Goal: Information Seeking & Learning: Compare options

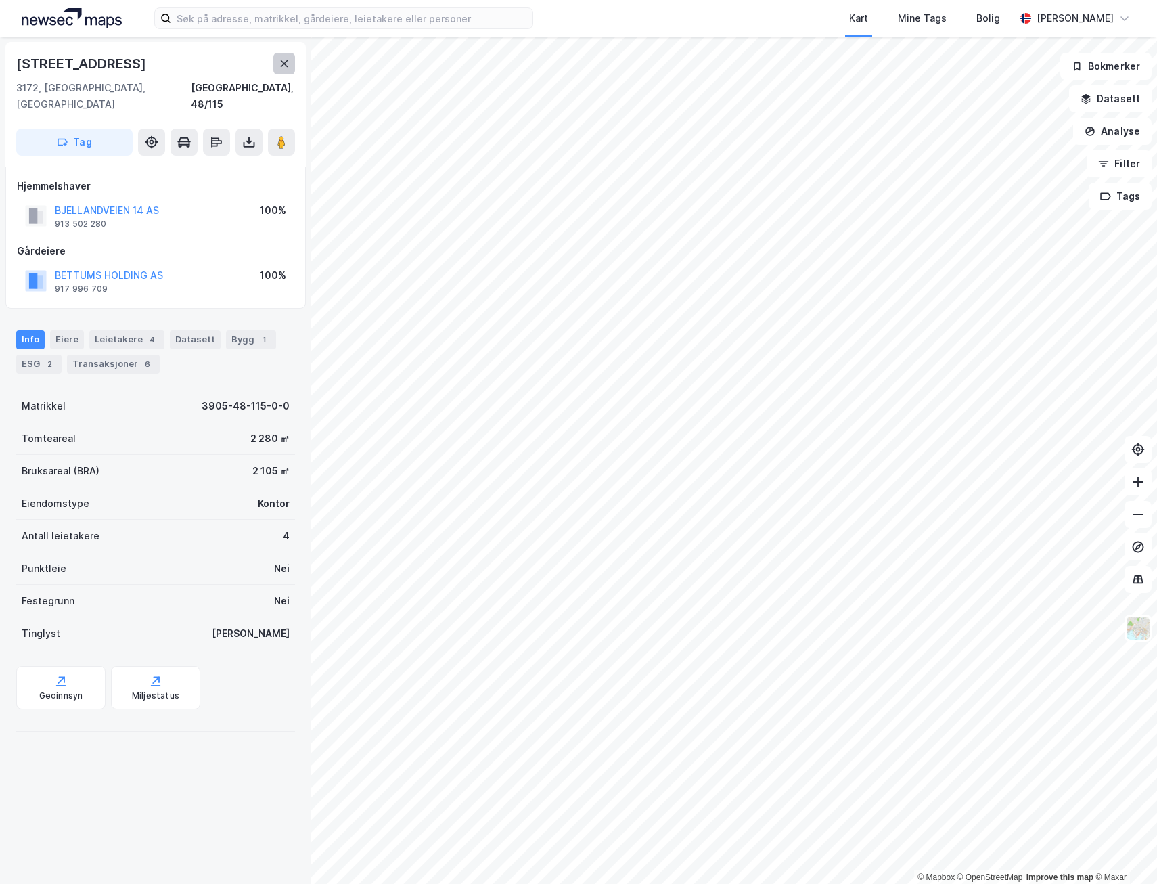
click at [278, 66] on button at bounding box center [284, 64] width 22 height 22
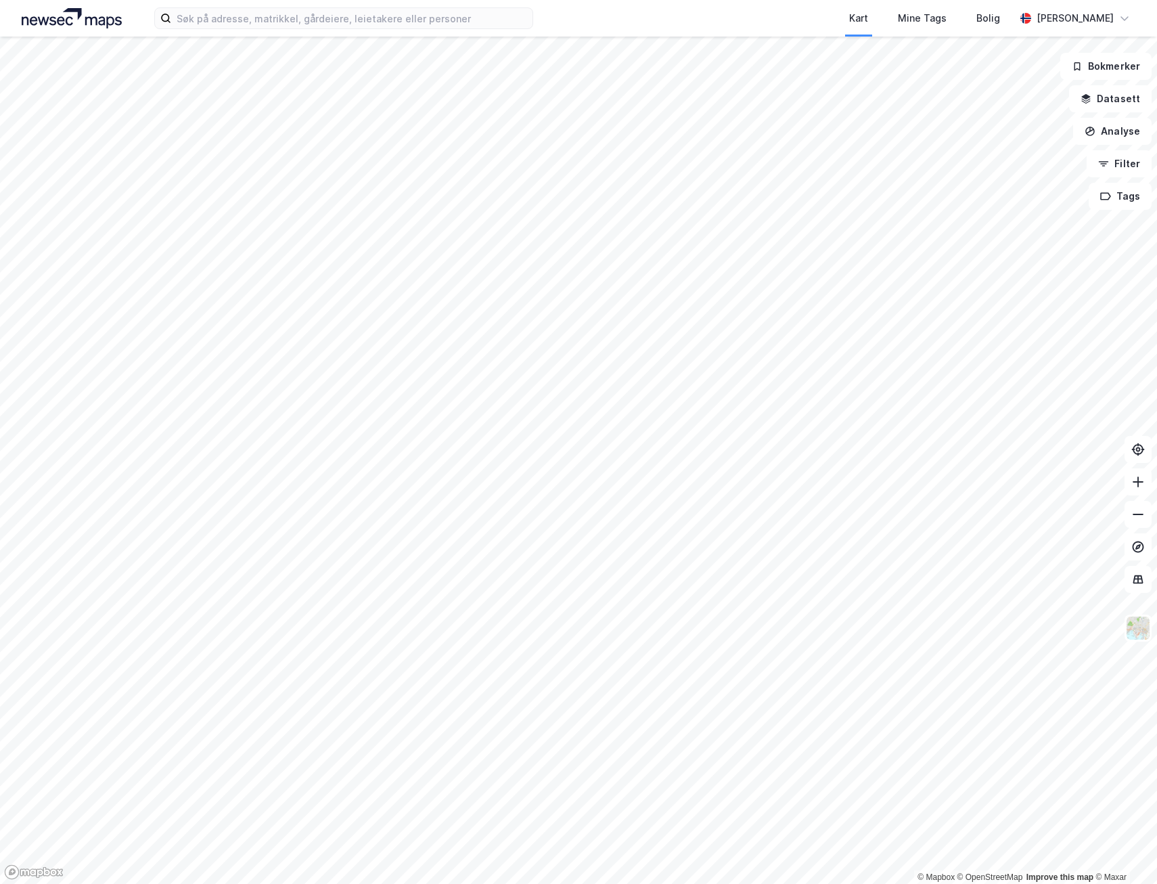
click at [717, 20] on div "Kart Mine Tags Bolig Ragnar Mykland © Mapbox © OpenStreetMap Improve this map ©…" at bounding box center [578, 442] width 1157 height 884
click at [372, 13] on input at bounding box center [351, 18] width 361 height 20
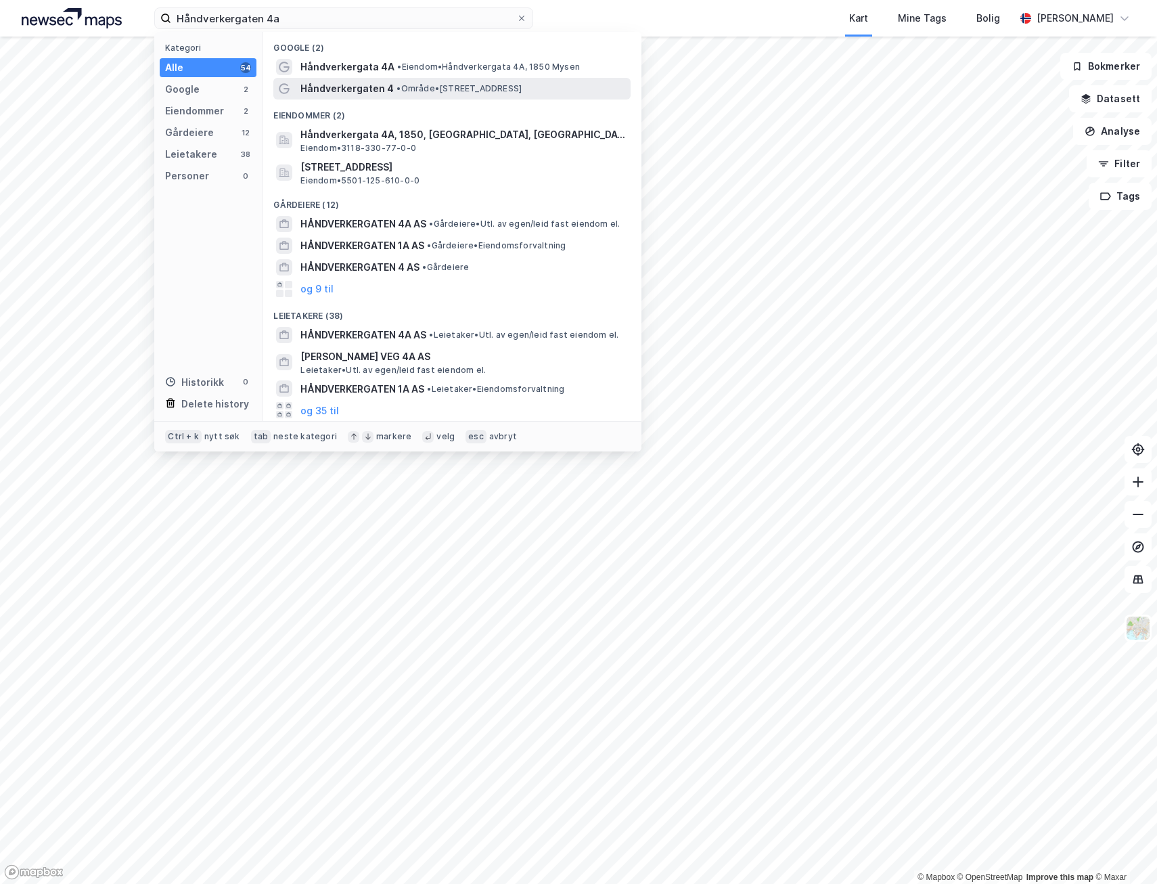
click at [372, 88] on span "Håndverkergaten 4" at bounding box center [347, 89] width 93 height 16
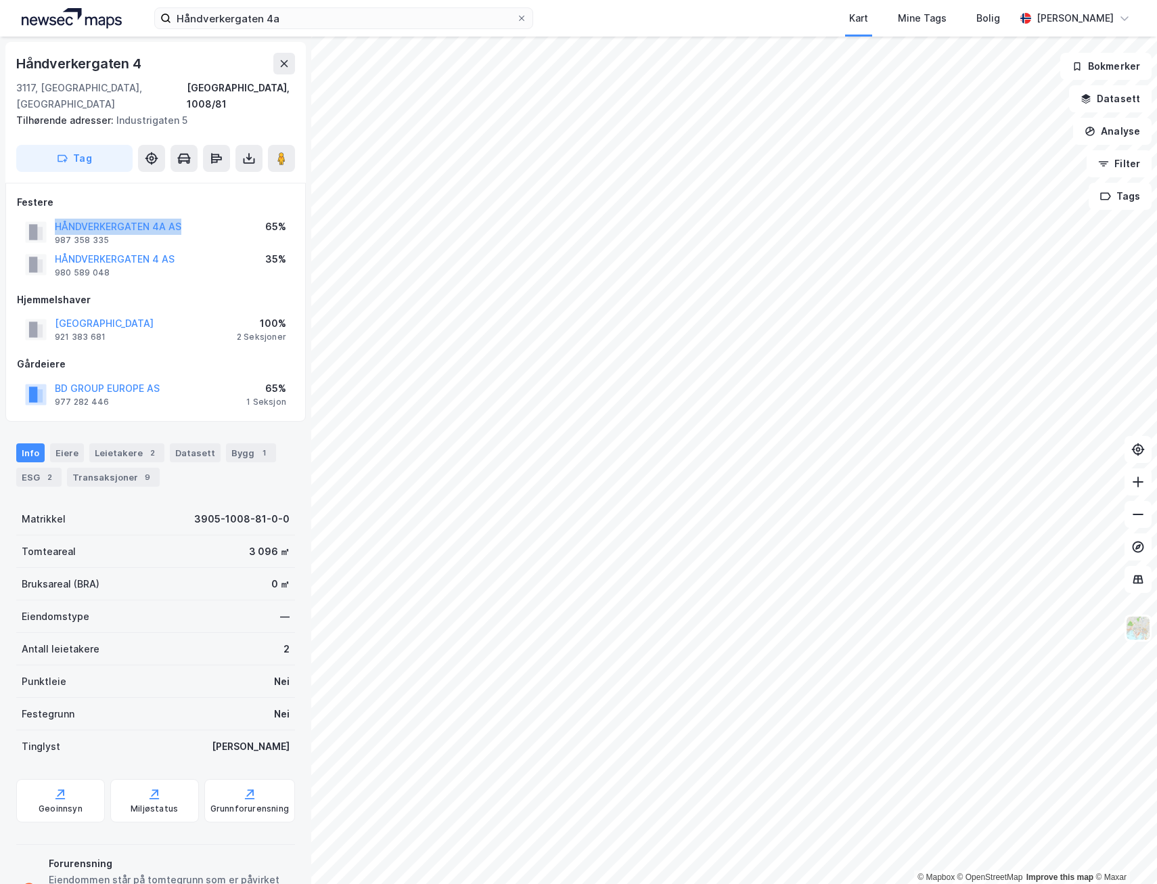
drag, startPoint x: 188, startPoint y: 209, endPoint x: 51, endPoint y: 209, distance: 137.4
click at [51, 216] on div "HÅNDVERKERGATEN 4A AS 987 358 335 65%" at bounding box center [156, 232] width 278 height 32
copy button "HÅNDVERKERGATEN 4A AS"
click at [244, 444] on div "Bygg 1" at bounding box center [251, 452] width 50 height 19
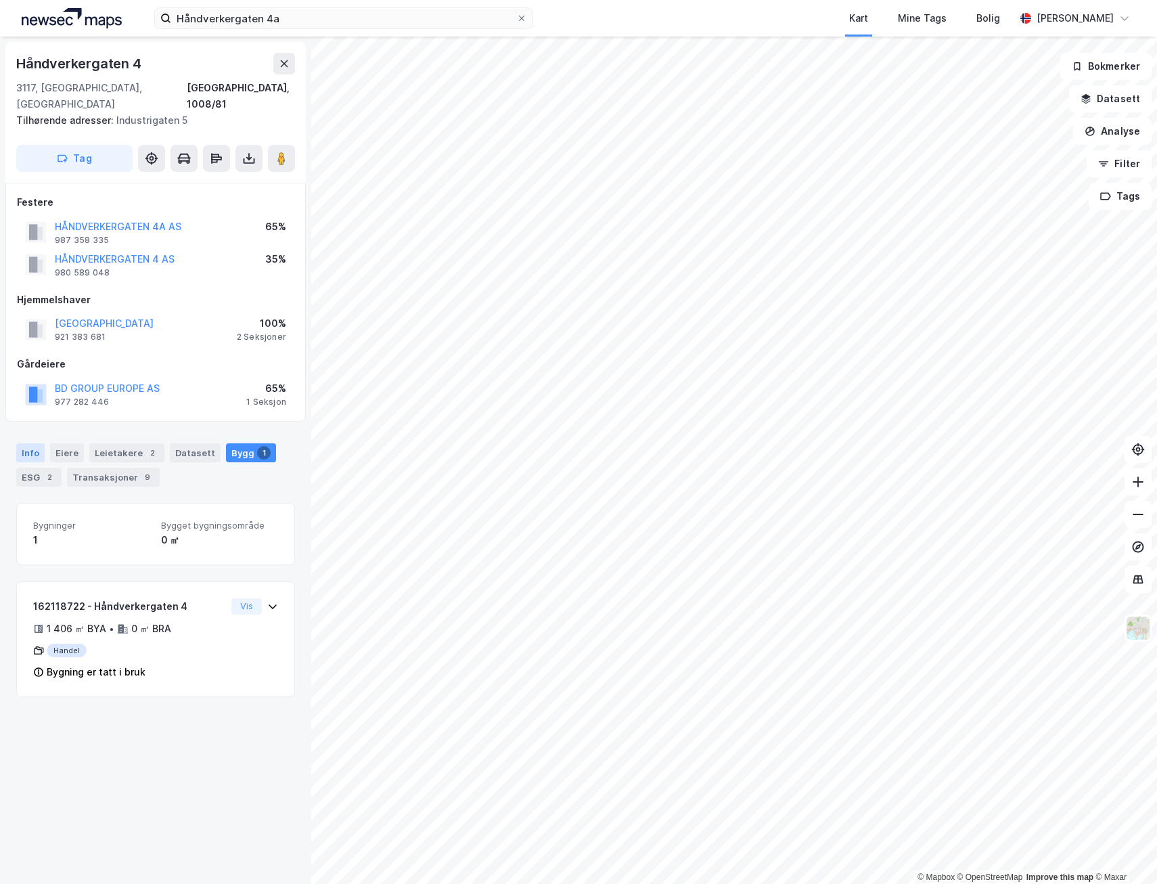
click at [32, 443] on div "Info" at bounding box center [30, 452] width 28 height 19
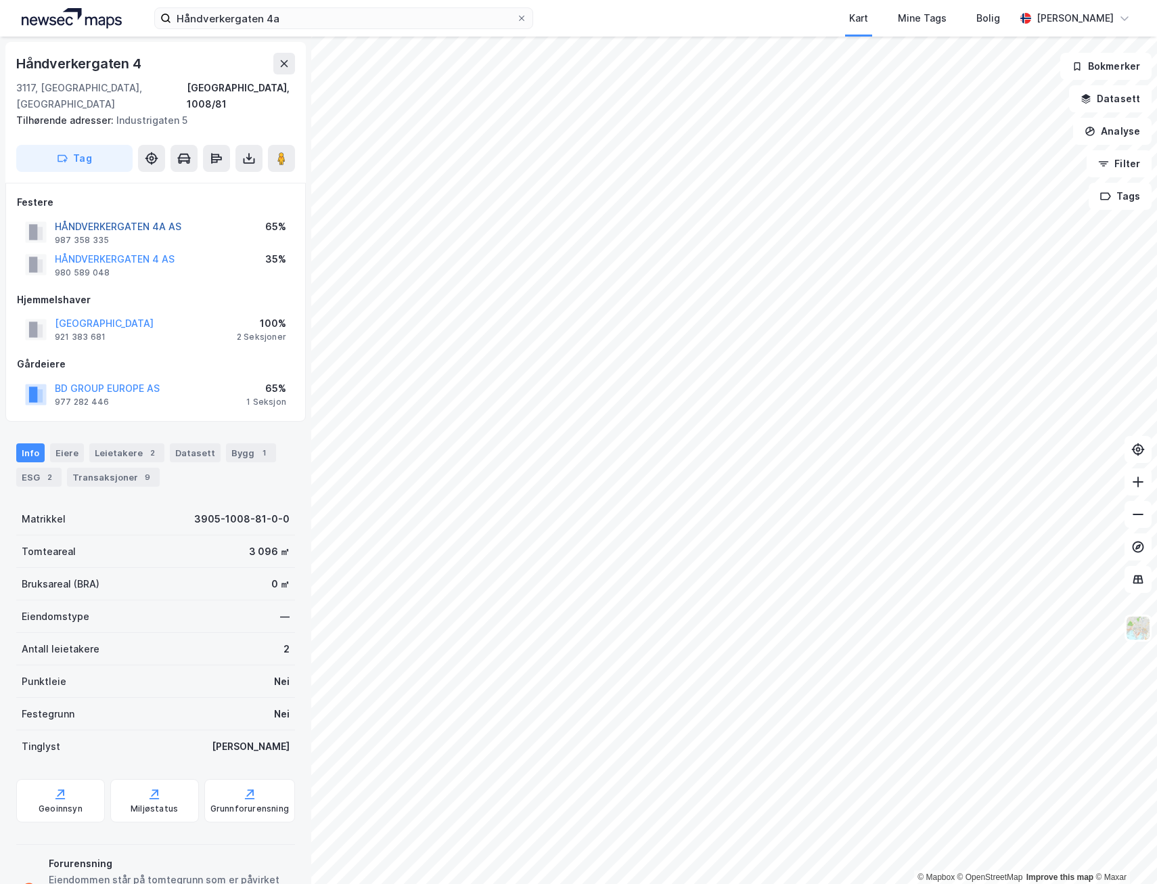
click at [0, 0] on button "HÅNDVERKERGATEN 4A AS" at bounding box center [0, 0] width 0 height 0
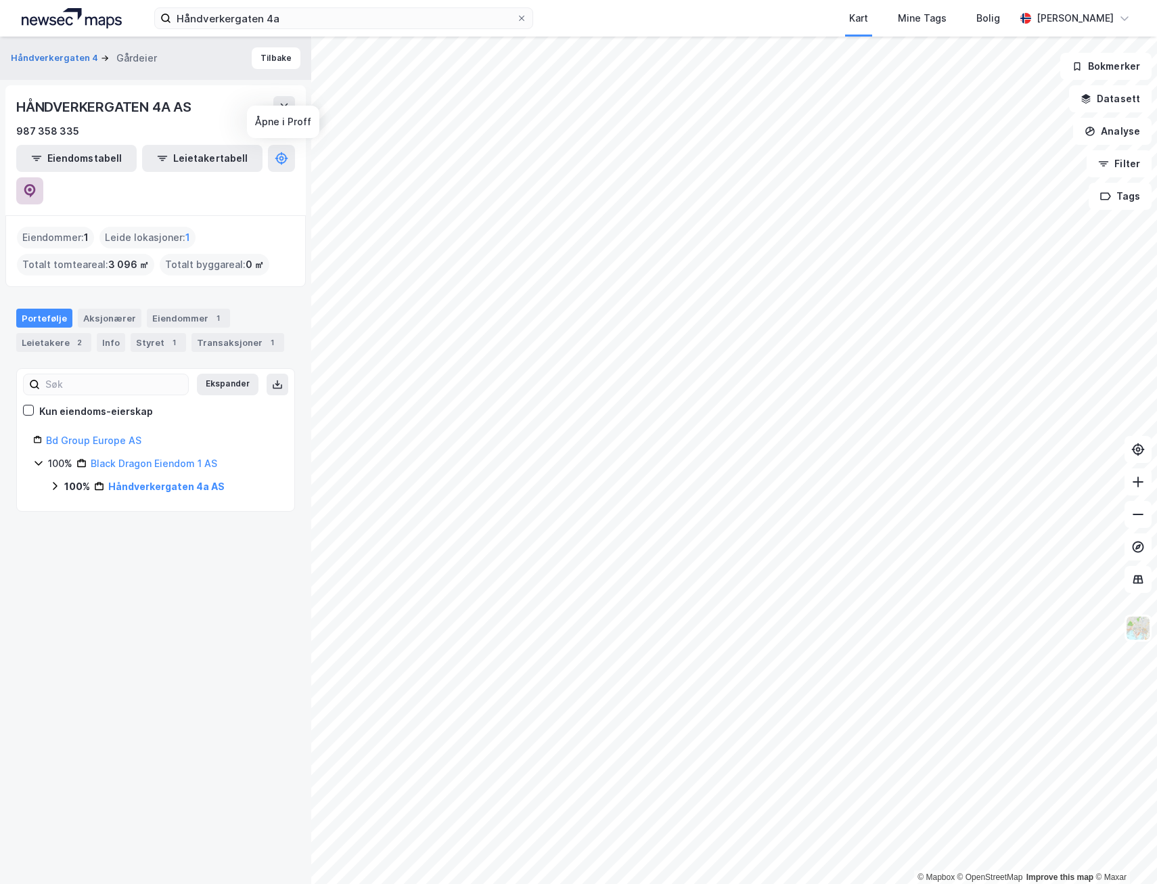
click at [43, 177] on button at bounding box center [29, 190] width 27 height 27
click at [254, 56] on button "Tilbake" at bounding box center [276, 58] width 49 height 22
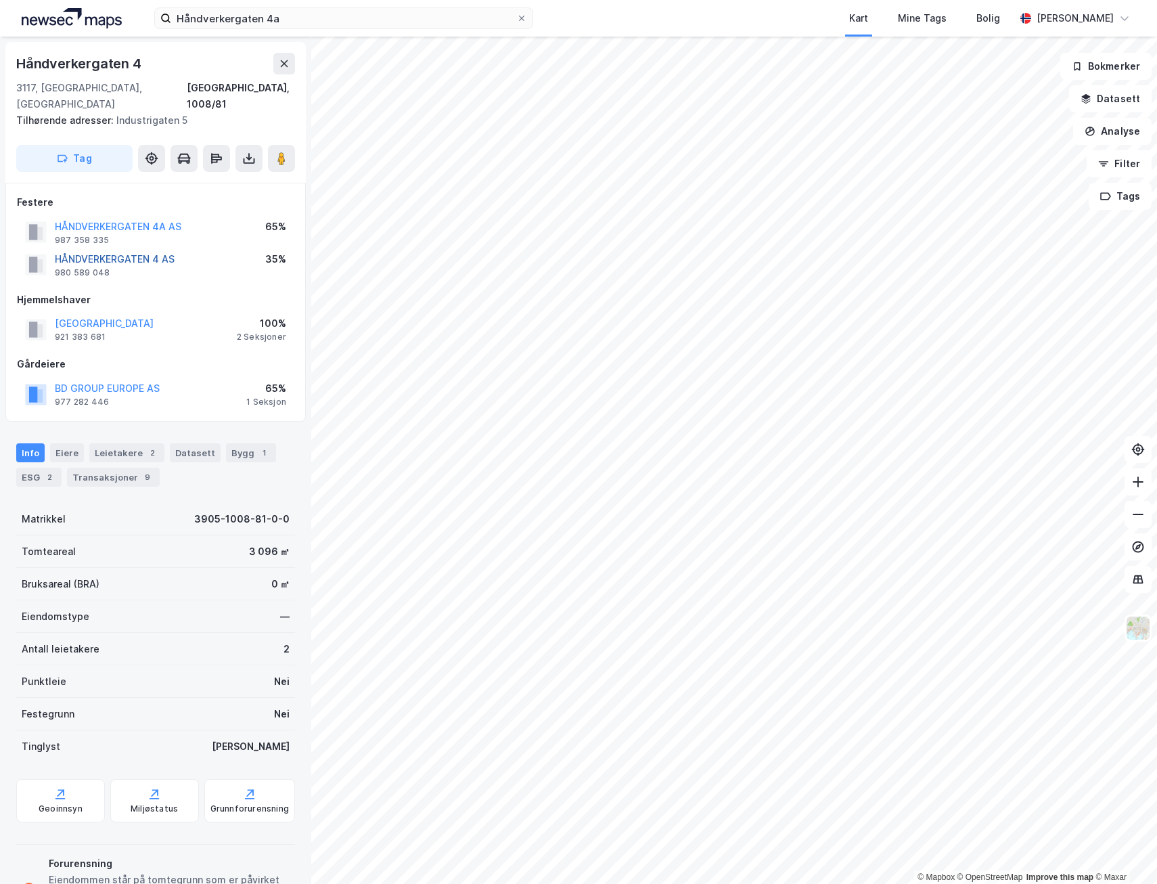
click at [0, 0] on button "HÅNDVERKERGATEN 4 AS" at bounding box center [0, 0] width 0 height 0
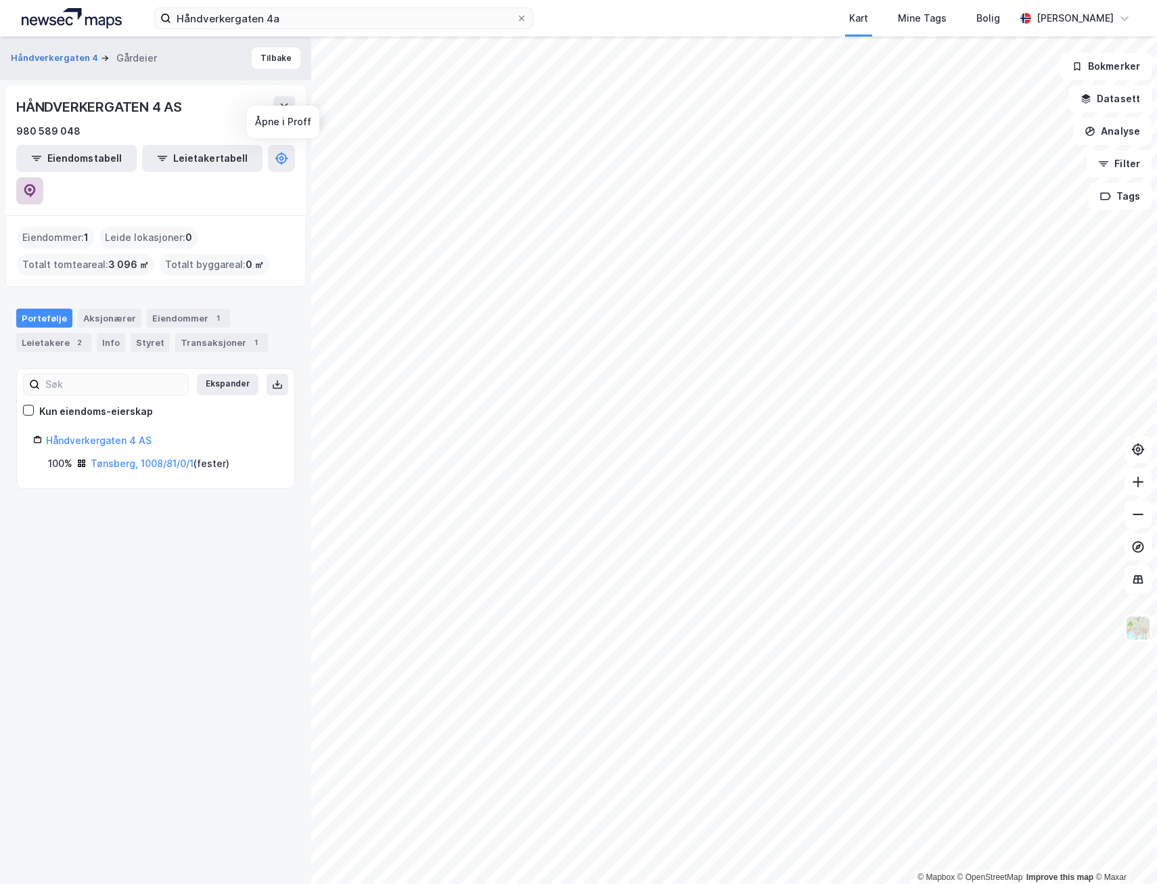
click at [43, 177] on button at bounding box center [29, 190] width 27 height 27
click at [253, 62] on button "Tilbake" at bounding box center [276, 58] width 49 height 22
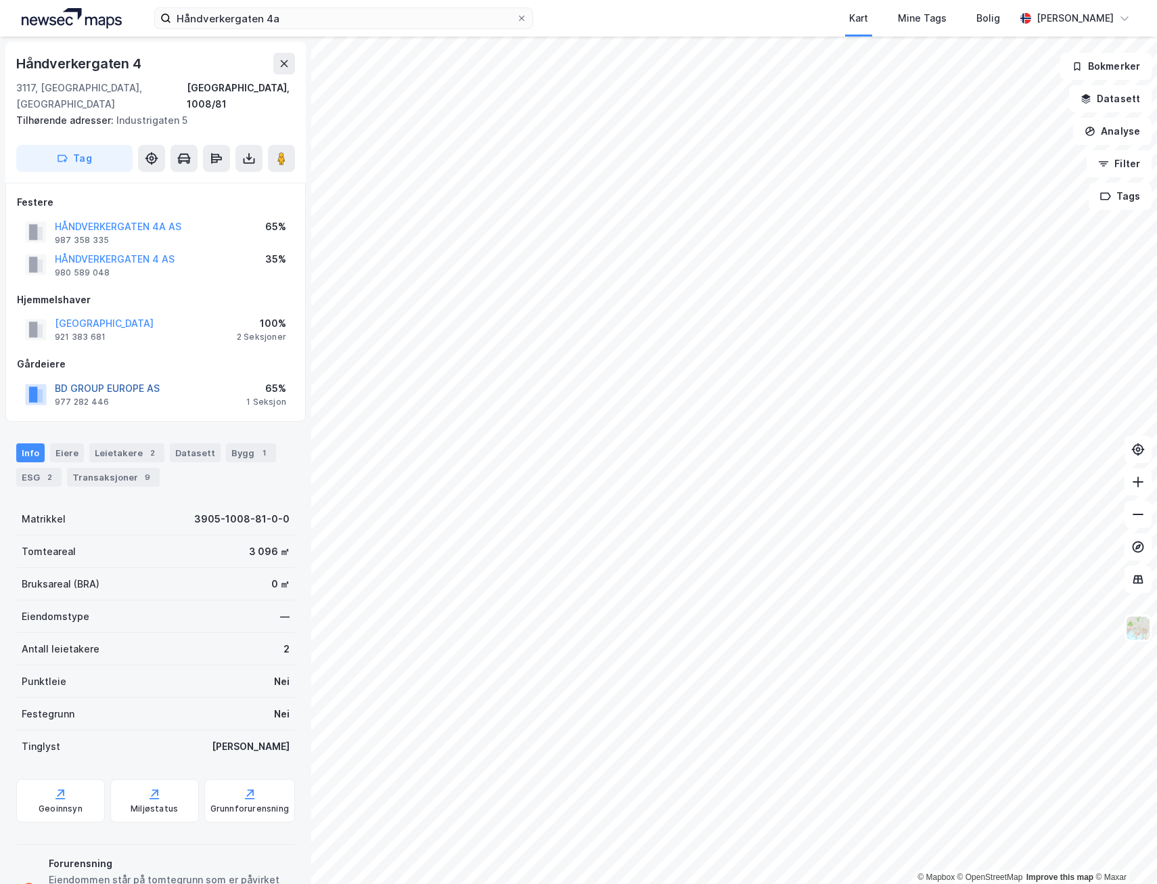
click at [0, 0] on button "BD GROUP EUROPE AS" at bounding box center [0, 0] width 0 height 0
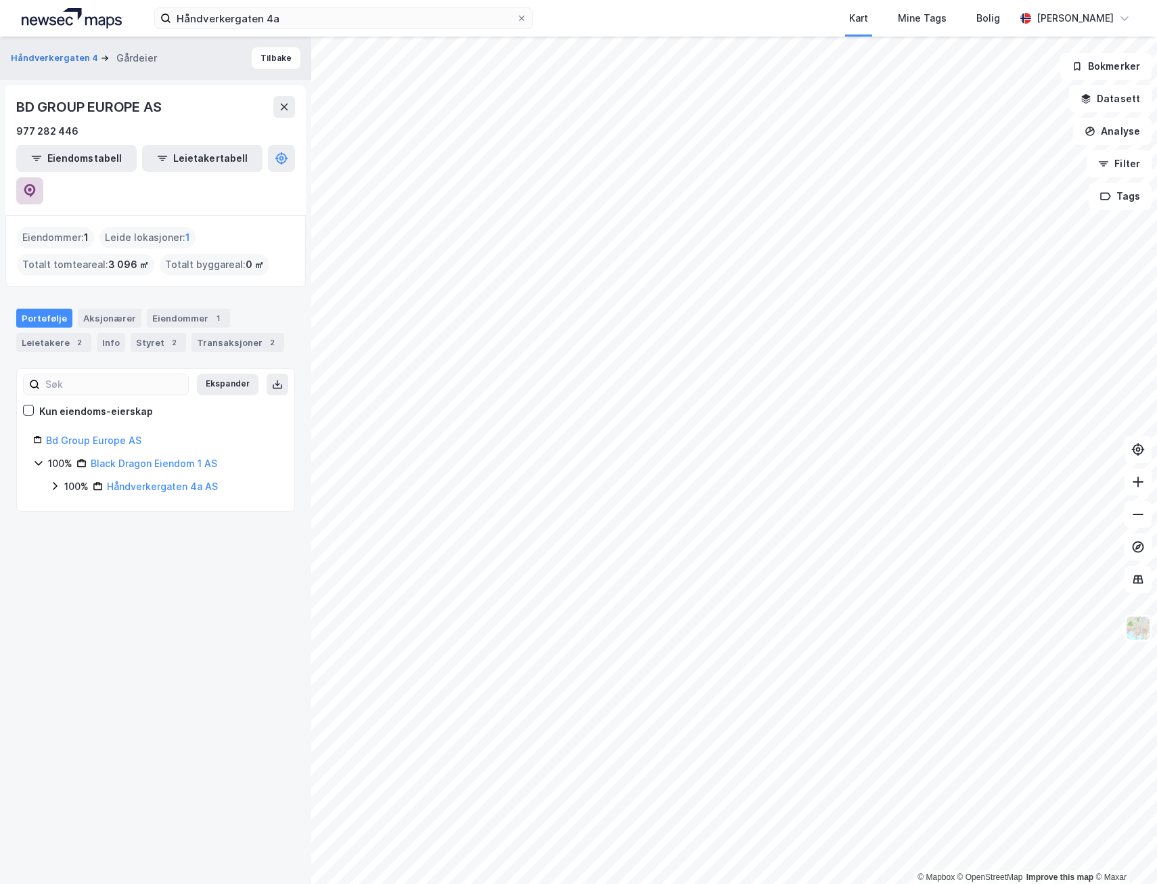
click at [43, 177] on button at bounding box center [29, 190] width 27 height 27
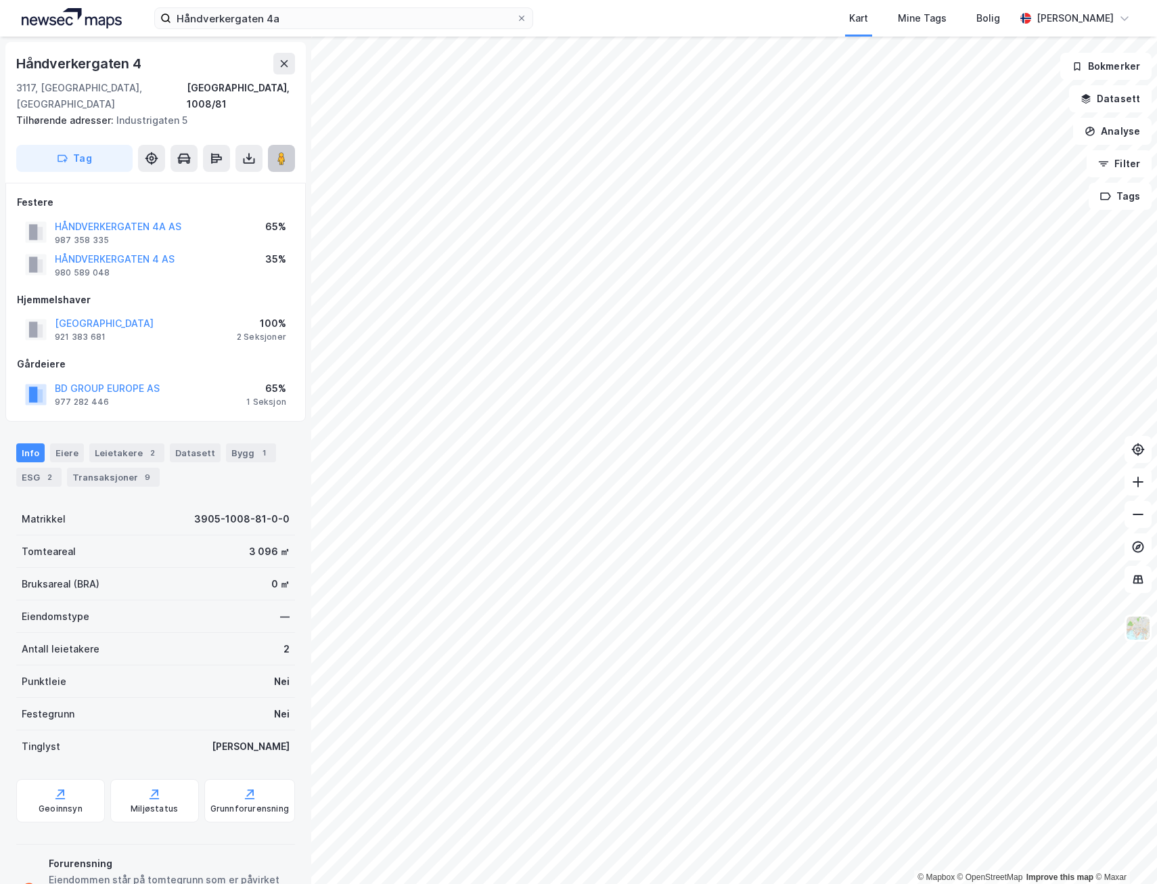
click at [276, 152] on icon at bounding box center [282, 159] width 14 height 14
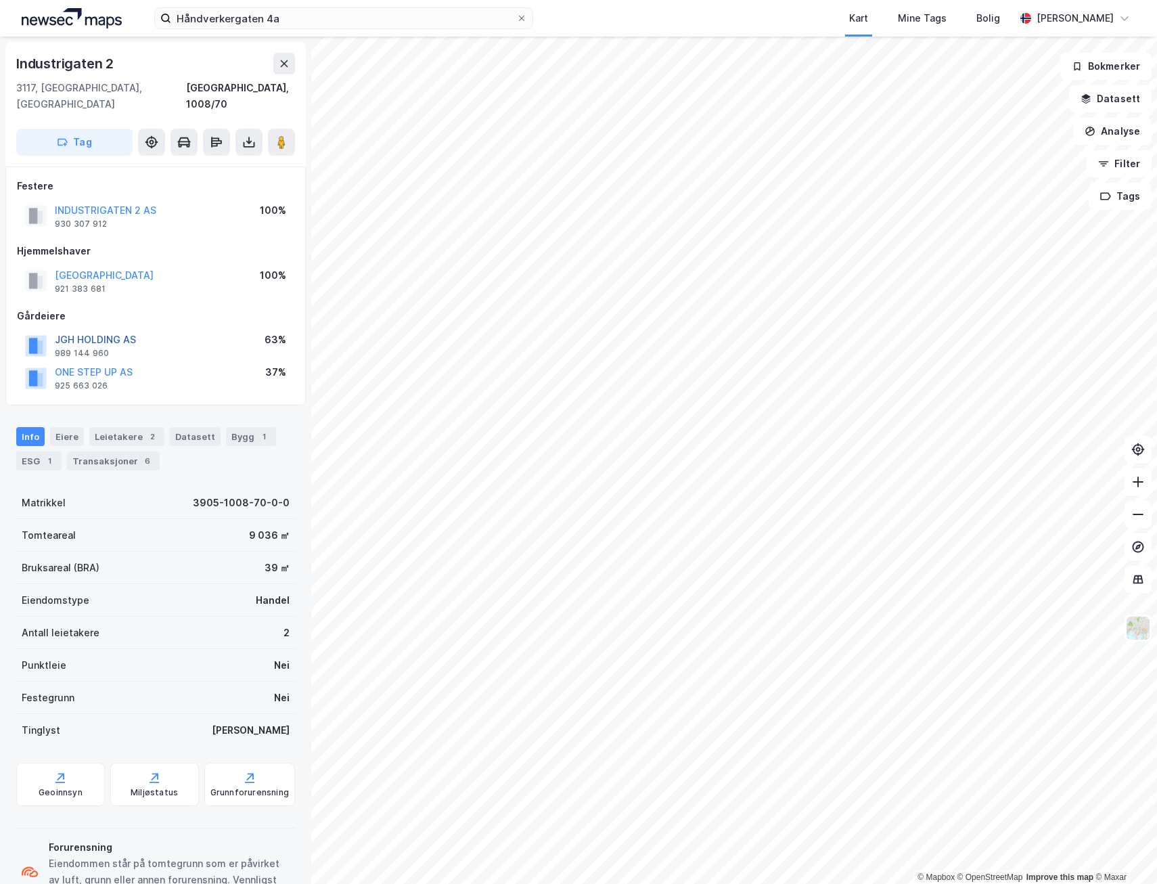
click at [0, 0] on button "JGH HOLDING AS" at bounding box center [0, 0] width 0 height 0
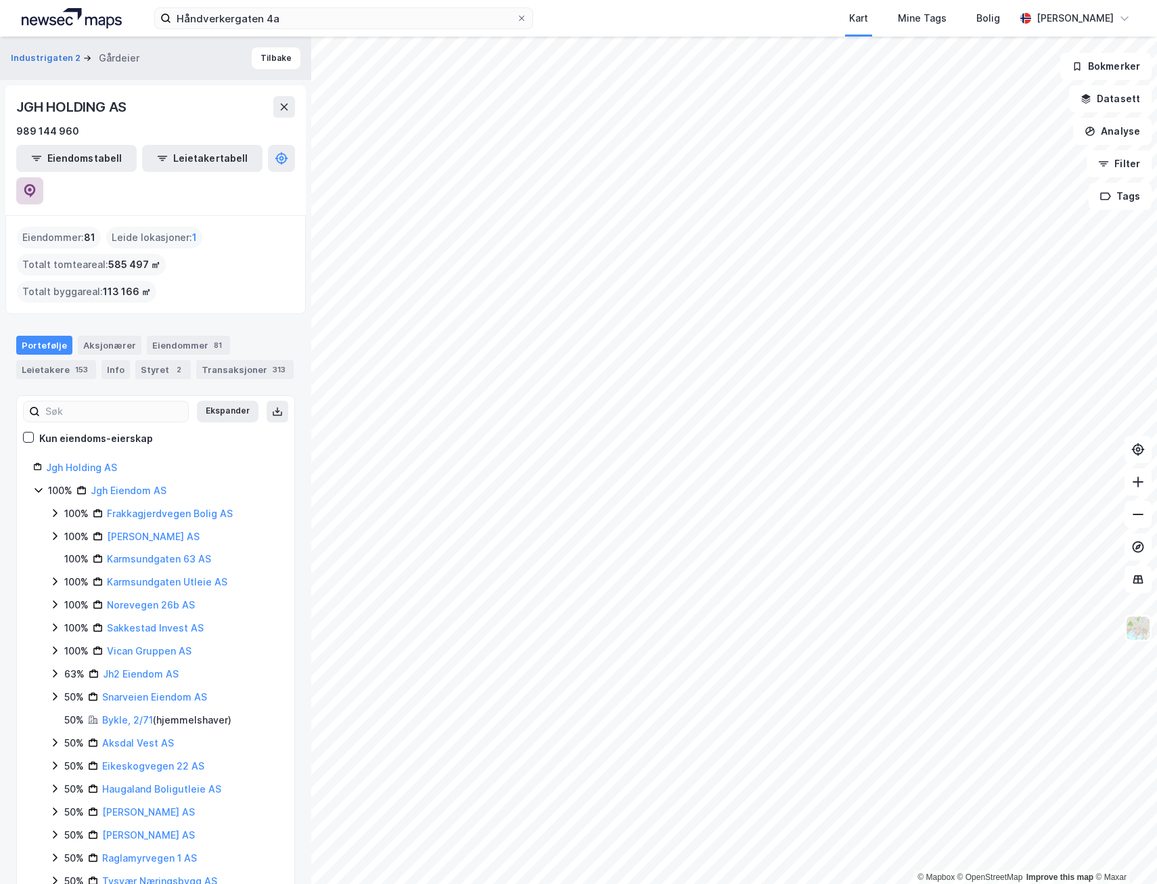
click at [43, 177] on button at bounding box center [29, 190] width 27 height 27
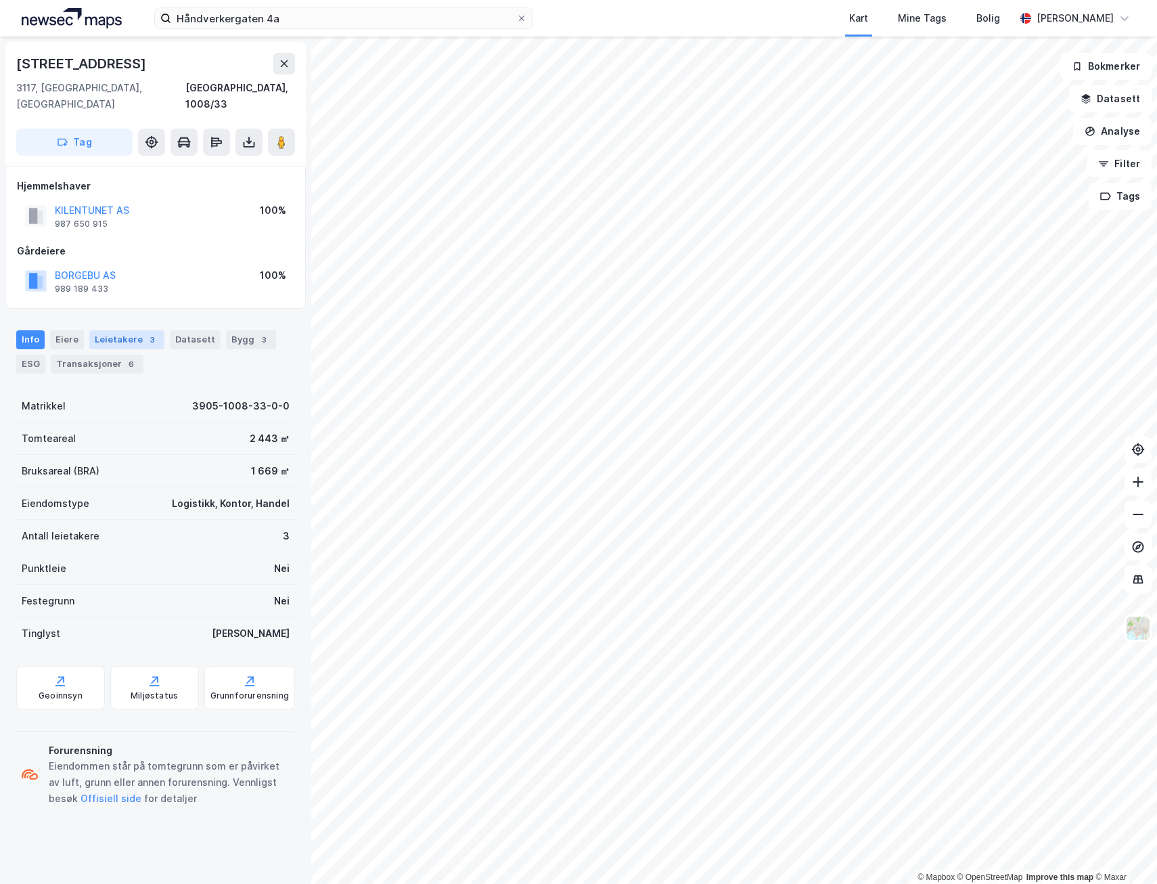
click at [146, 333] on div "3" at bounding box center [153, 340] width 14 height 14
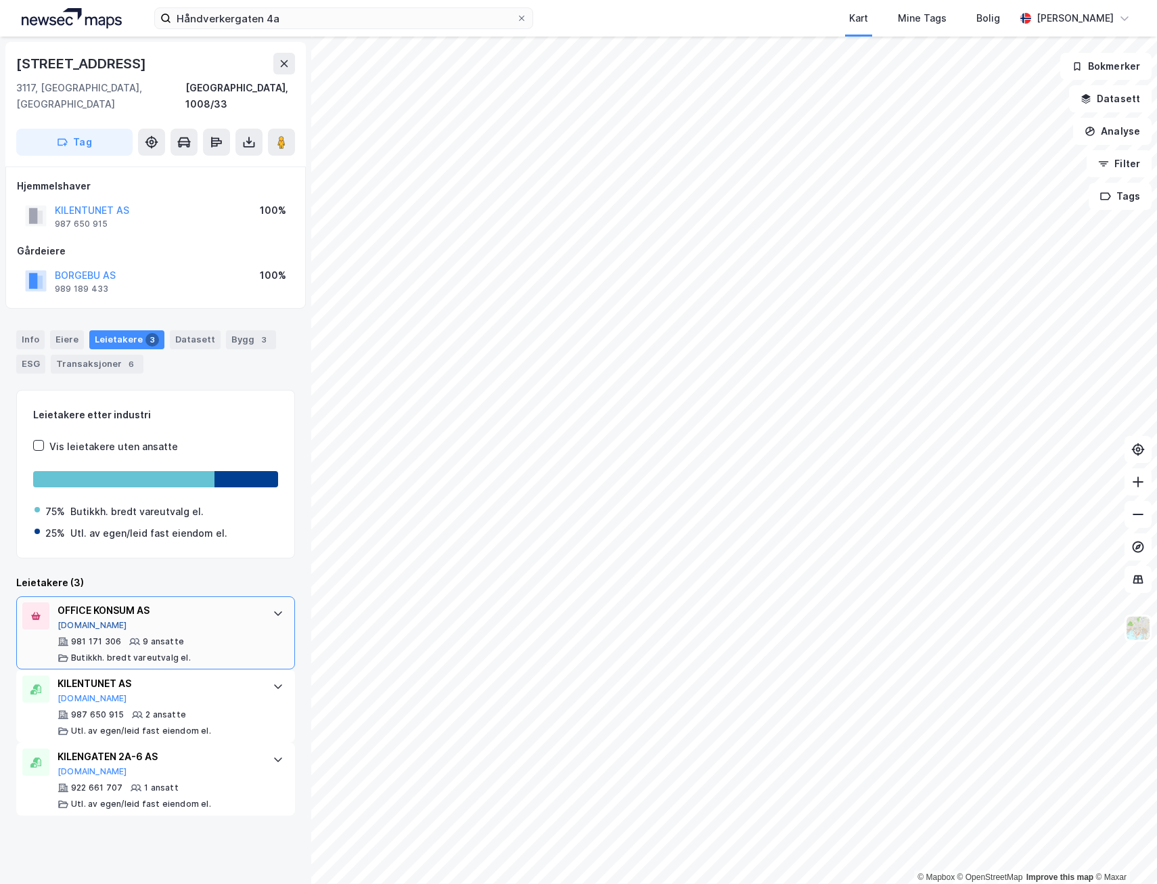
click at [82, 620] on button "[DOMAIN_NAME]" at bounding box center [93, 625] width 70 height 11
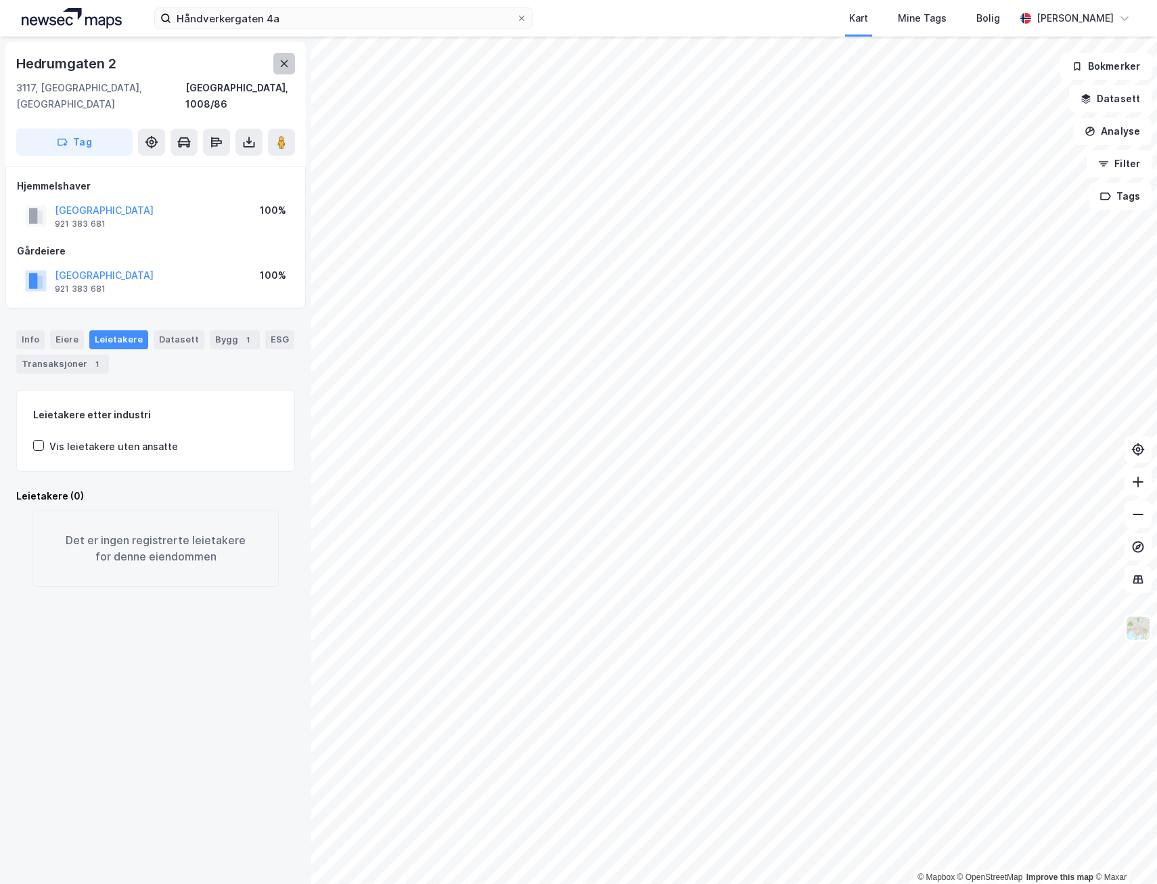
click at [284, 54] on button at bounding box center [284, 64] width 22 height 22
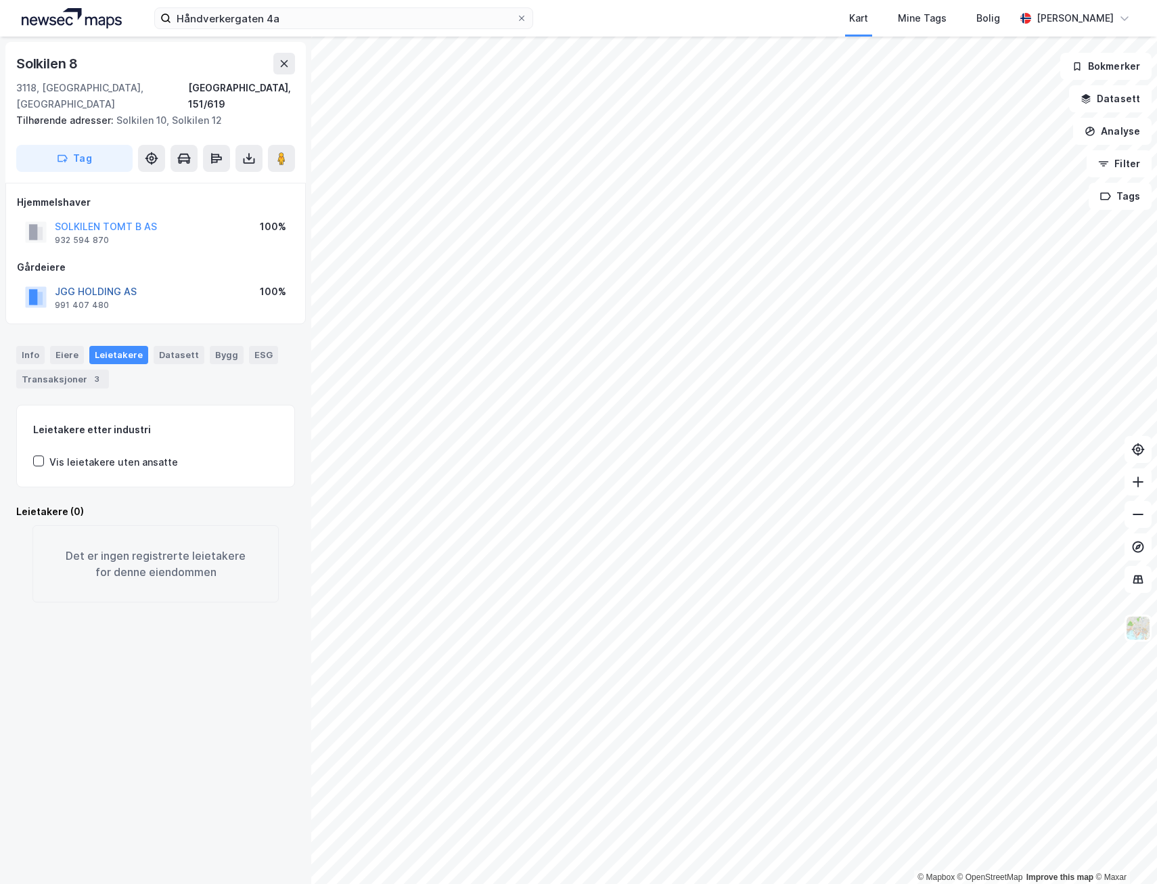
click at [0, 0] on button "JGG HOLDING AS" at bounding box center [0, 0] width 0 height 0
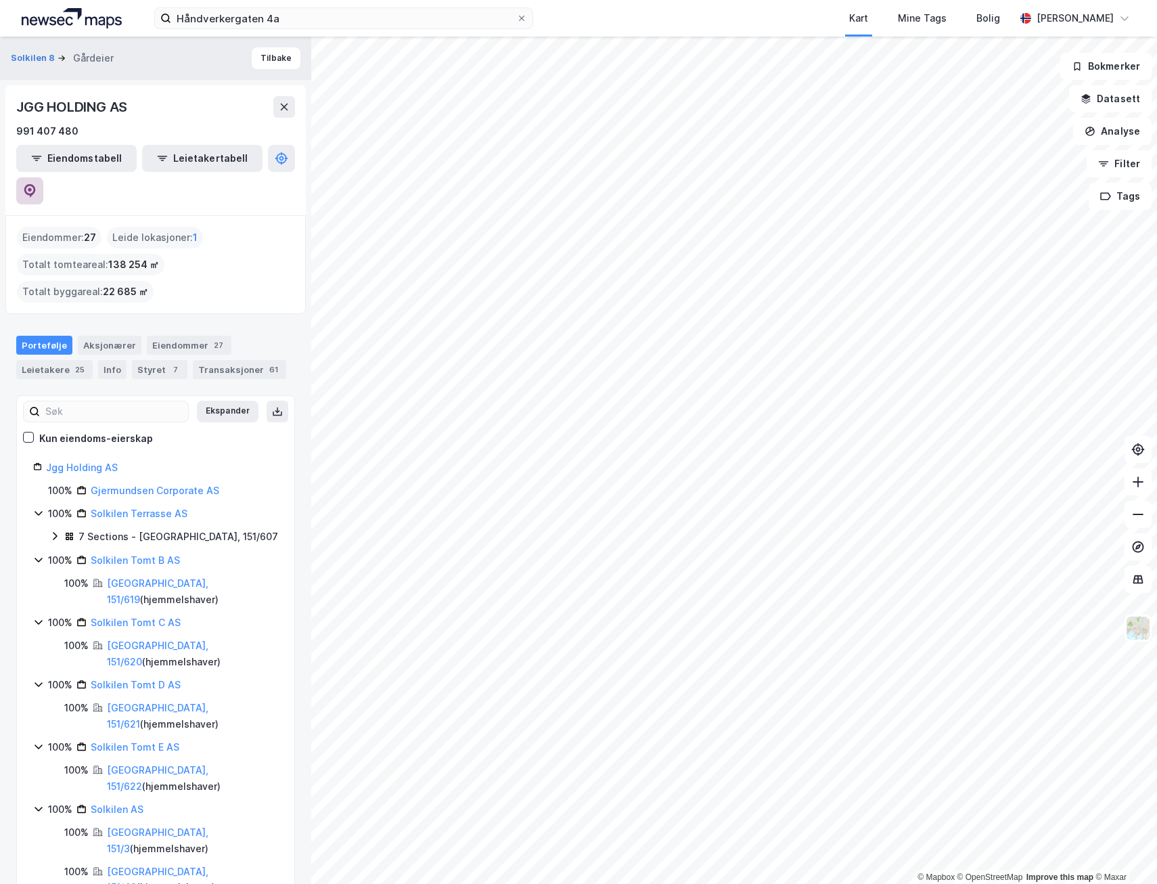
click at [32, 187] on icon at bounding box center [30, 189] width 4 height 4
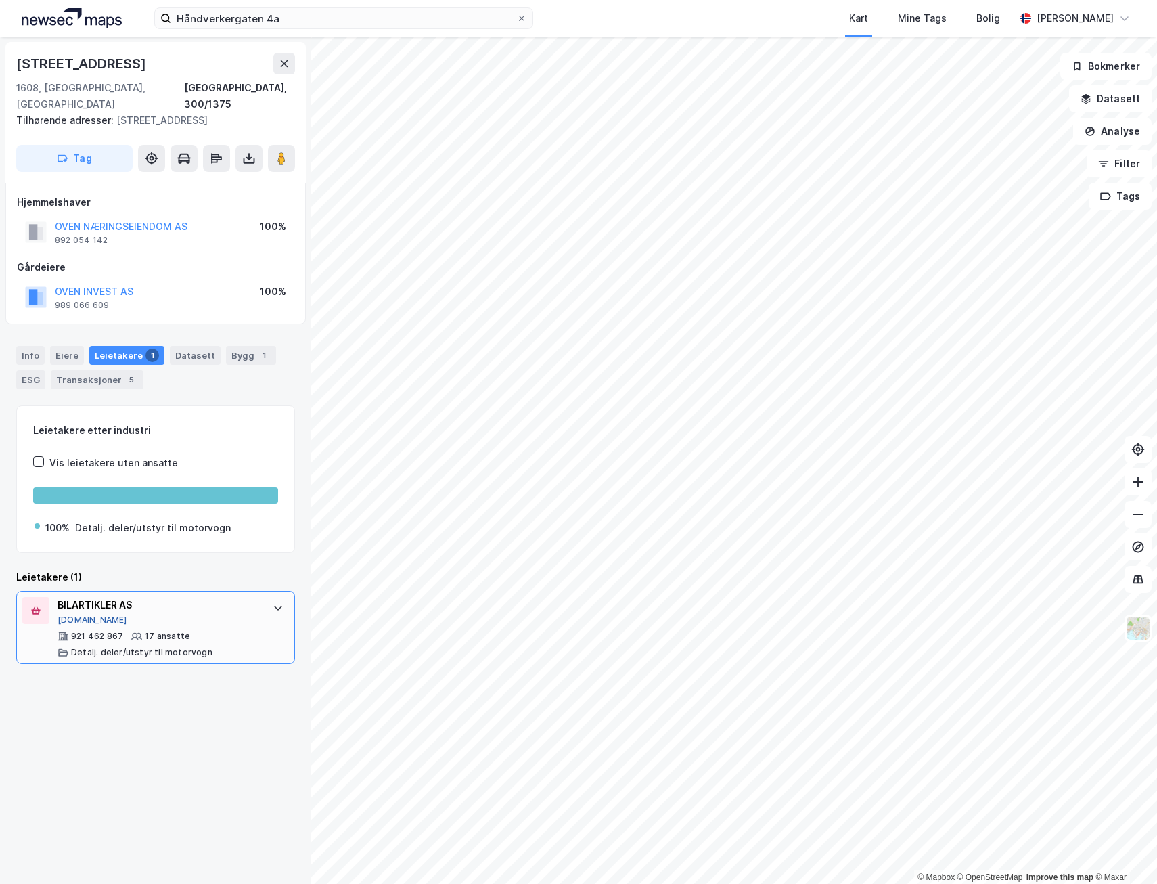
click at [78, 615] on button "[DOMAIN_NAME]" at bounding box center [93, 620] width 70 height 11
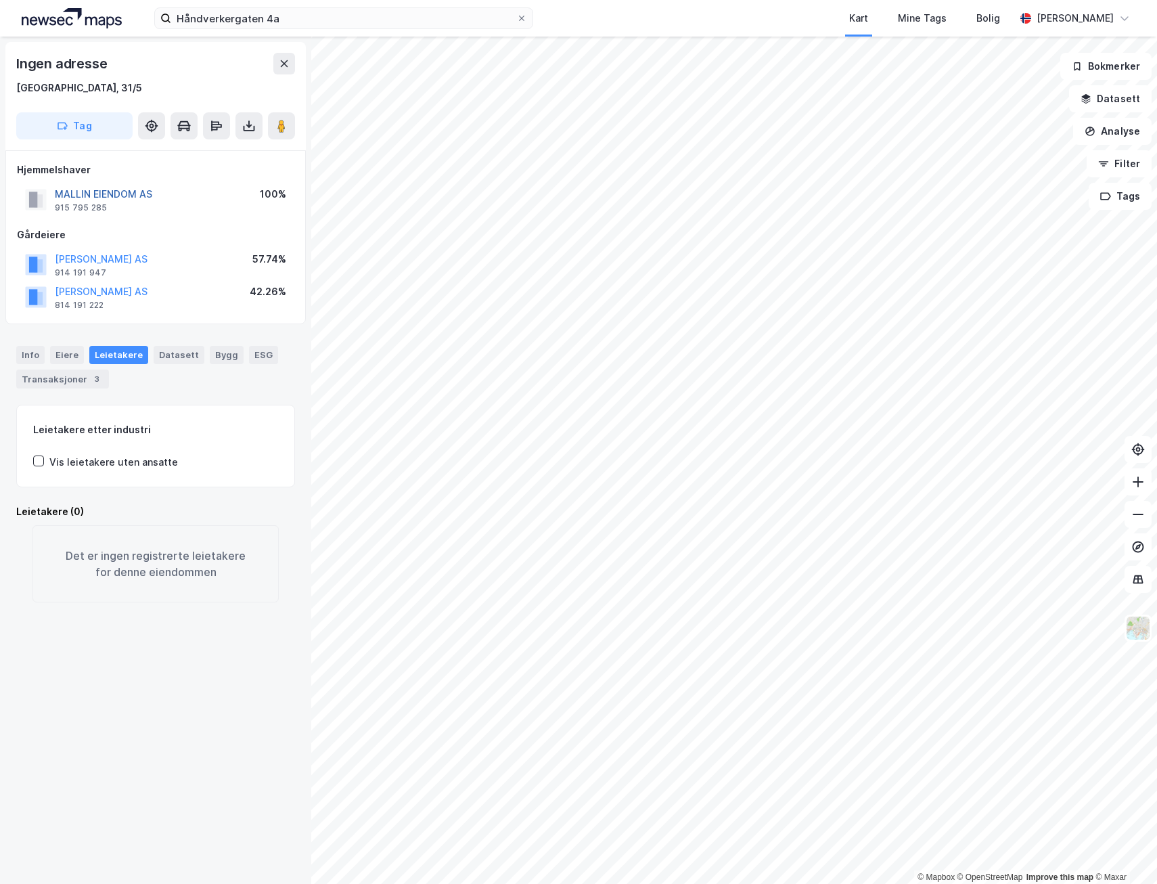
click at [0, 0] on button "MALLIN EIENDOM AS" at bounding box center [0, 0] width 0 height 0
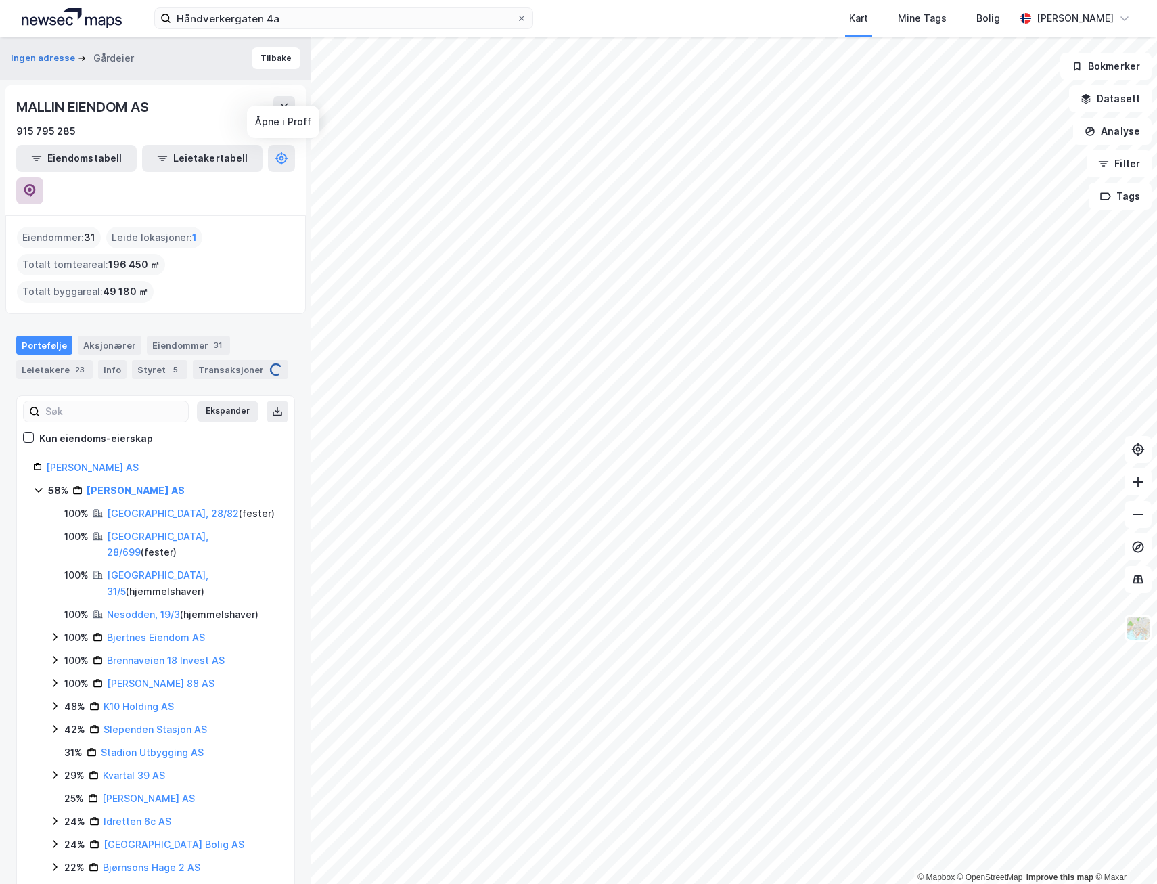
click at [37, 184] on icon at bounding box center [30, 191] width 14 height 14
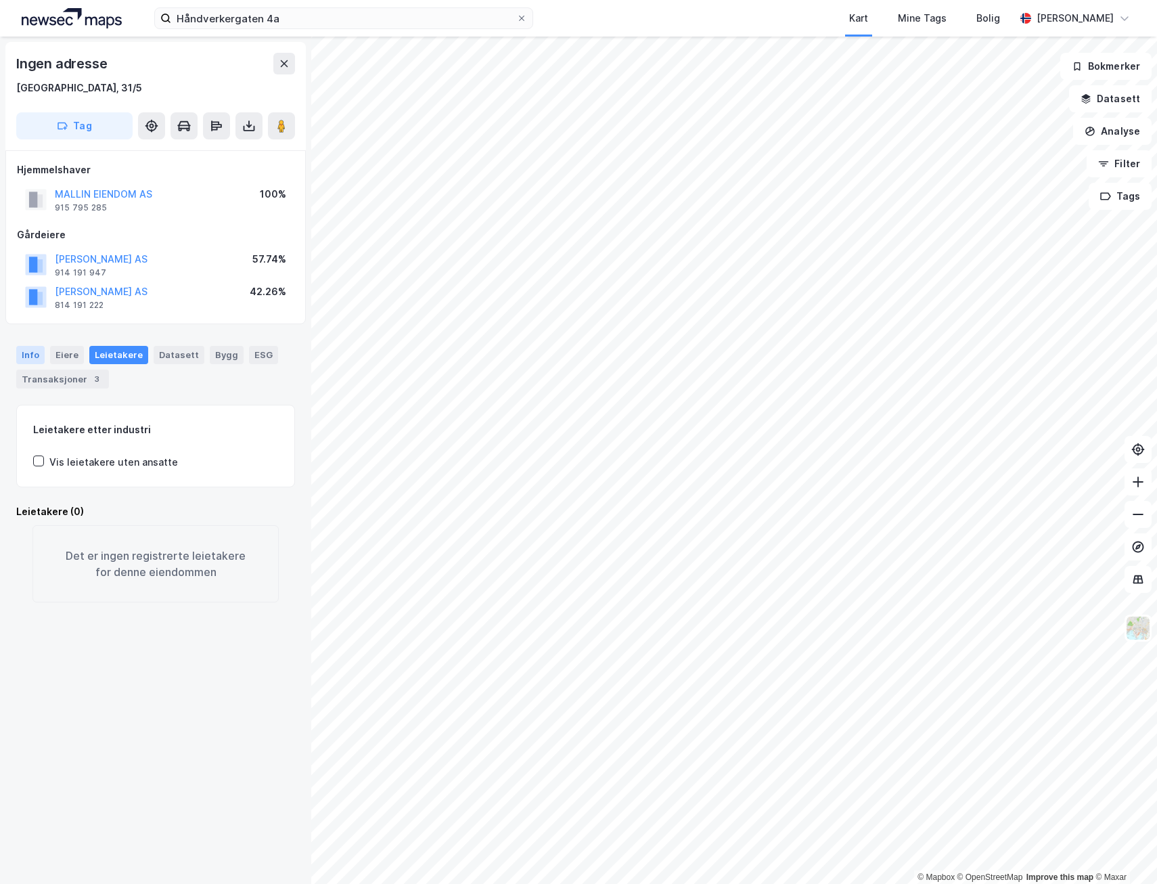
click at [20, 359] on div "Info" at bounding box center [30, 355] width 28 height 18
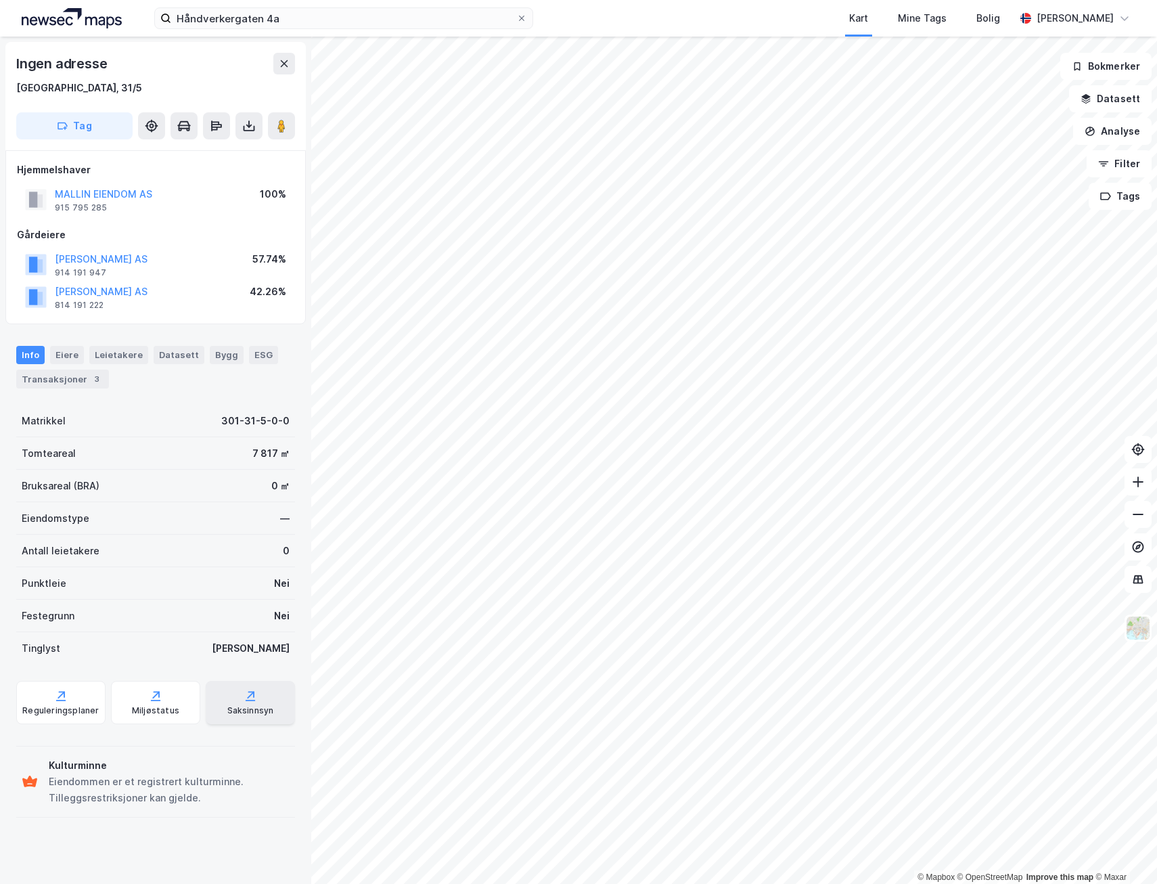
click at [232, 709] on div "Saksinnsyn" at bounding box center [250, 710] width 47 height 11
click at [1109, 129] on button "Analyse" at bounding box center [1113, 131] width 79 height 27
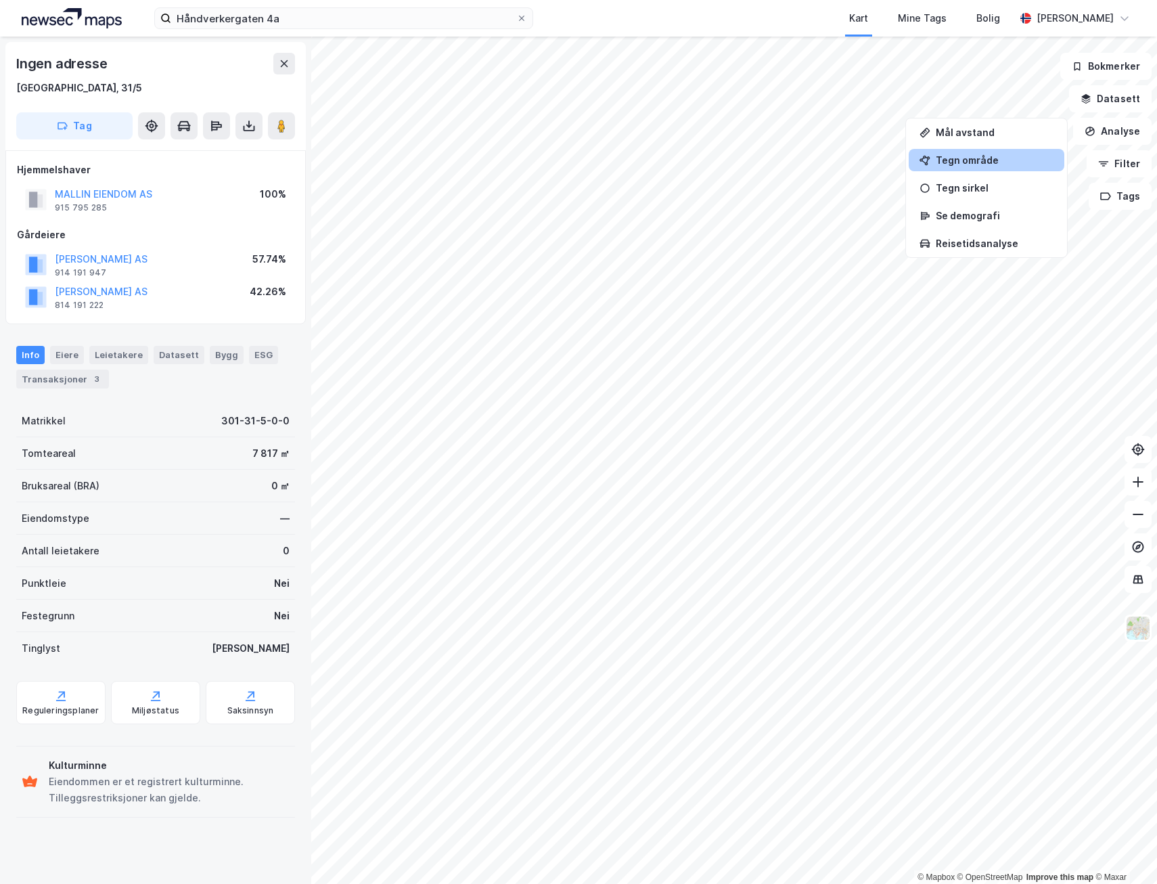
click at [953, 158] on div "Tegn område" at bounding box center [995, 160] width 118 height 12
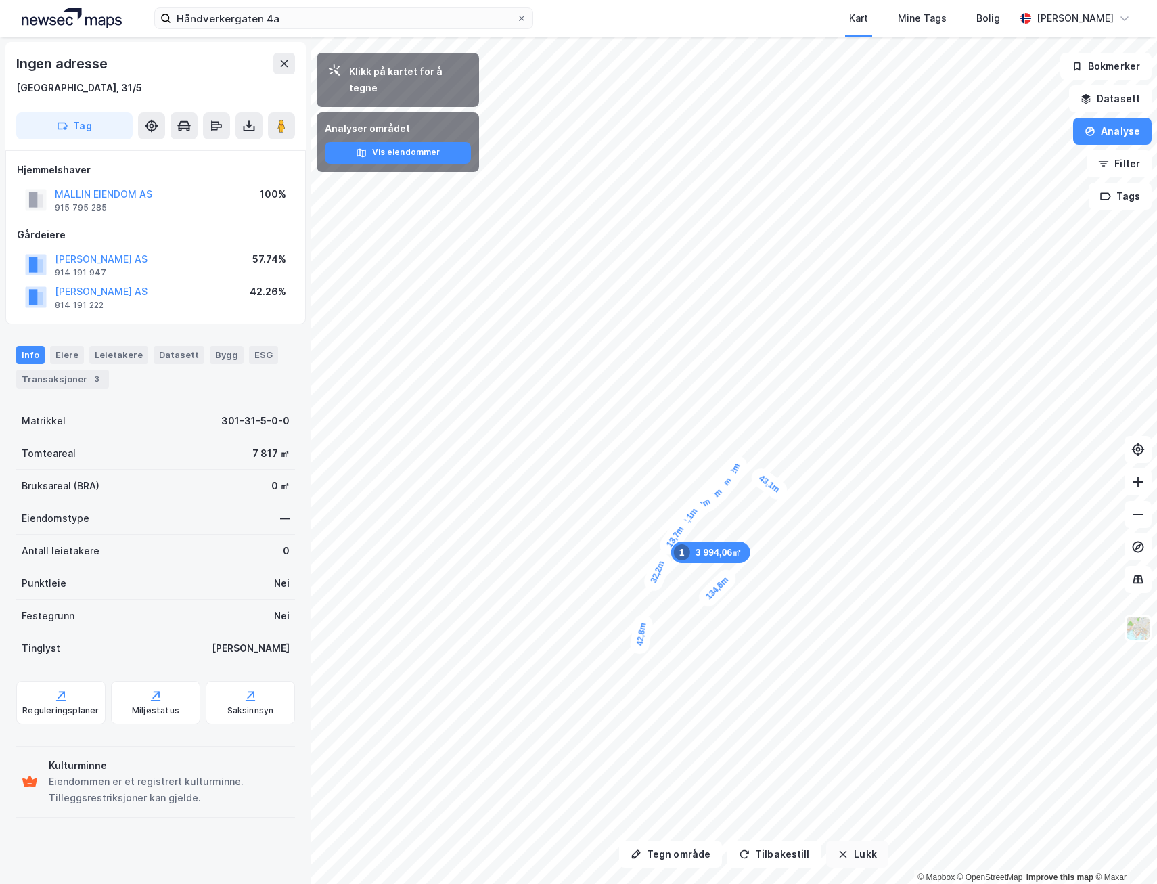
click at [841, 856] on icon "button" at bounding box center [843, 854] width 11 height 11
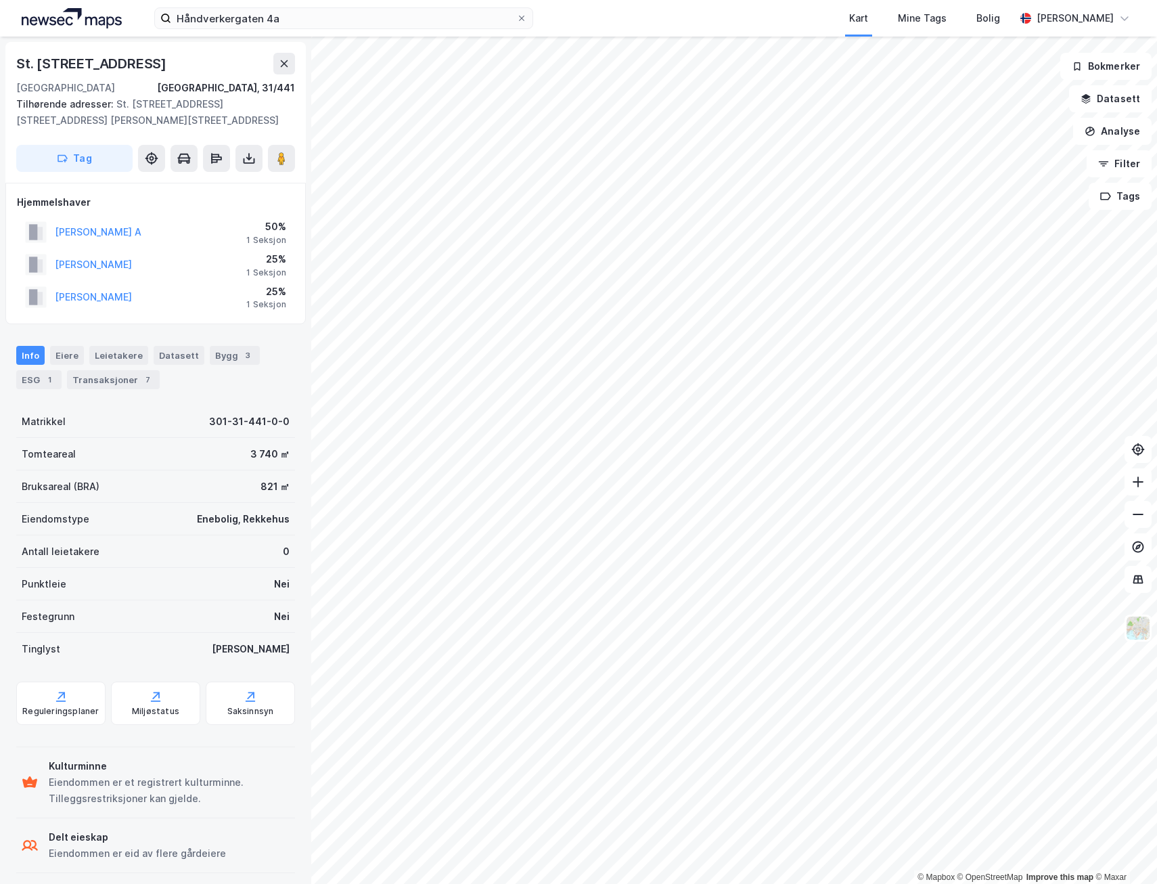
scroll to position [2, 0]
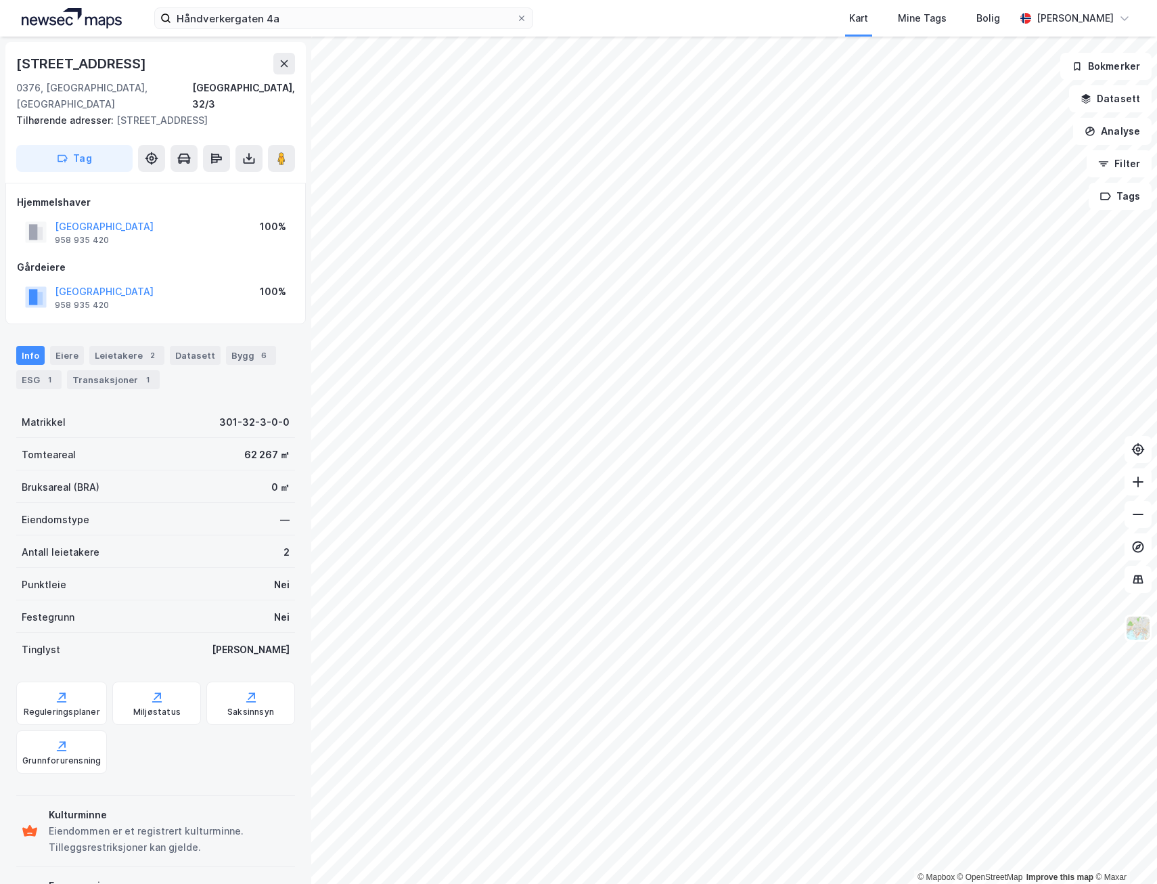
scroll to position [2, 0]
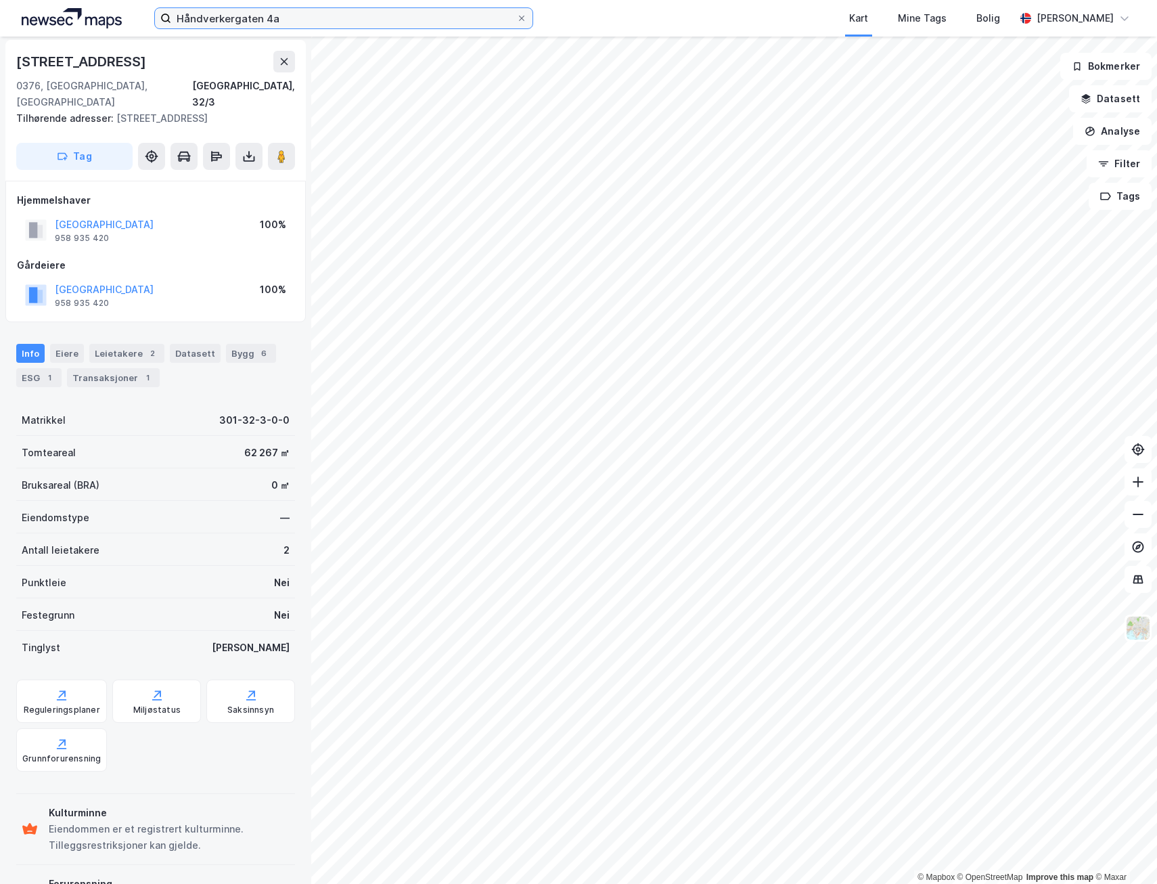
click at [272, 23] on input "Håndverkergaten 4a" at bounding box center [343, 18] width 345 height 20
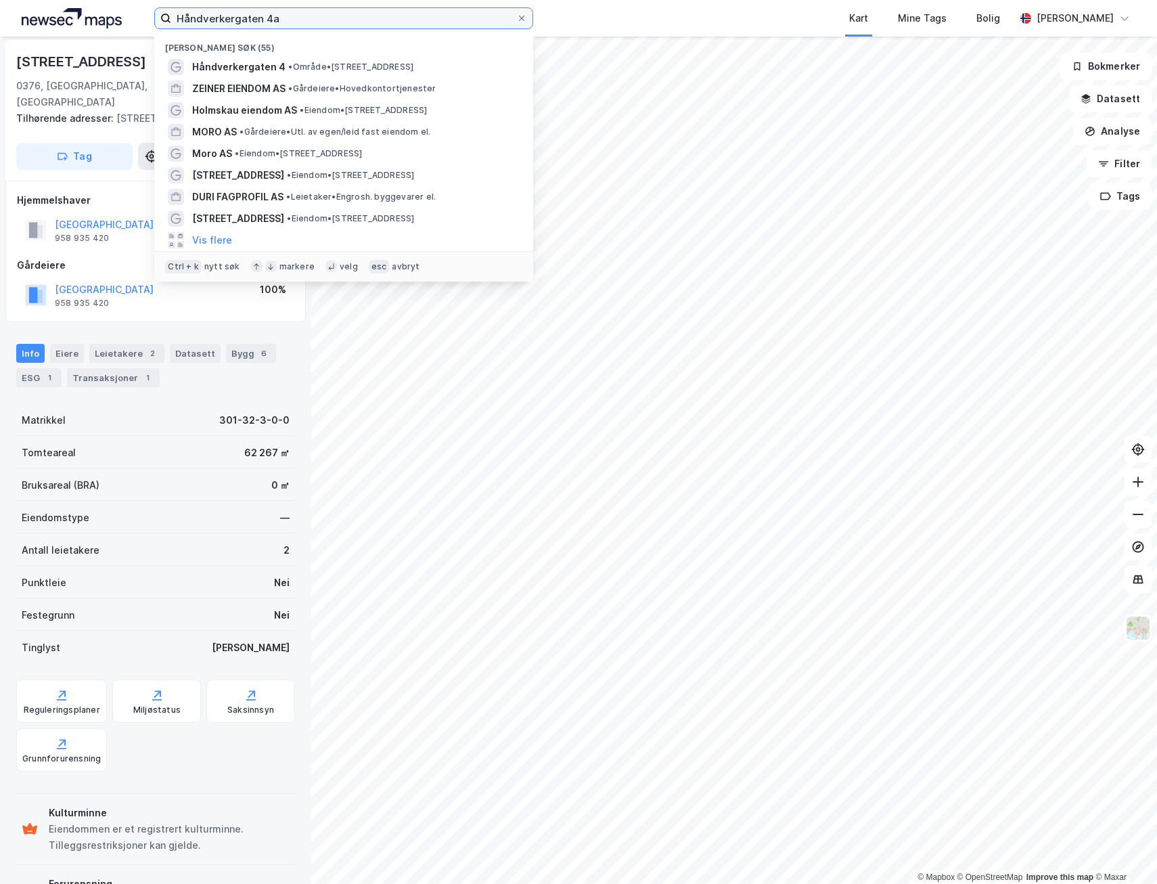
click at [272, 23] on input "Håndverkergaten 4a" at bounding box center [343, 18] width 345 height 20
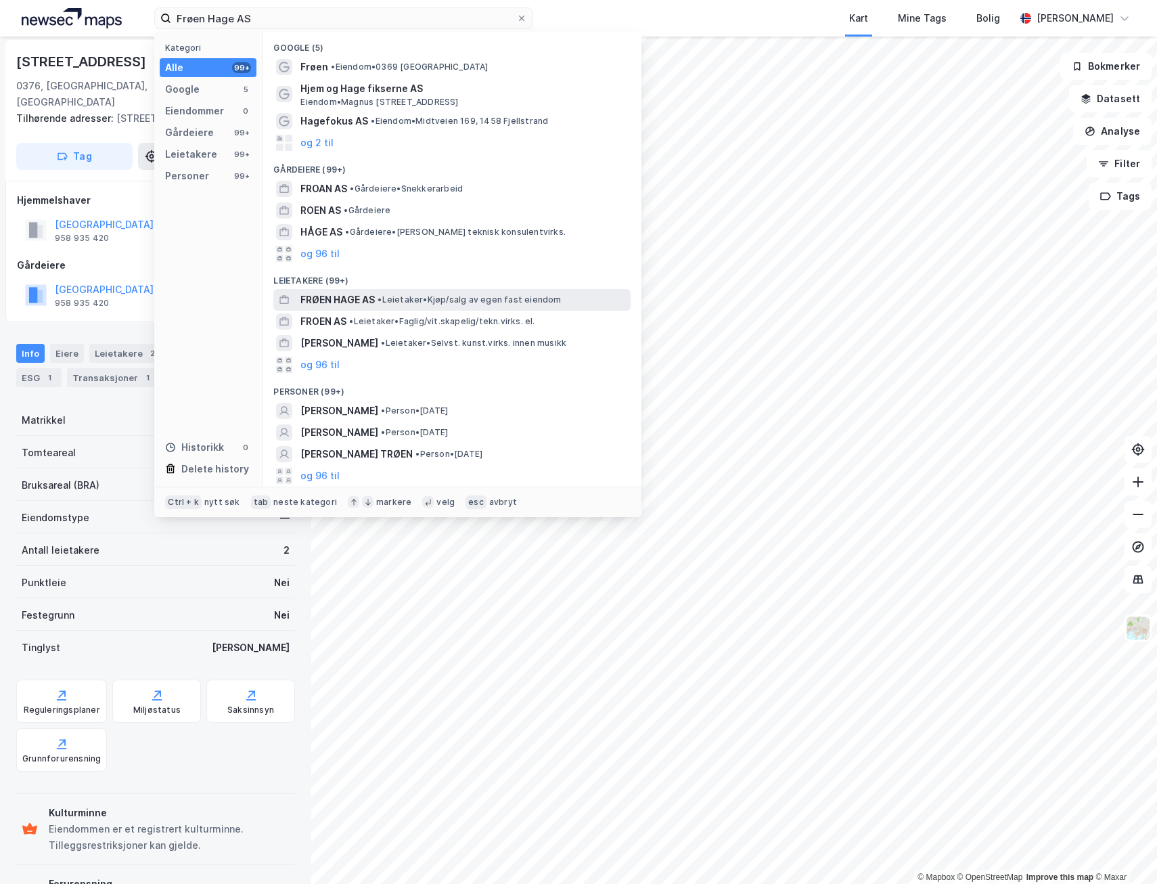
click at [438, 305] on span "• Leietaker • Kjøp/salg av egen fast eiendom" at bounding box center [469, 299] width 183 height 11
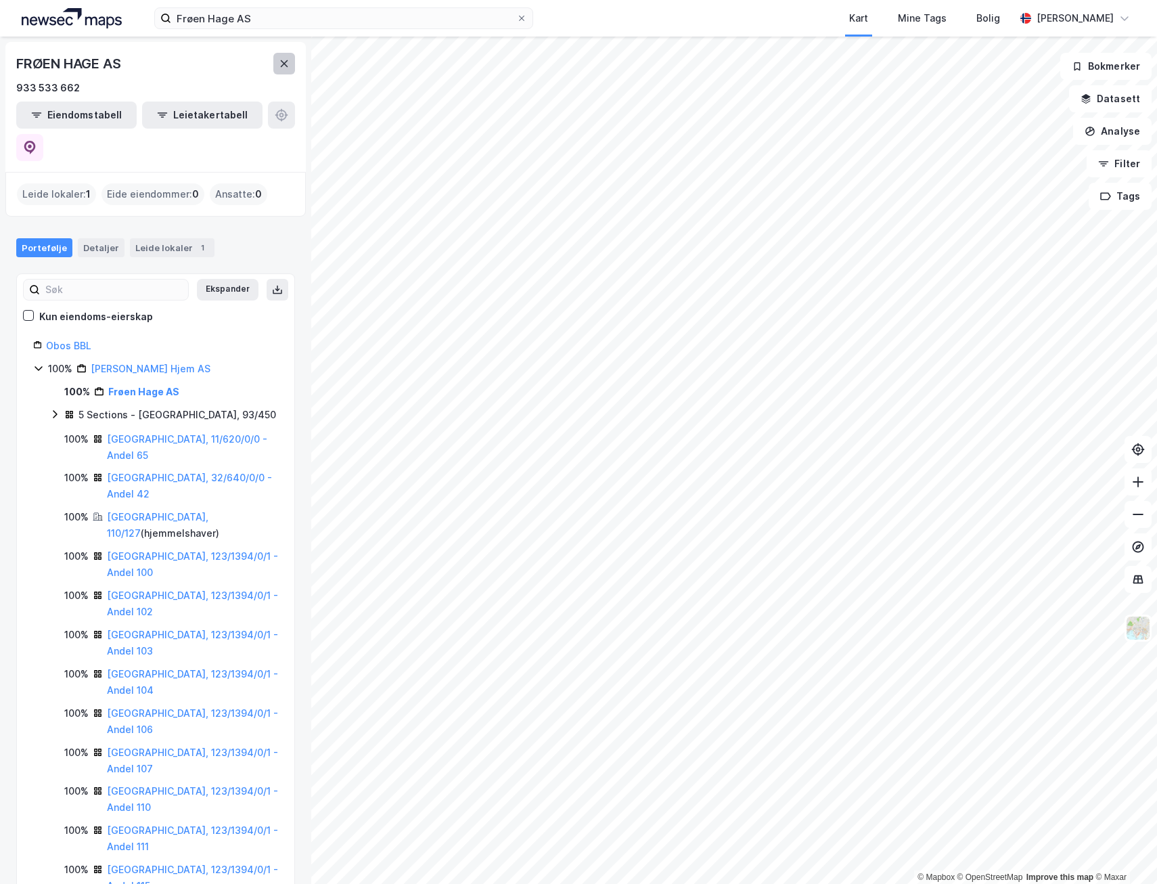
click at [290, 66] on button at bounding box center [284, 64] width 22 height 22
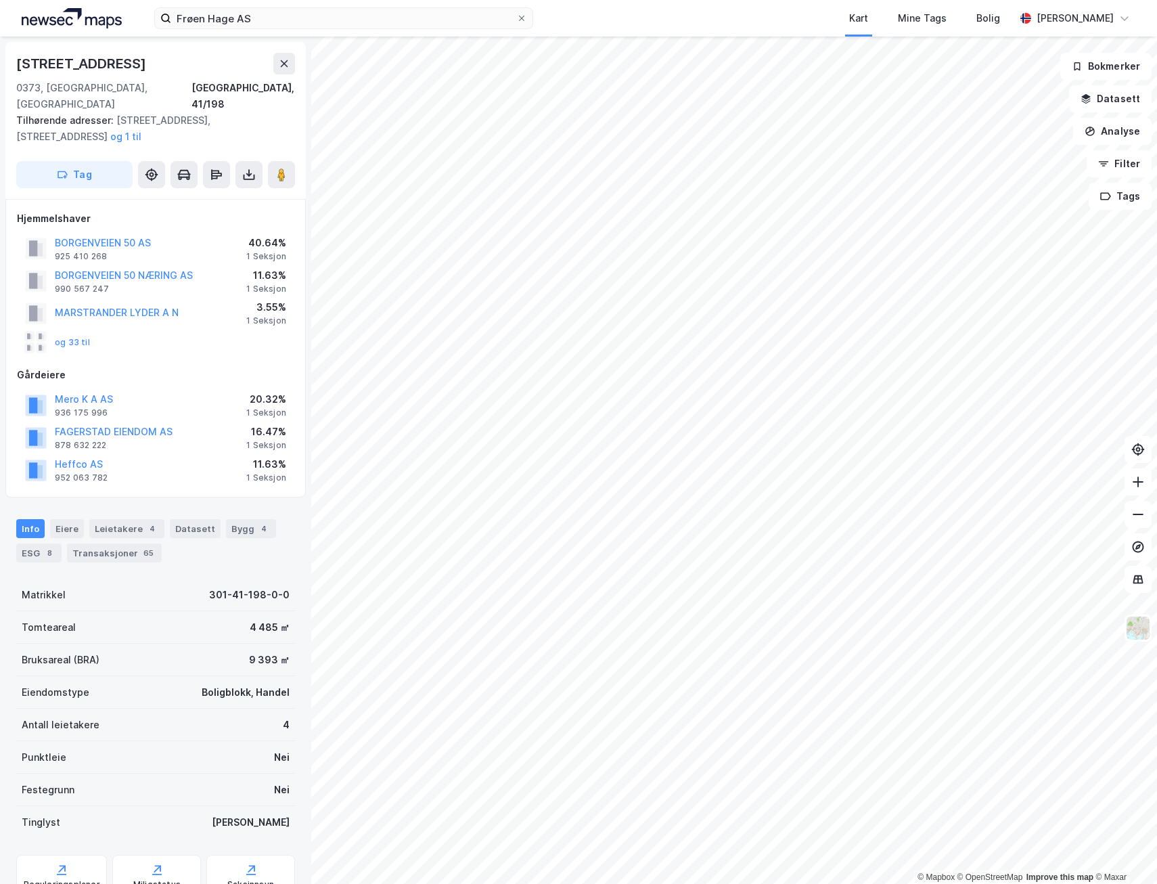
scroll to position [2, 0]
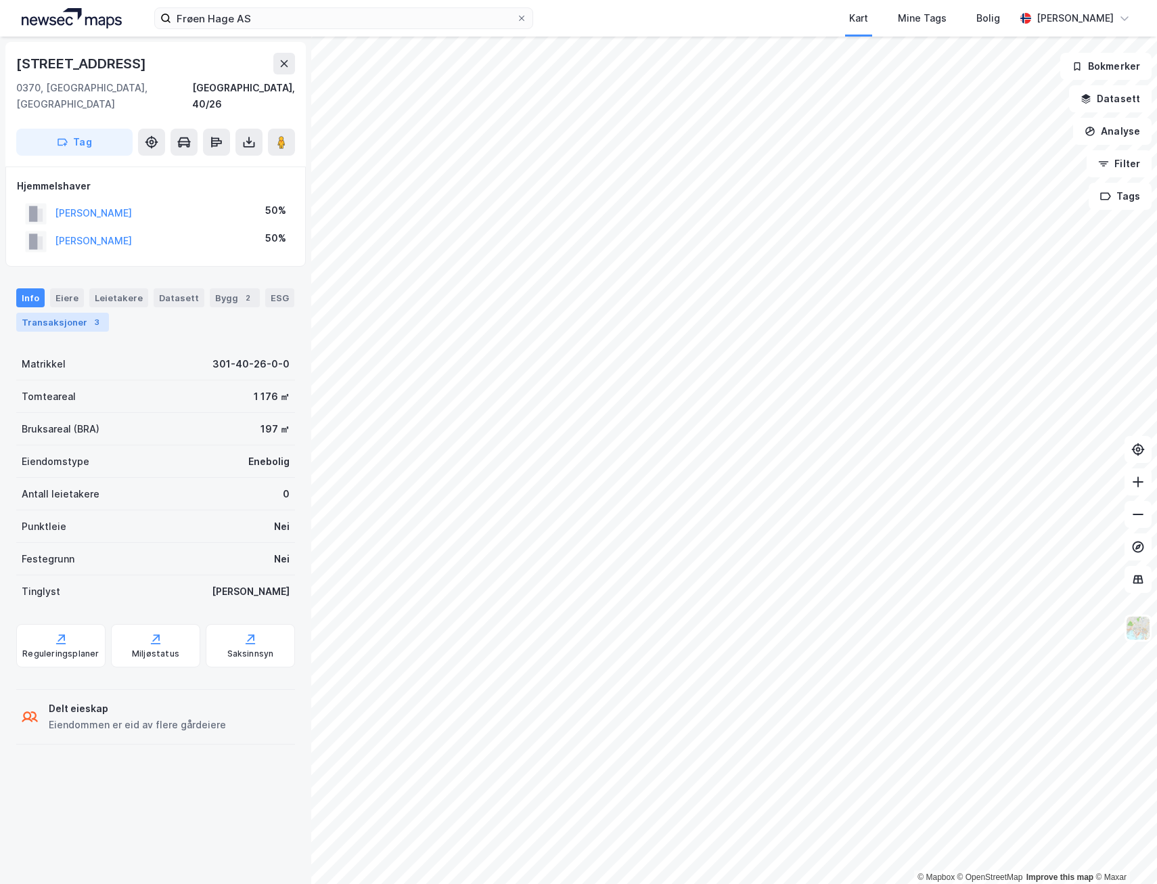
click at [76, 313] on div "Transaksjoner 3" at bounding box center [62, 322] width 93 height 19
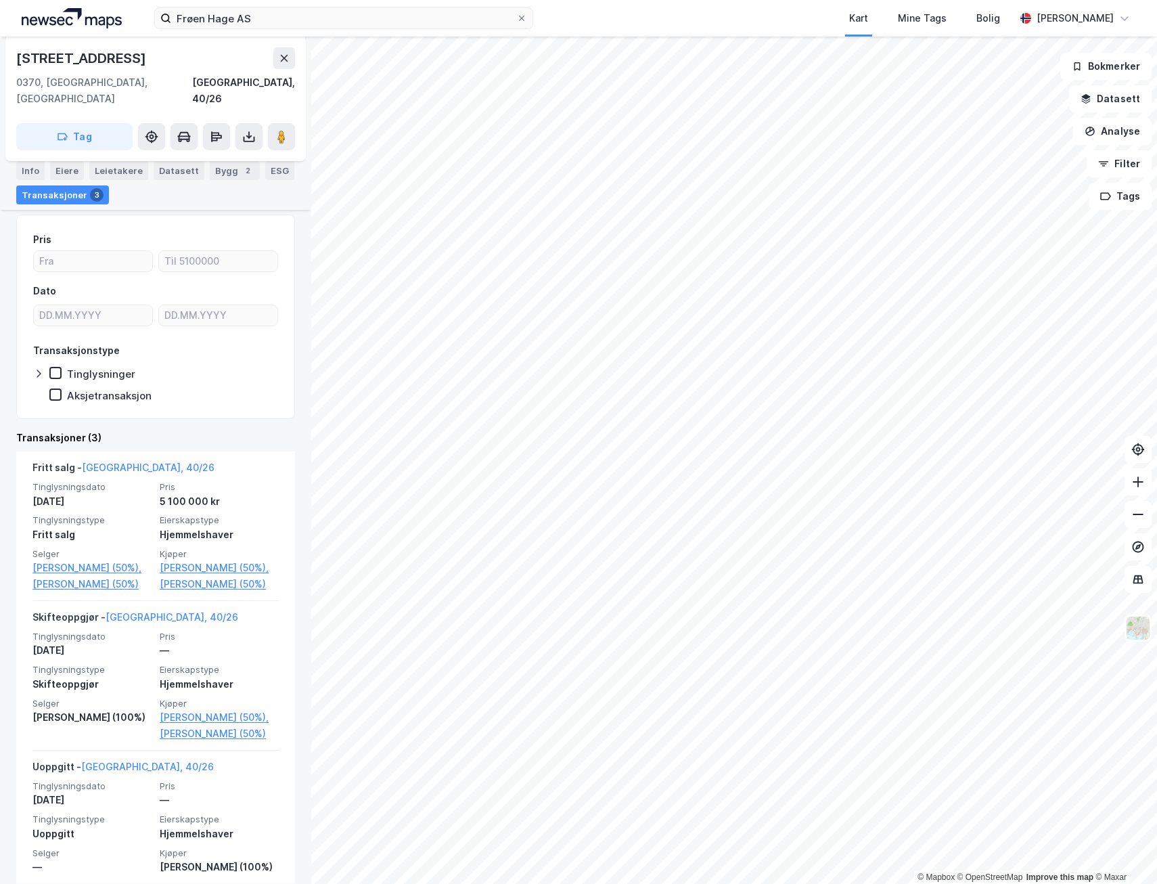
scroll to position [135, 0]
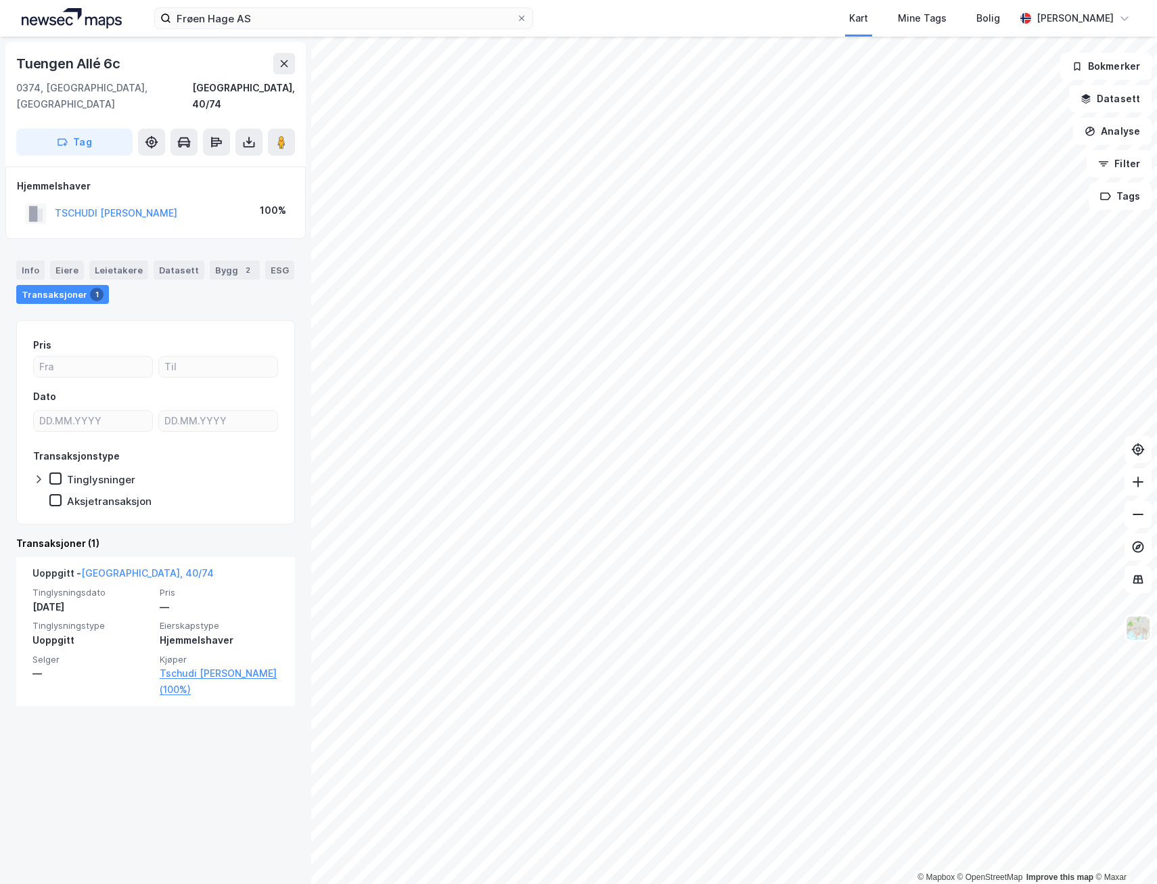
click at [269, 66] on div "Tuengen Allé 6c" at bounding box center [155, 64] width 279 height 22
click at [278, 63] on button at bounding box center [284, 64] width 22 height 22
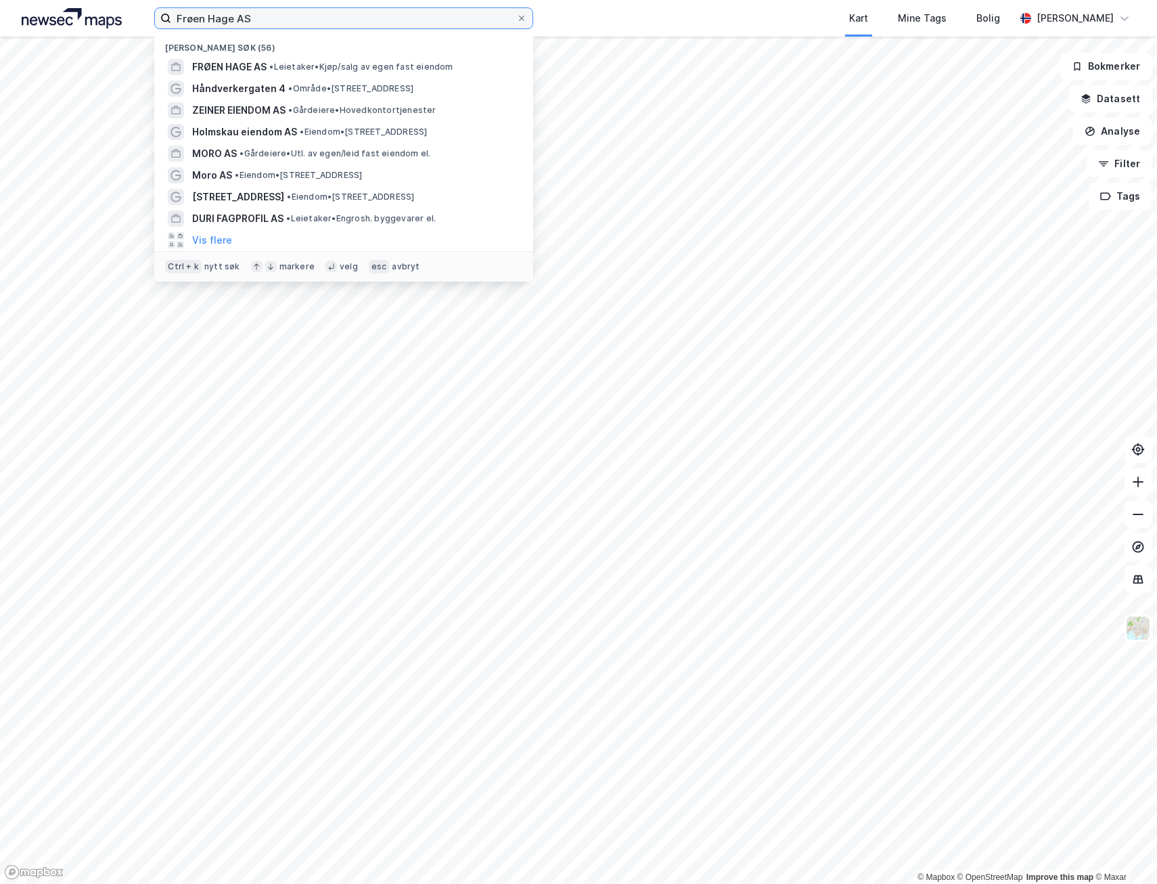
click at [256, 20] on input "Frøen Hage AS" at bounding box center [343, 18] width 345 height 20
click at [257, 20] on input "Frøen Hage AS" at bounding box center [343, 18] width 345 height 20
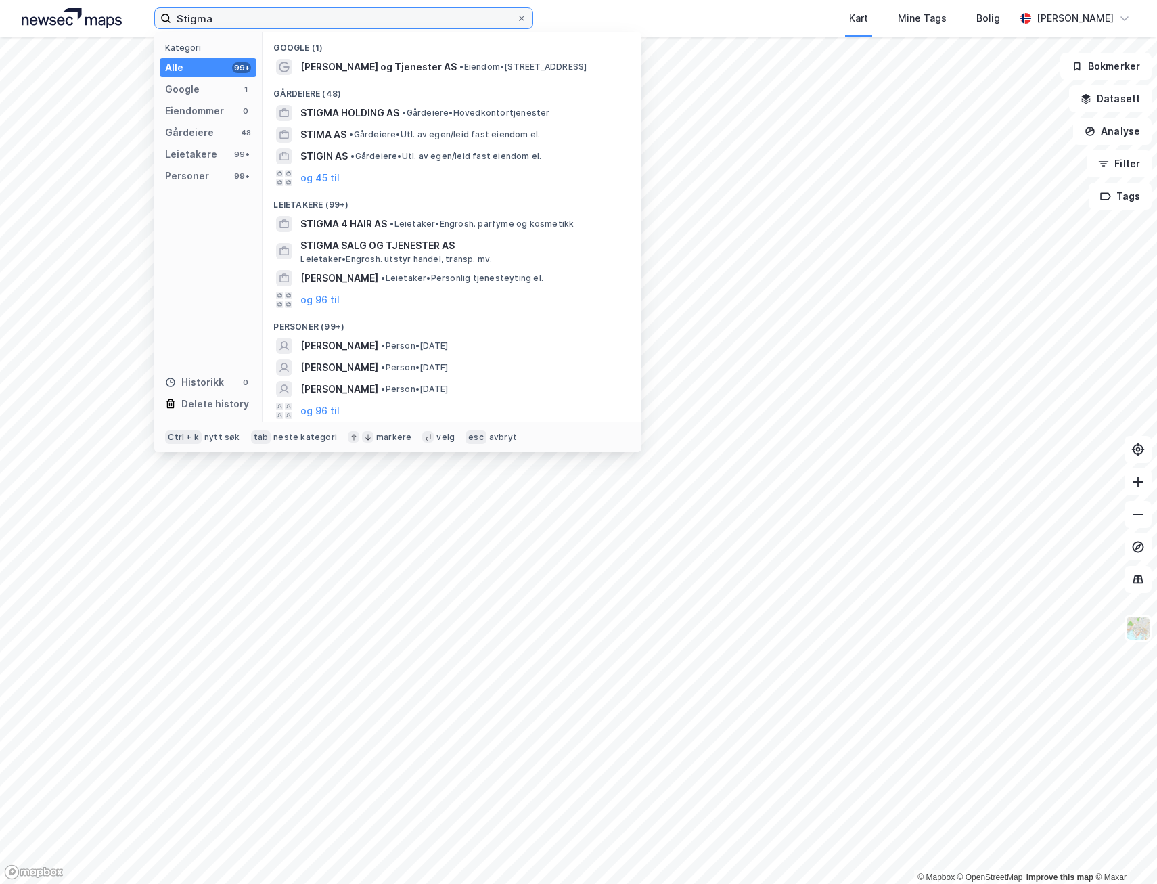
type input "Stigma"
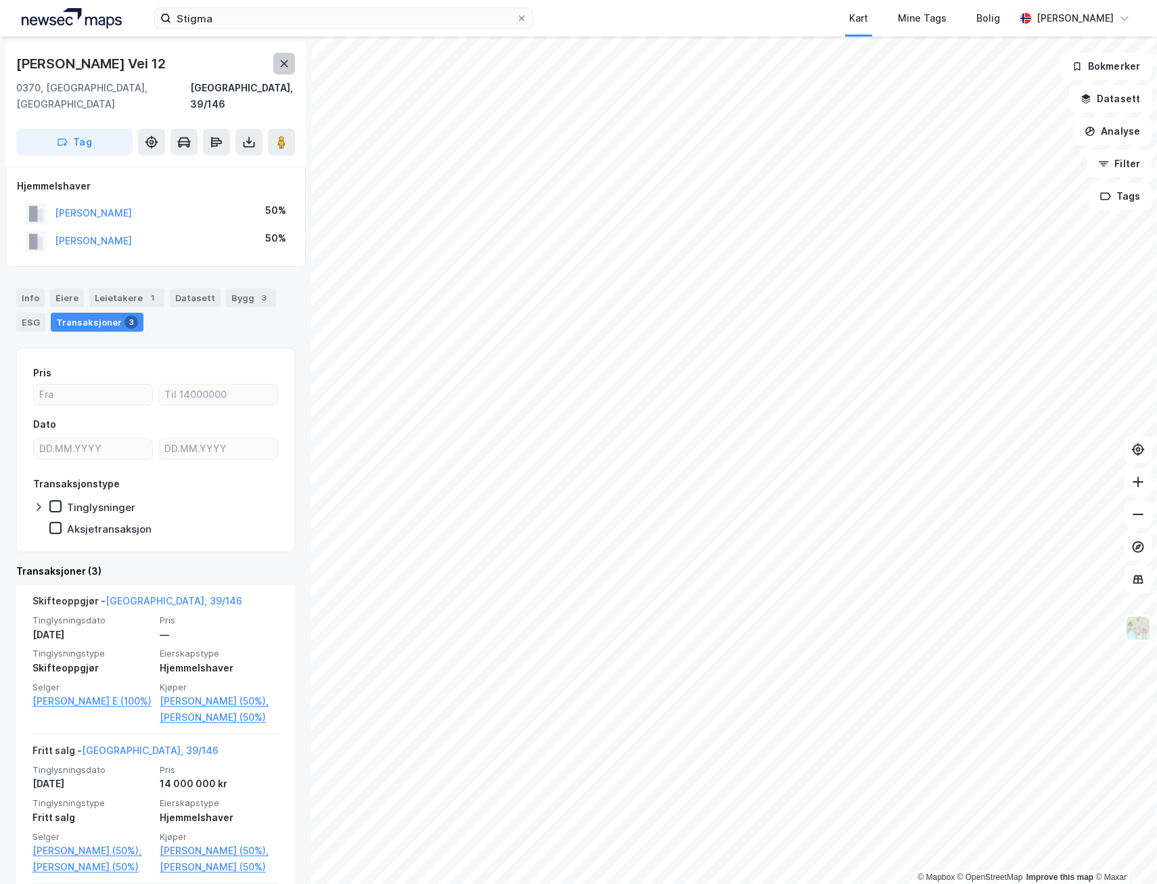
click at [285, 71] on button at bounding box center [284, 64] width 22 height 22
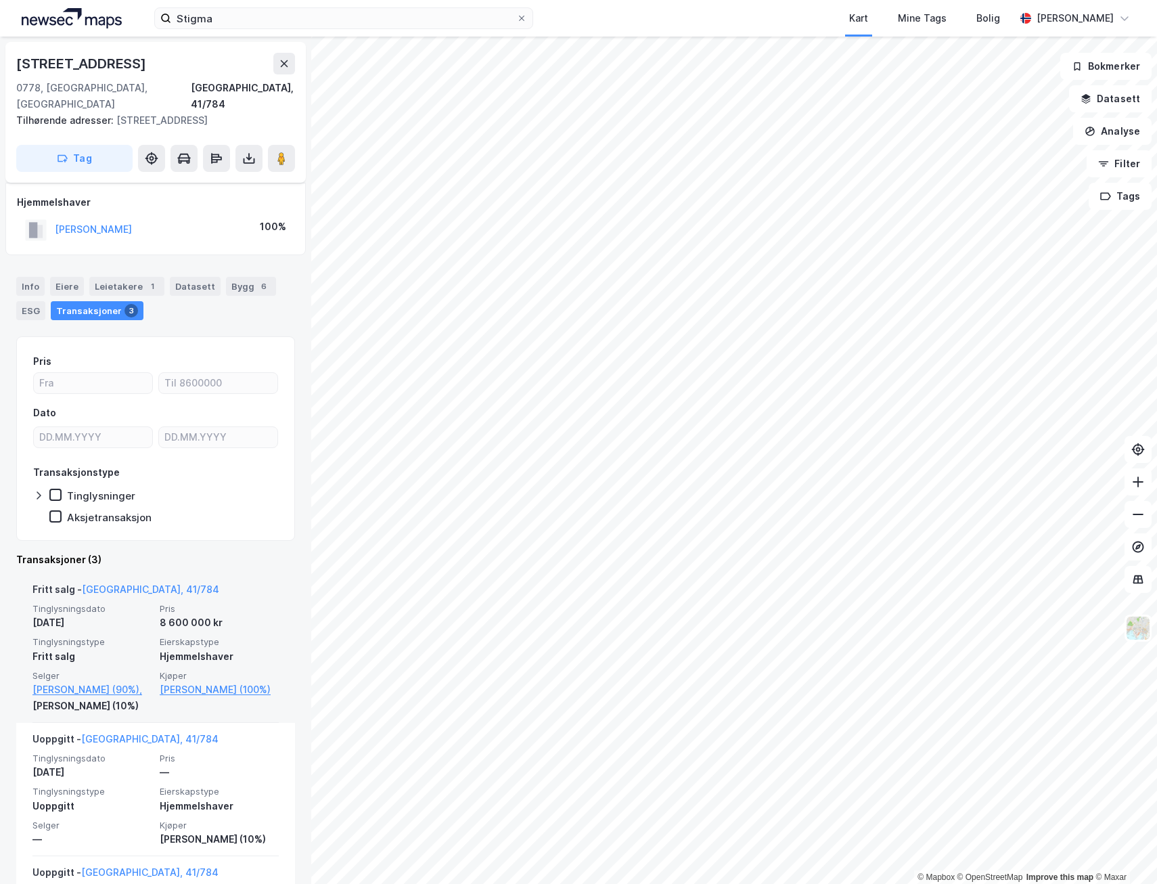
scroll to position [68, 0]
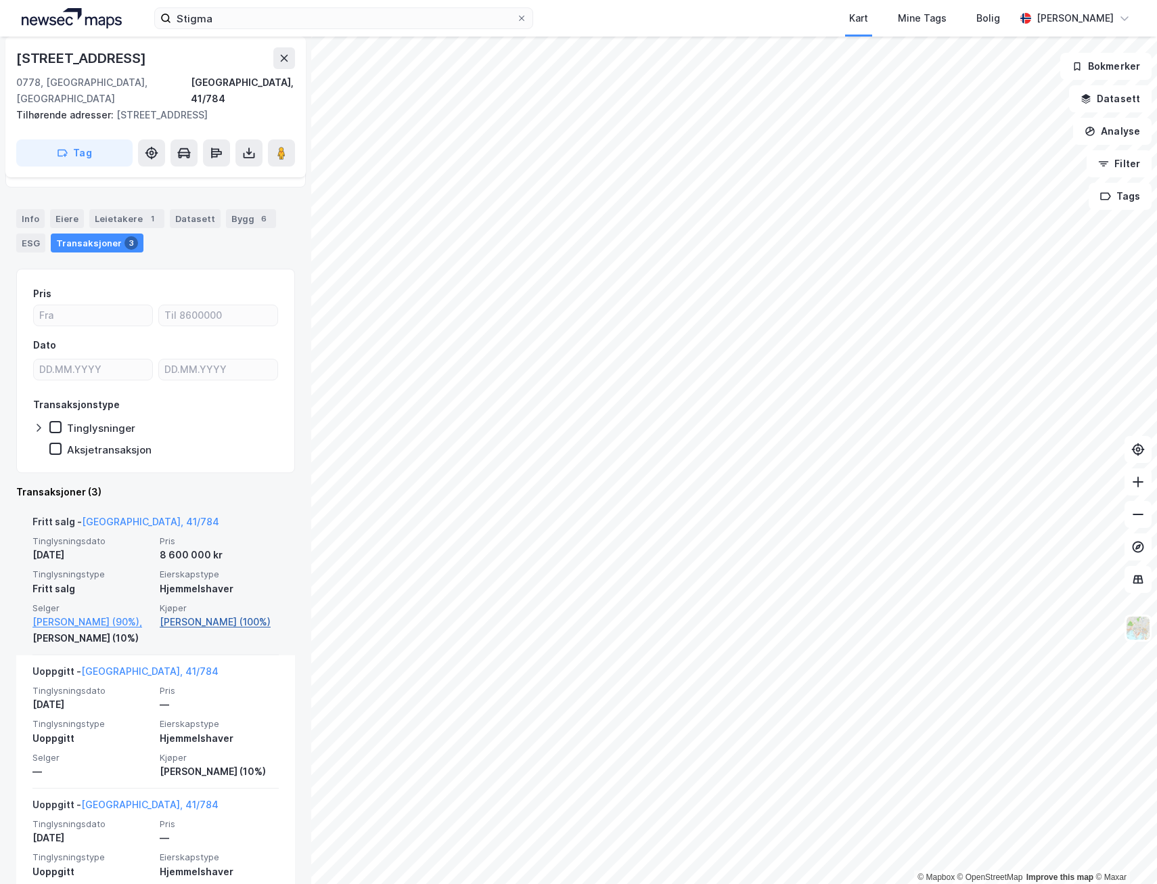
click at [205, 614] on link "Haudemann-andersen Jan (100%)" at bounding box center [219, 622] width 119 height 16
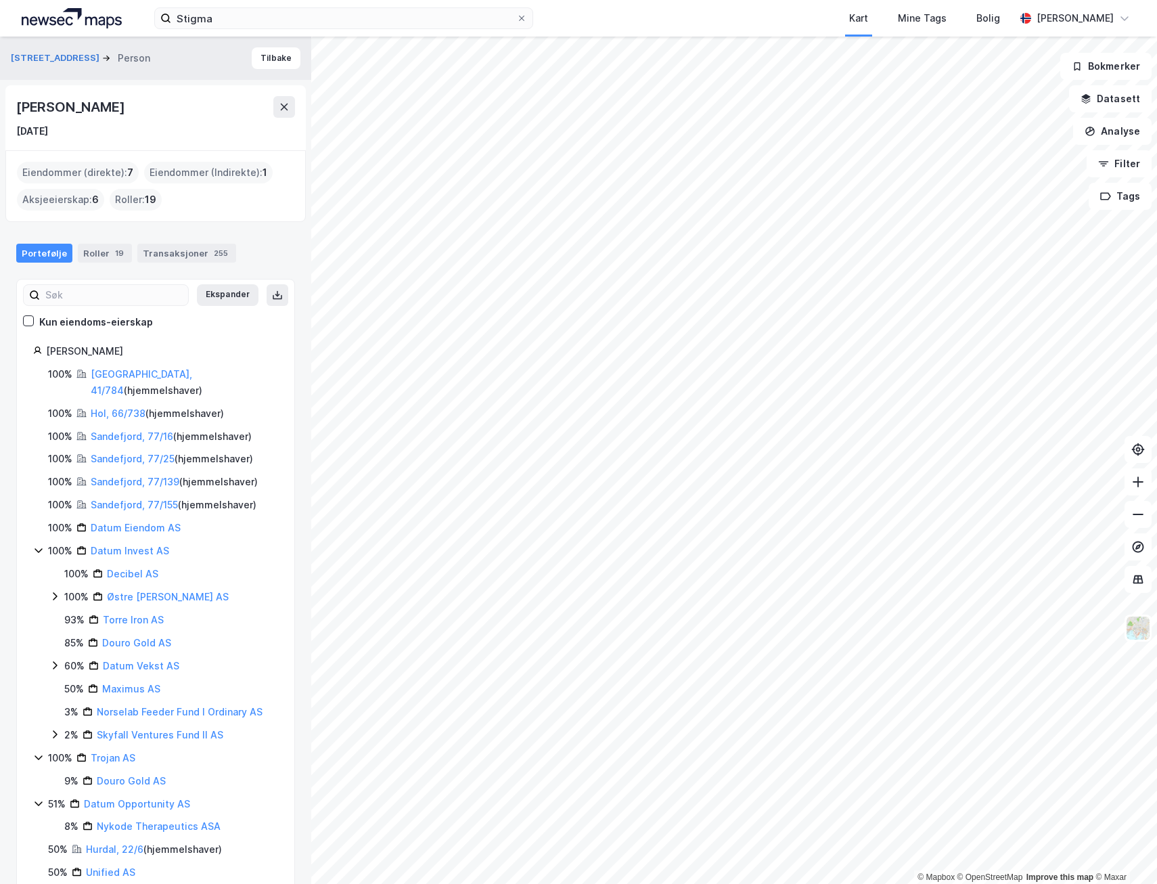
drag, startPoint x: 197, startPoint y: 106, endPoint x: 22, endPoint y: 102, distance: 175.4
click at [22, 102] on div "Jan Haudemann-Andersen" at bounding box center [155, 107] width 279 height 22
drag, startPoint x: 14, startPoint y: 108, endPoint x: 209, endPoint y: 116, distance: 195.1
click at [209, 116] on div "Jan Haudemann-Andersen 27. mars 1958" at bounding box center [155, 117] width 301 height 65
copy div "Jan Haudemann-Andersen"
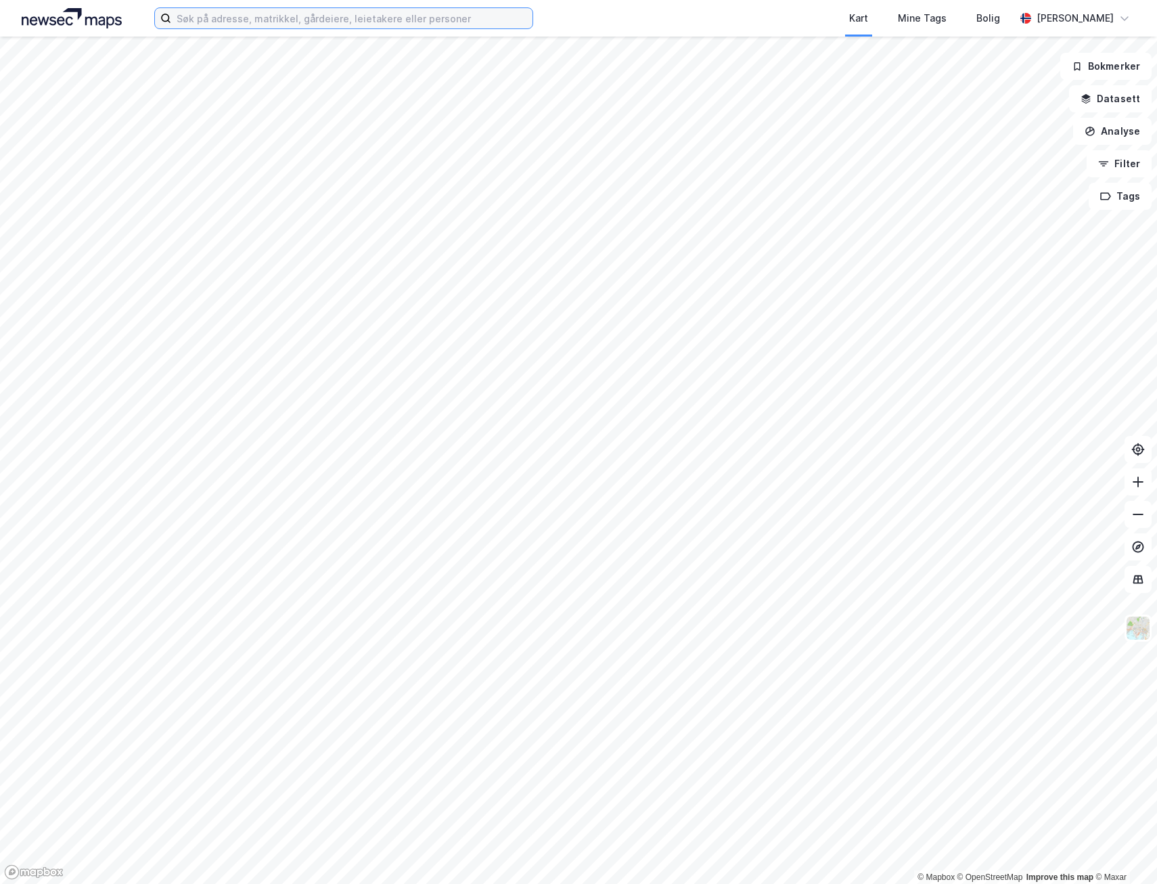
click at [261, 13] on input at bounding box center [351, 18] width 361 height 20
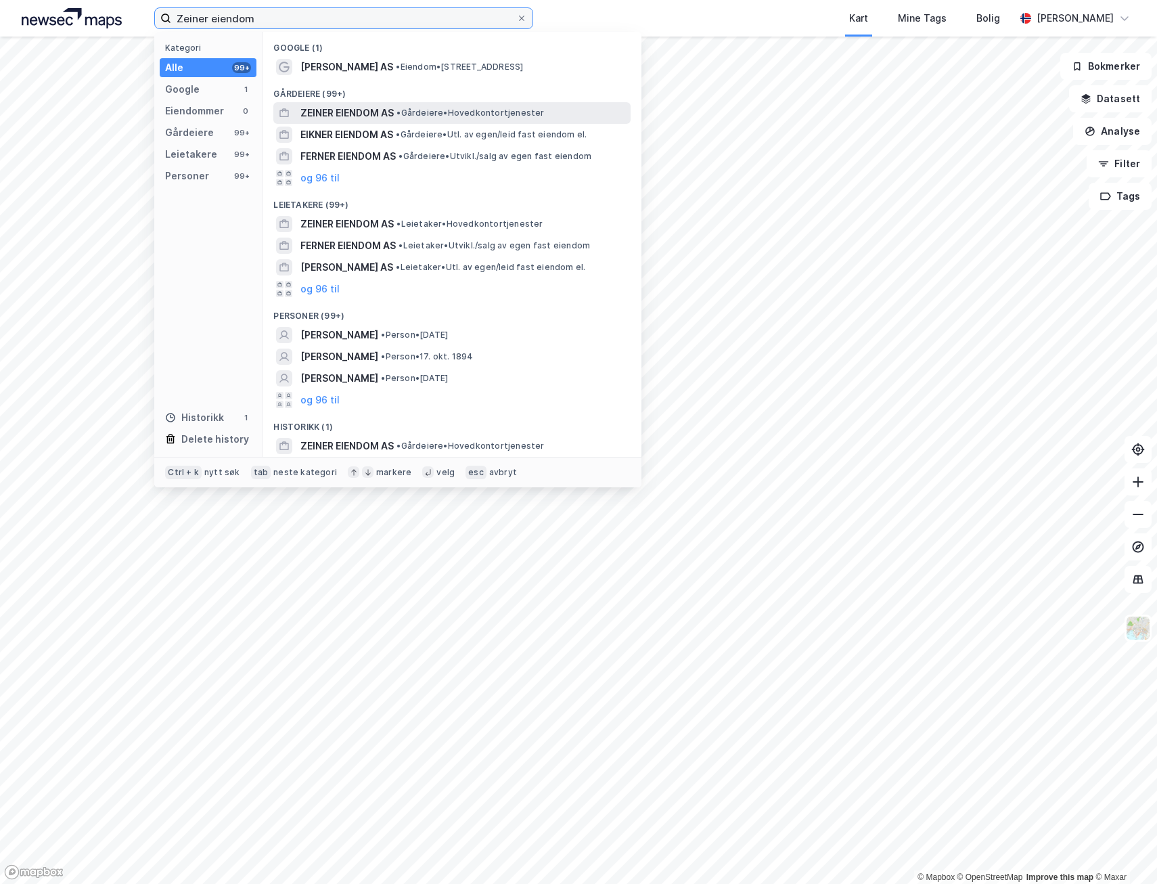
type input "Zeiner eiendom"
click at [338, 116] on span "ZEINER EIENDOM AS" at bounding box center [347, 113] width 93 height 16
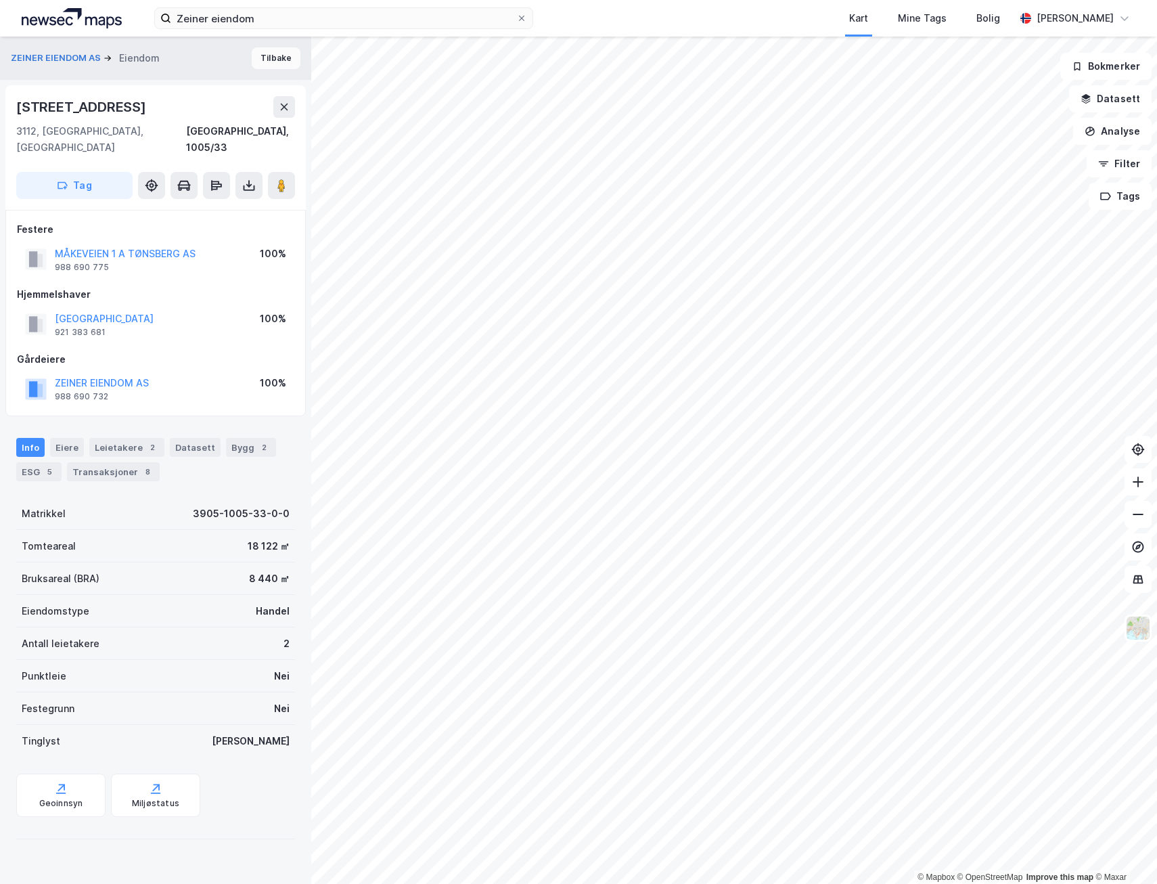
click at [252, 57] on button "Tilbake" at bounding box center [276, 58] width 49 height 22
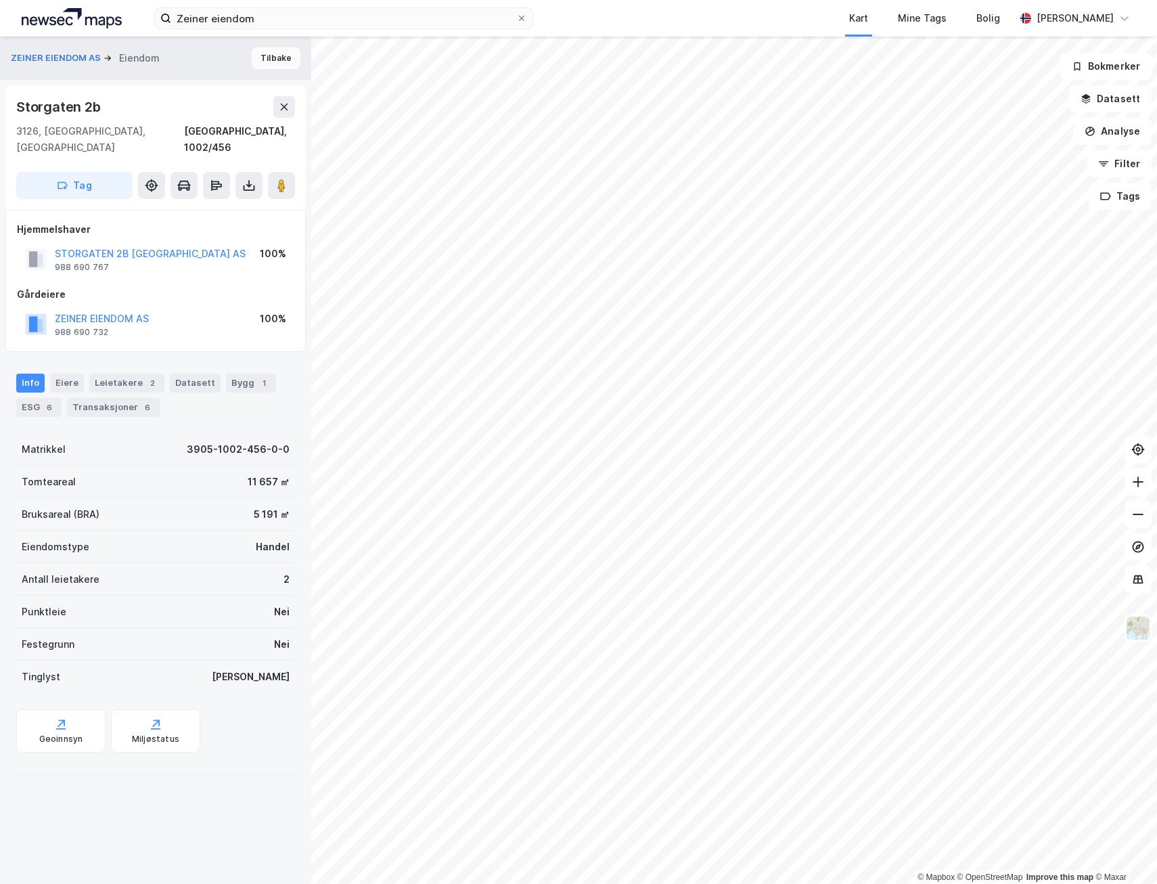
click at [252, 59] on button "Tilbake" at bounding box center [276, 58] width 49 height 22
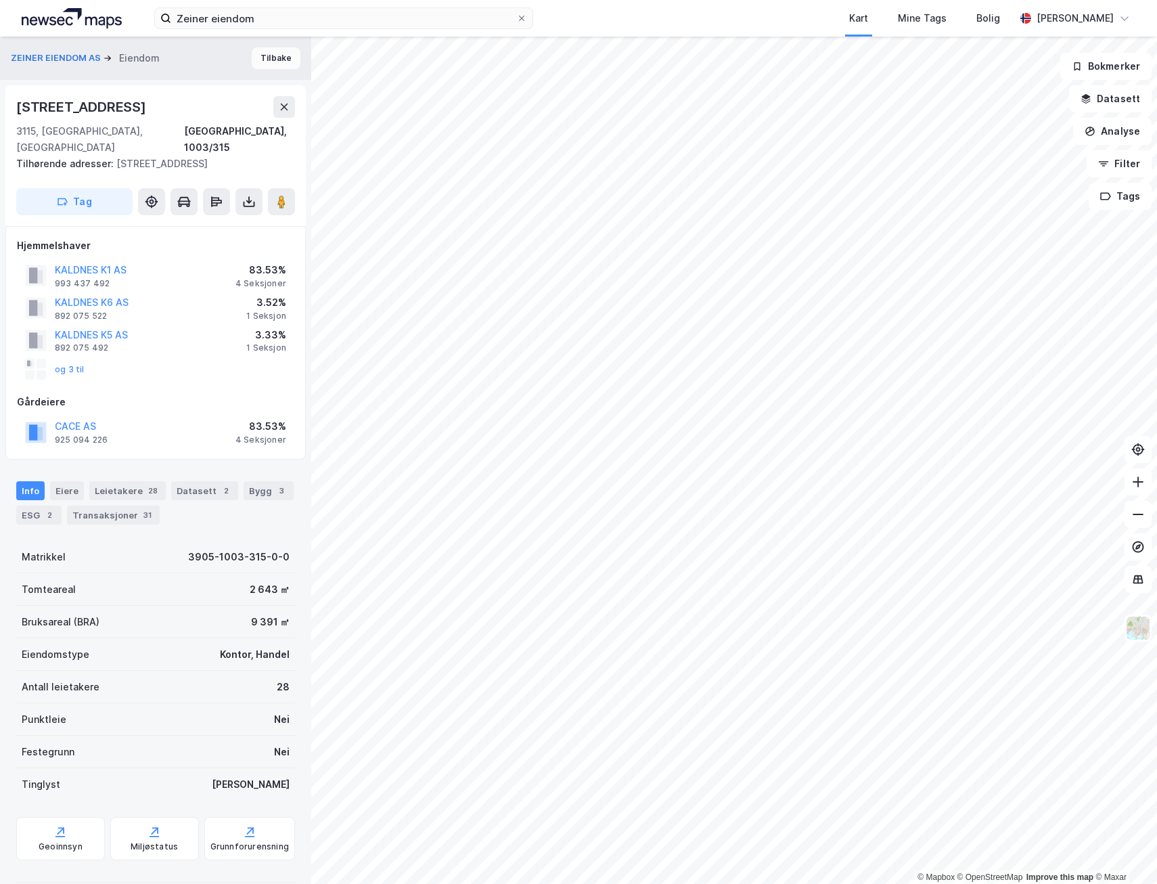
click at [261, 59] on button "Tilbake" at bounding box center [276, 58] width 49 height 22
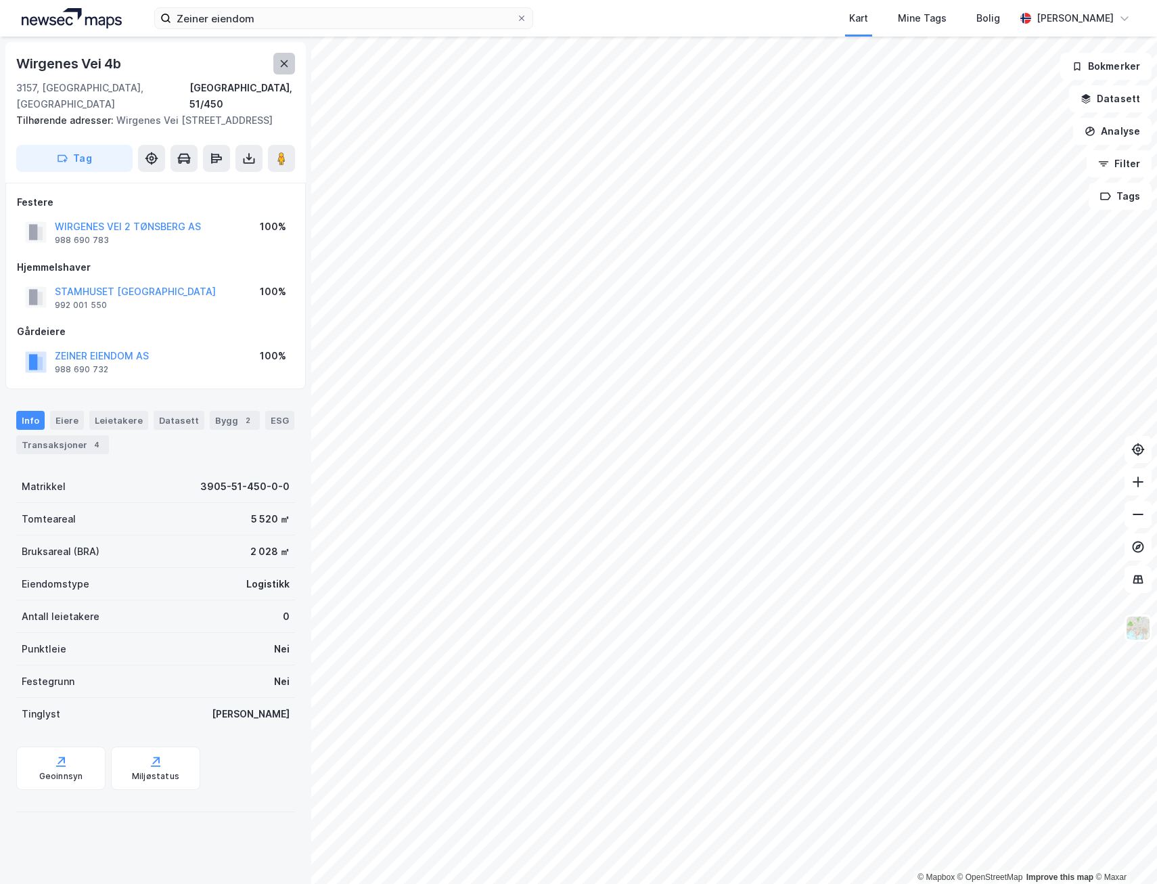
click at [276, 63] on button at bounding box center [284, 64] width 22 height 22
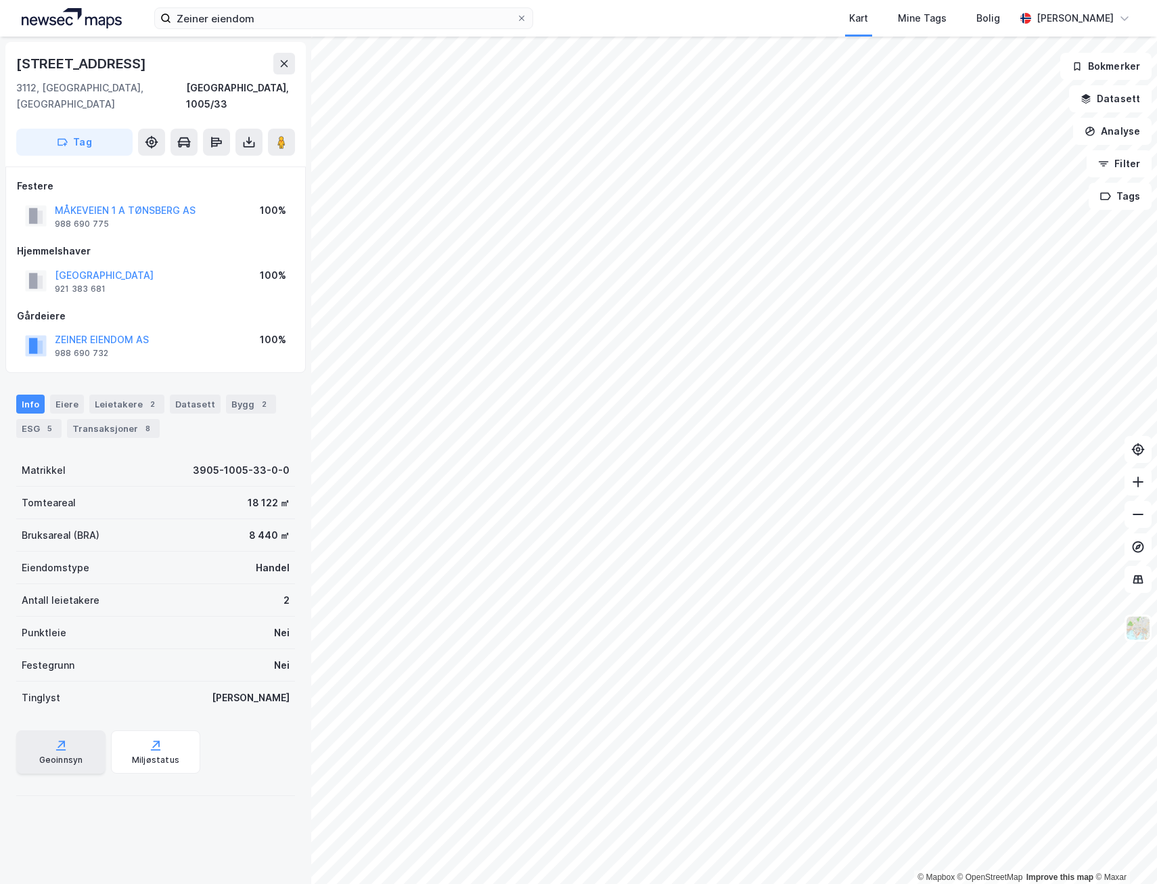
click at [47, 755] on div "Geoinnsyn" at bounding box center [61, 760] width 44 height 11
click at [128, 395] on div "Leietakere 2" at bounding box center [126, 404] width 75 height 19
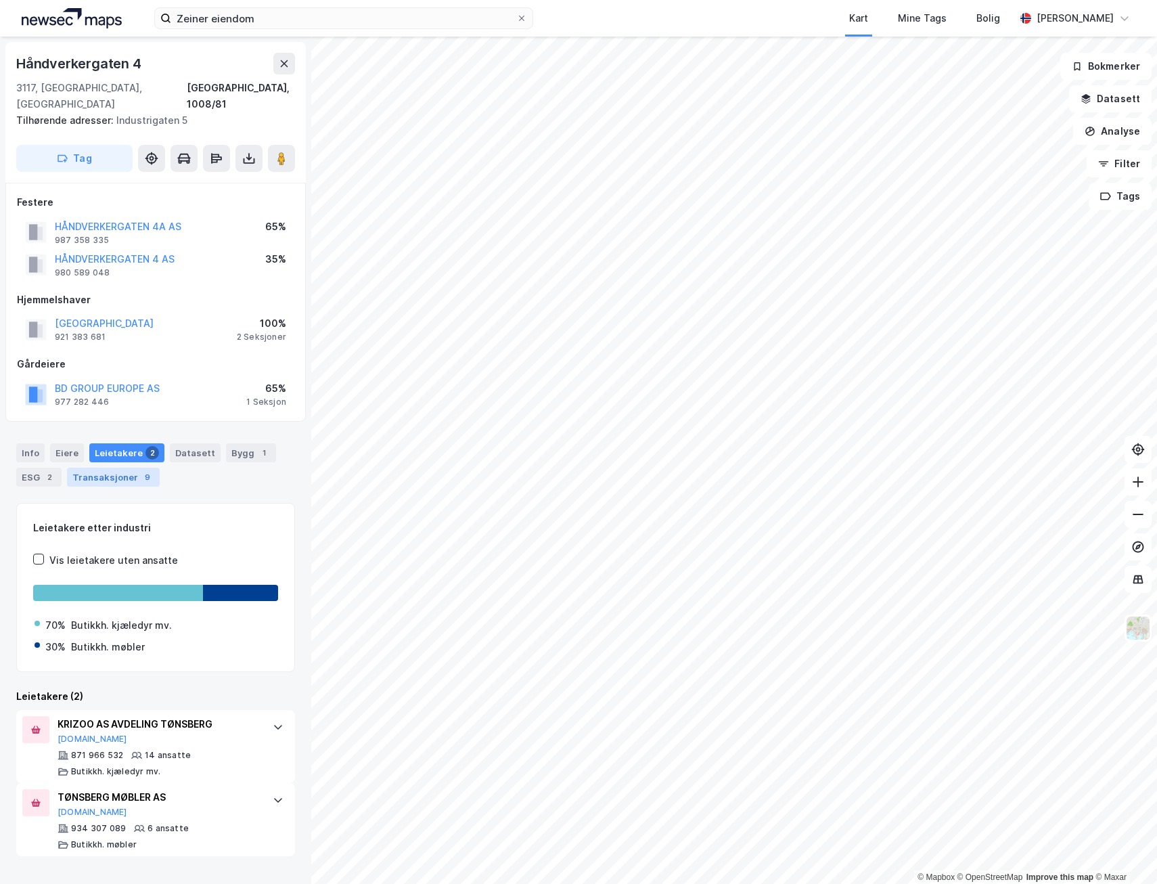
click at [91, 468] on div "Transaksjoner 9" at bounding box center [113, 477] width 93 height 19
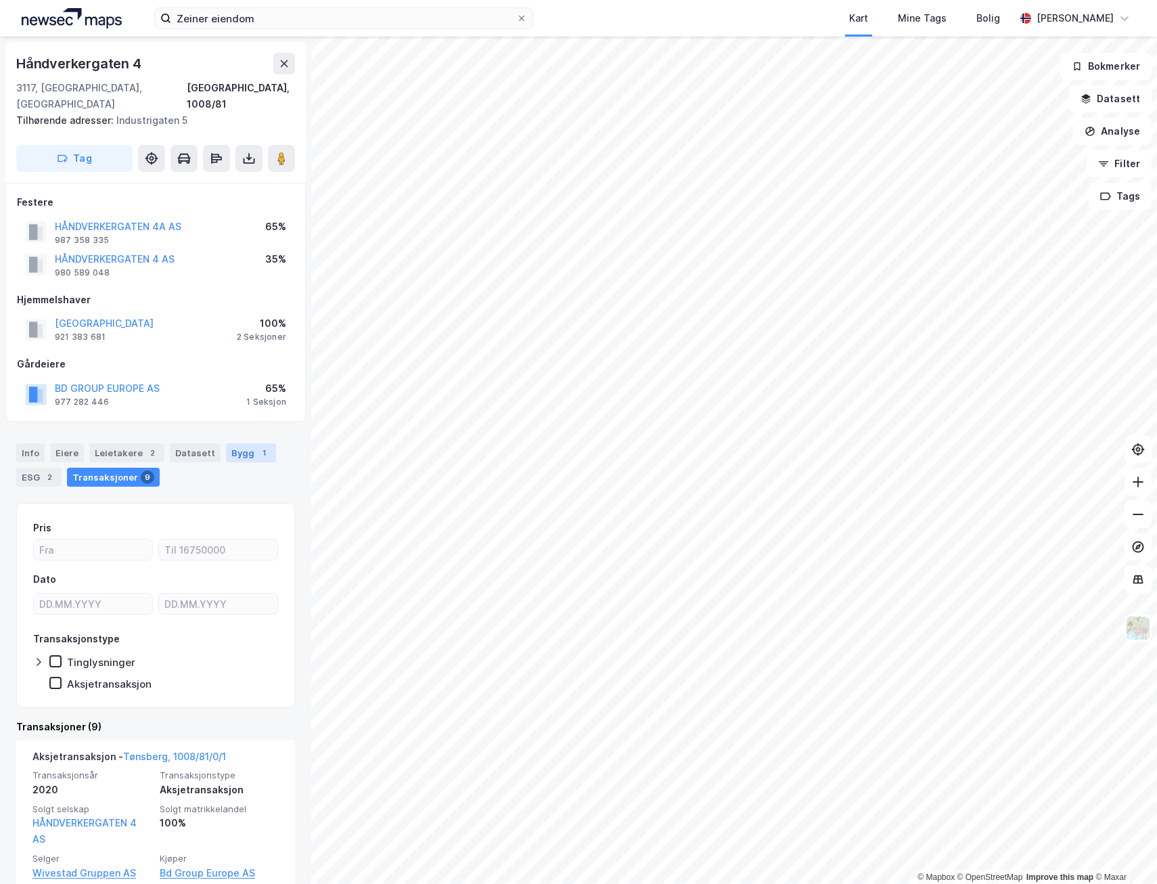
click at [234, 443] on div "Bygg 1" at bounding box center [251, 452] width 50 height 19
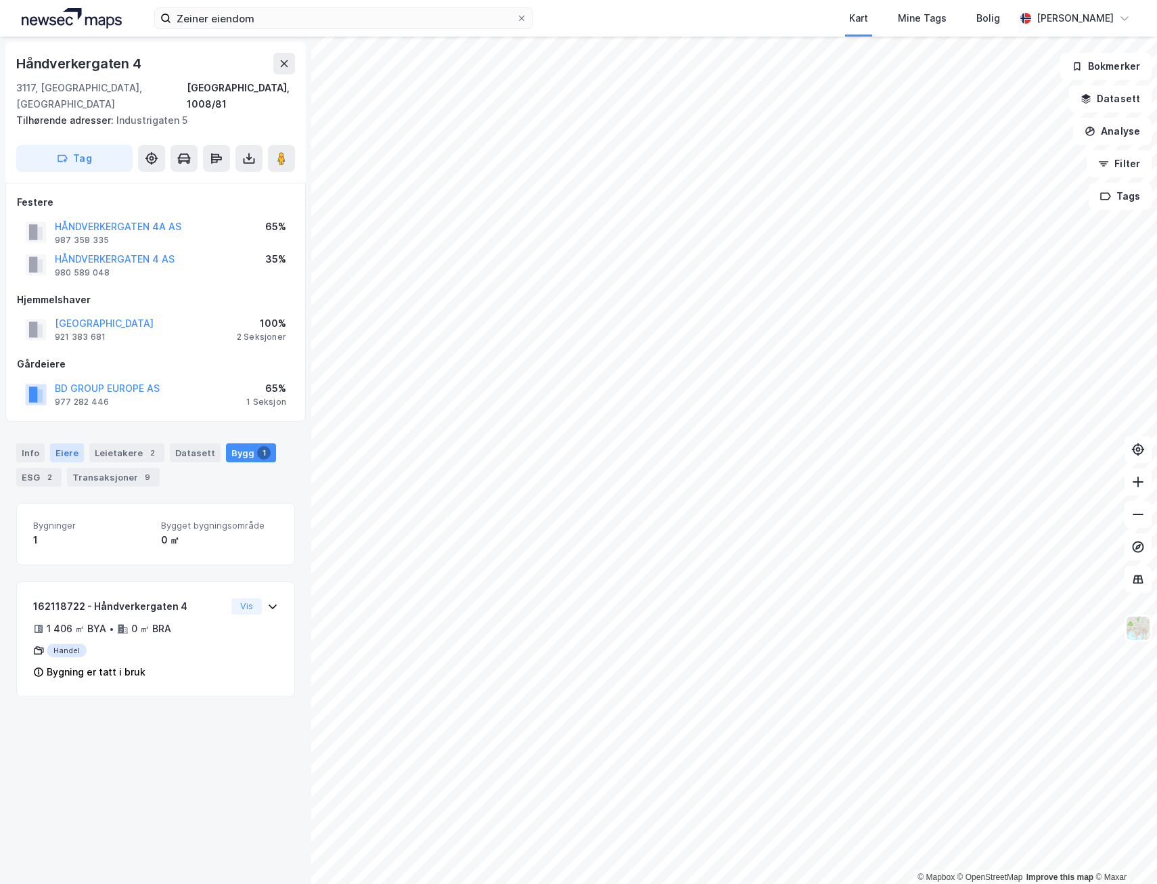
click at [56, 443] on div "Eiere" at bounding box center [67, 452] width 34 height 19
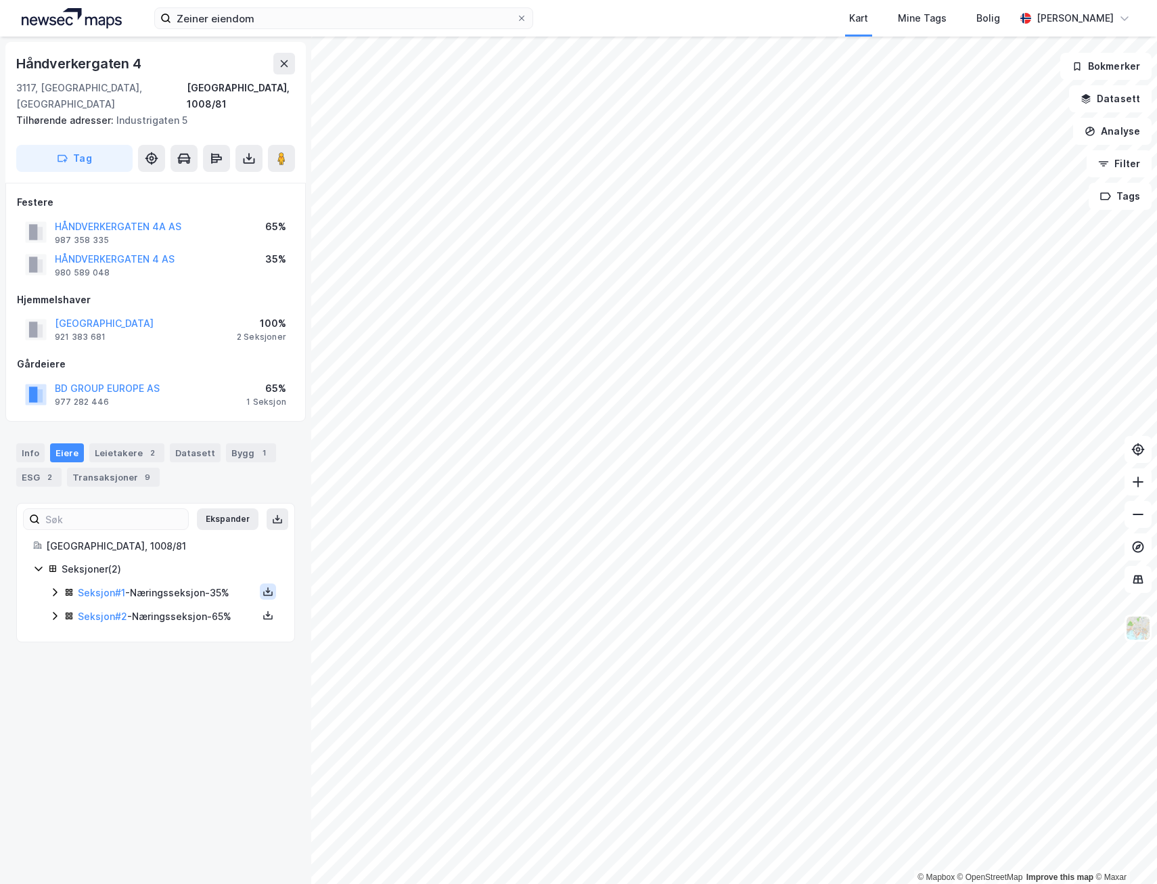
click at [263, 586] on icon at bounding box center [268, 591] width 11 height 11
click at [212, 542] on div "Grunnbok" at bounding box center [193, 551] width 119 height 32
click at [263, 610] on icon at bounding box center [268, 615] width 11 height 11
click at [186, 567] on div "Grunnbok" at bounding box center [186, 575] width 45 height 16
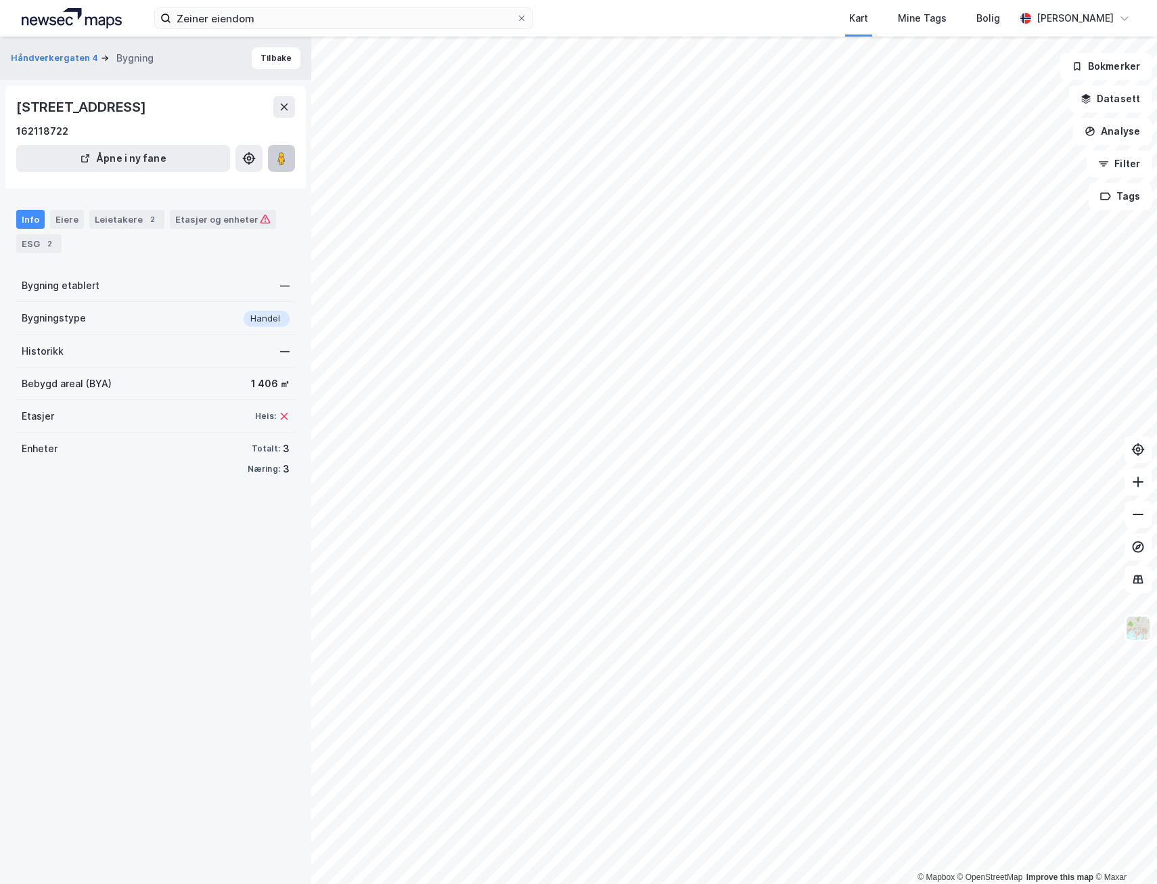
click at [288, 164] on button at bounding box center [281, 158] width 27 height 27
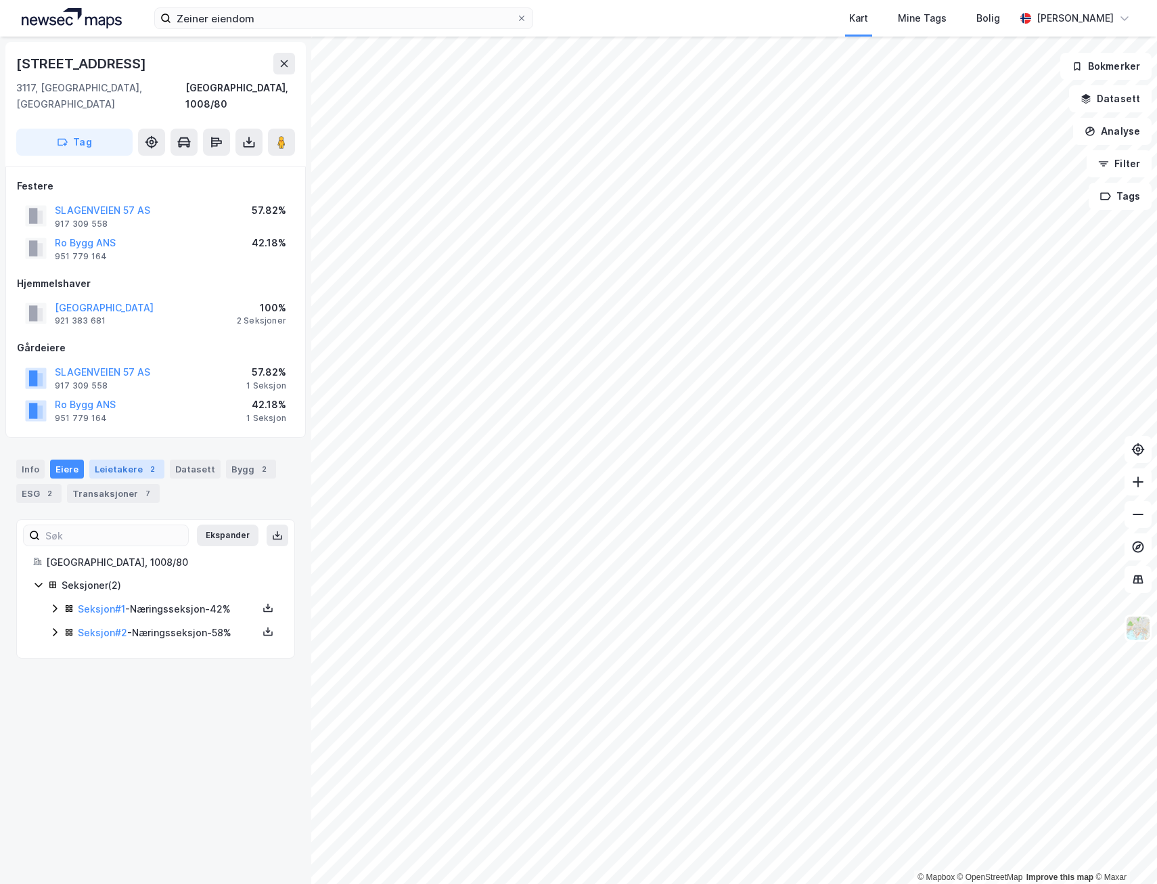
click at [118, 460] on div "Leietakere 2" at bounding box center [126, 469] width 75 height 19
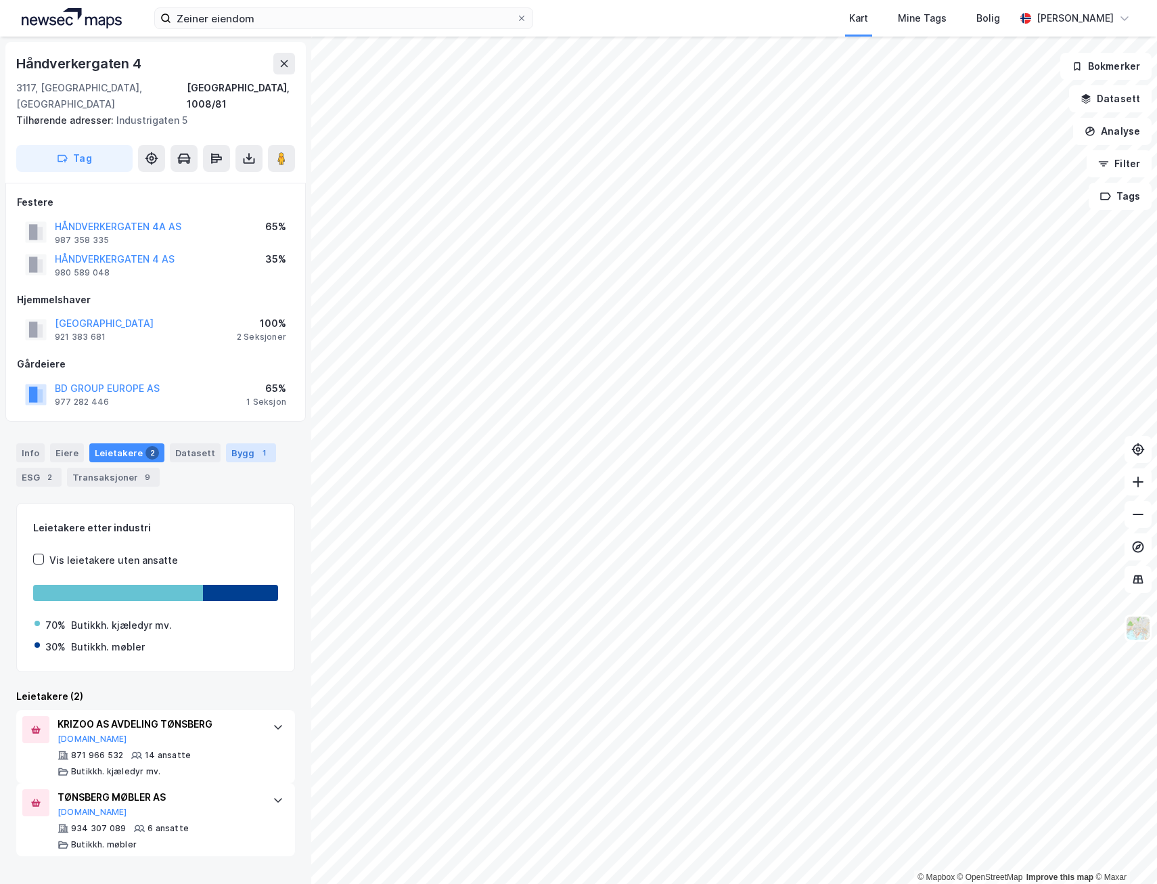
click at [226, 443] on div "Bygg 1" at bounding box center [251, 452] width 50 height 19
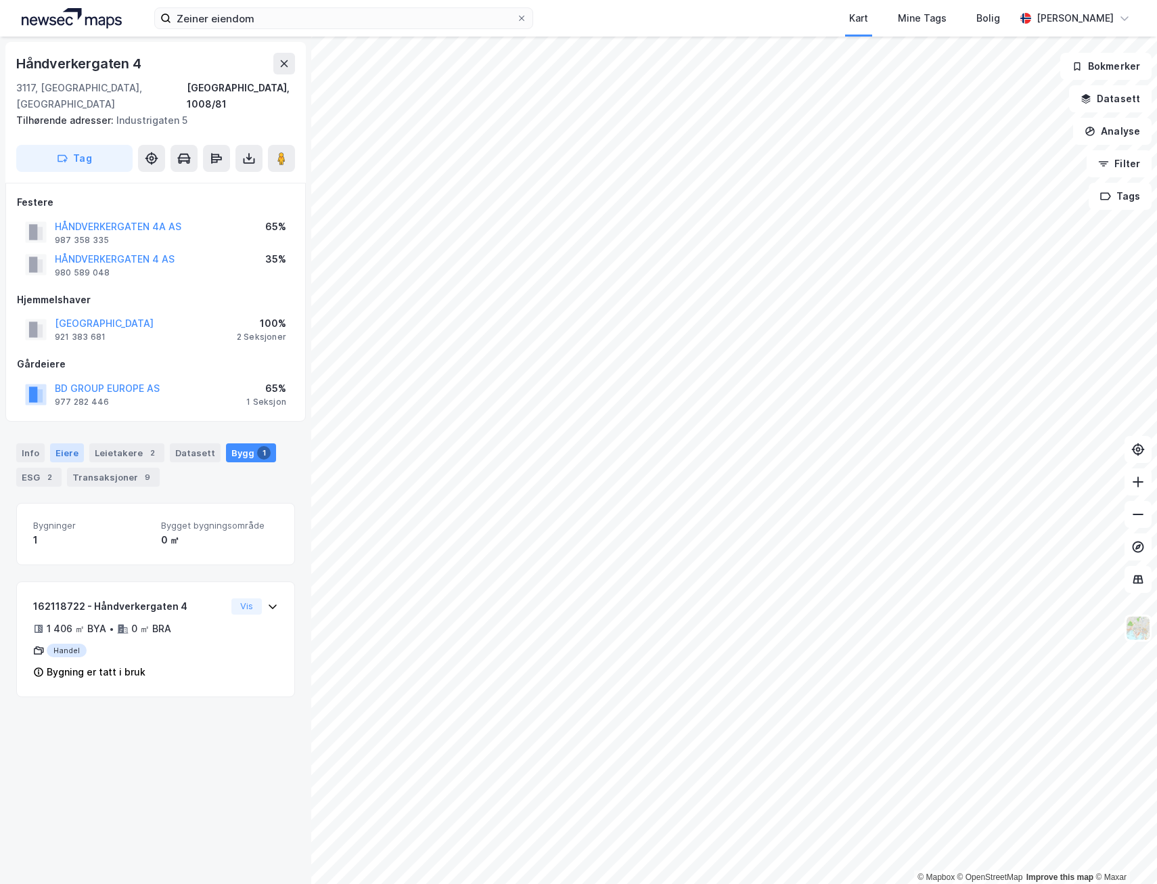
click at [57, 443] on div "Eiere" at bounding box center [67, 452] width 34 height 19
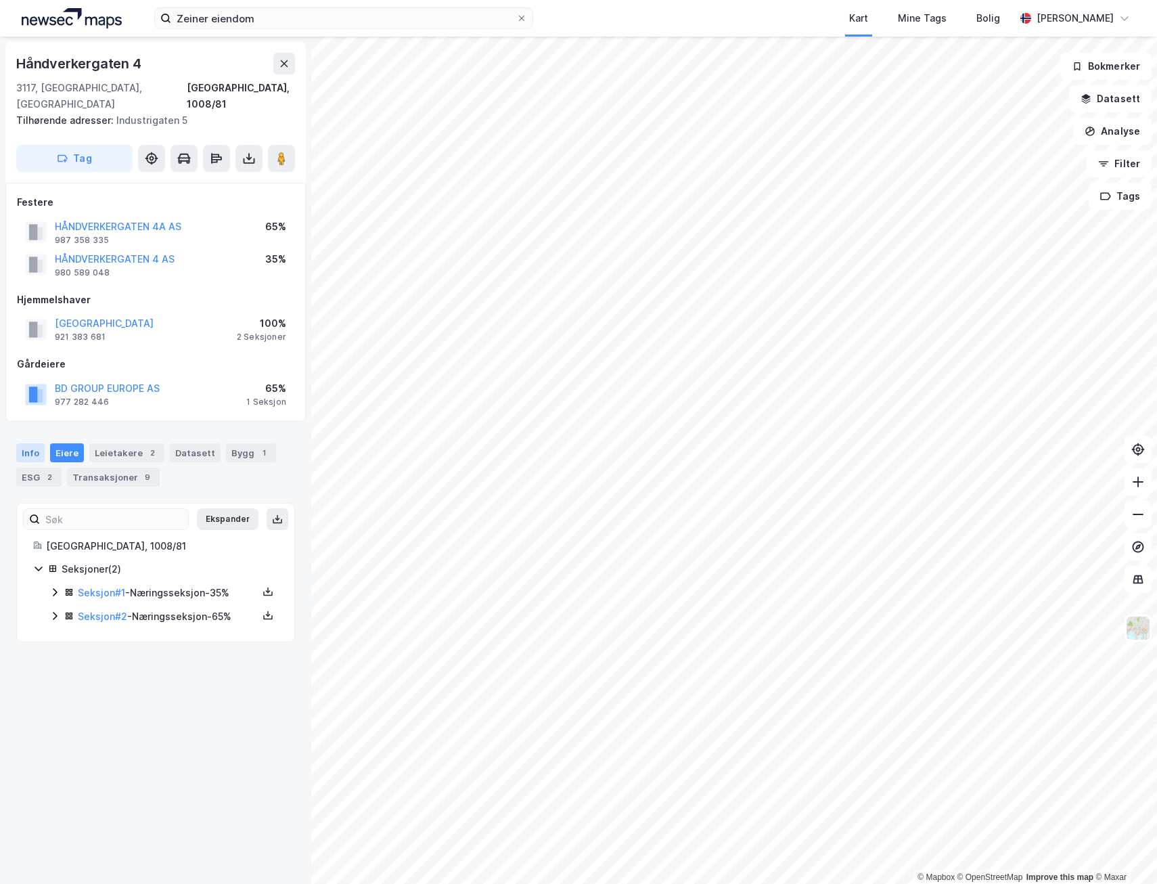
click at [31, 443] on div "Info" at bounding box center [30, 452] width 28 height 19
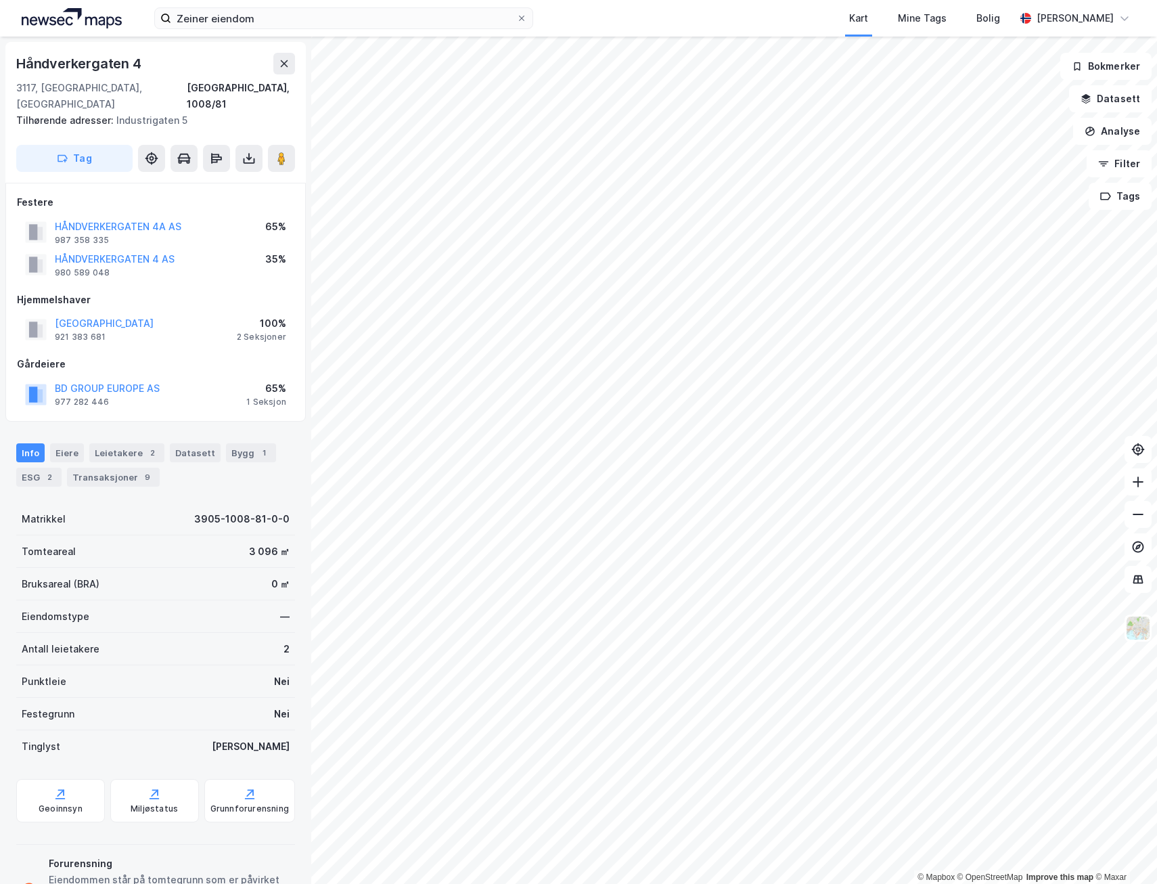
scroll to position [108, 0]
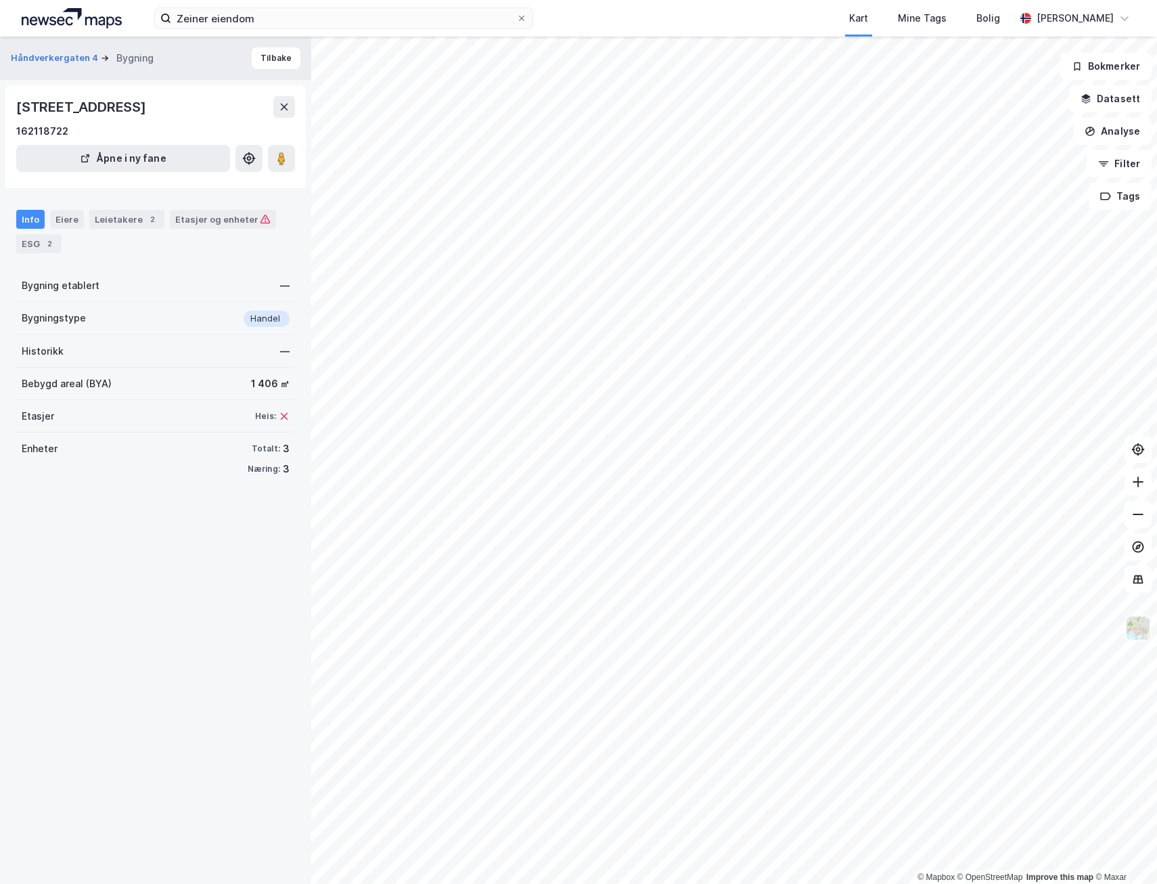
click at [1130, 627] on img at bounding box center [1139, 628] width 26 height 26
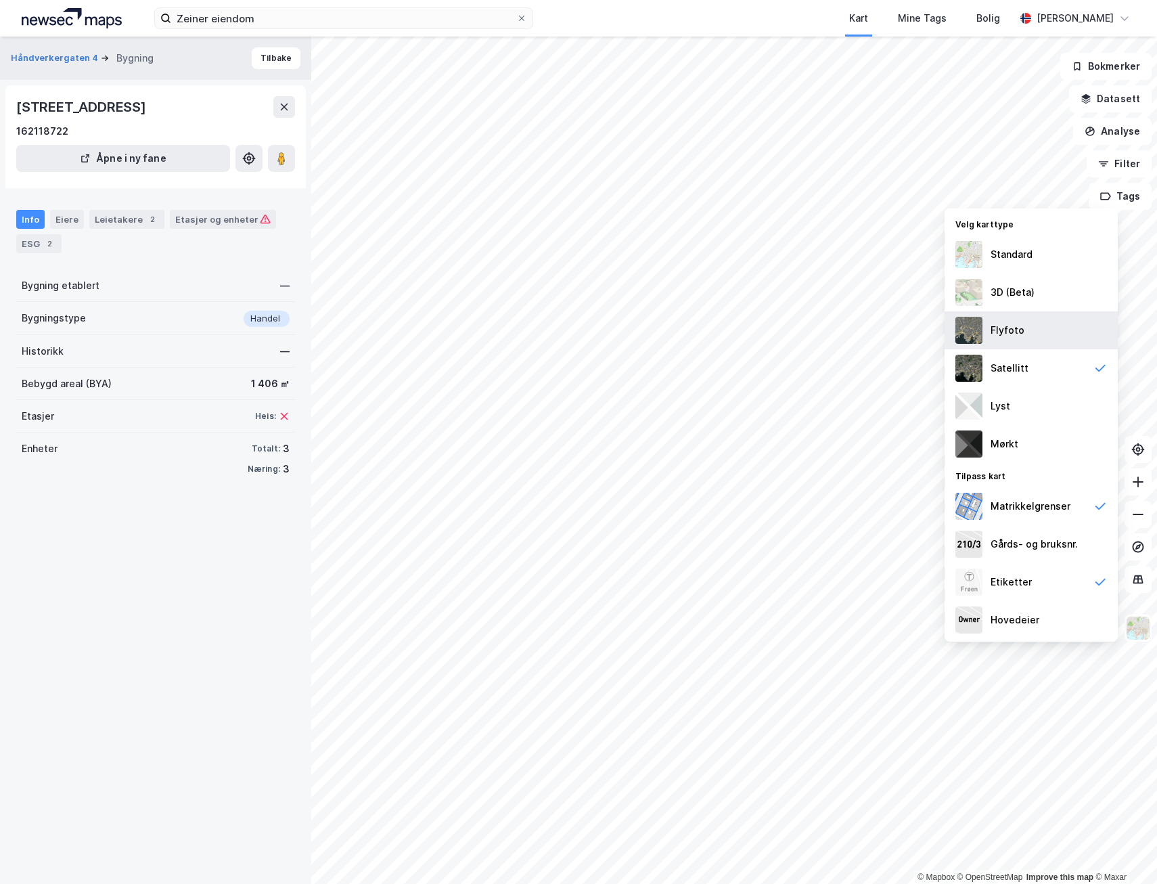
click at [1017, 336] on div "Flyfoto" at bounding box center [1008, 330] width 34 height 16
click at [1004, 366] on div "Satellitt" at bounding box center [1010, 368] width 38 height 16
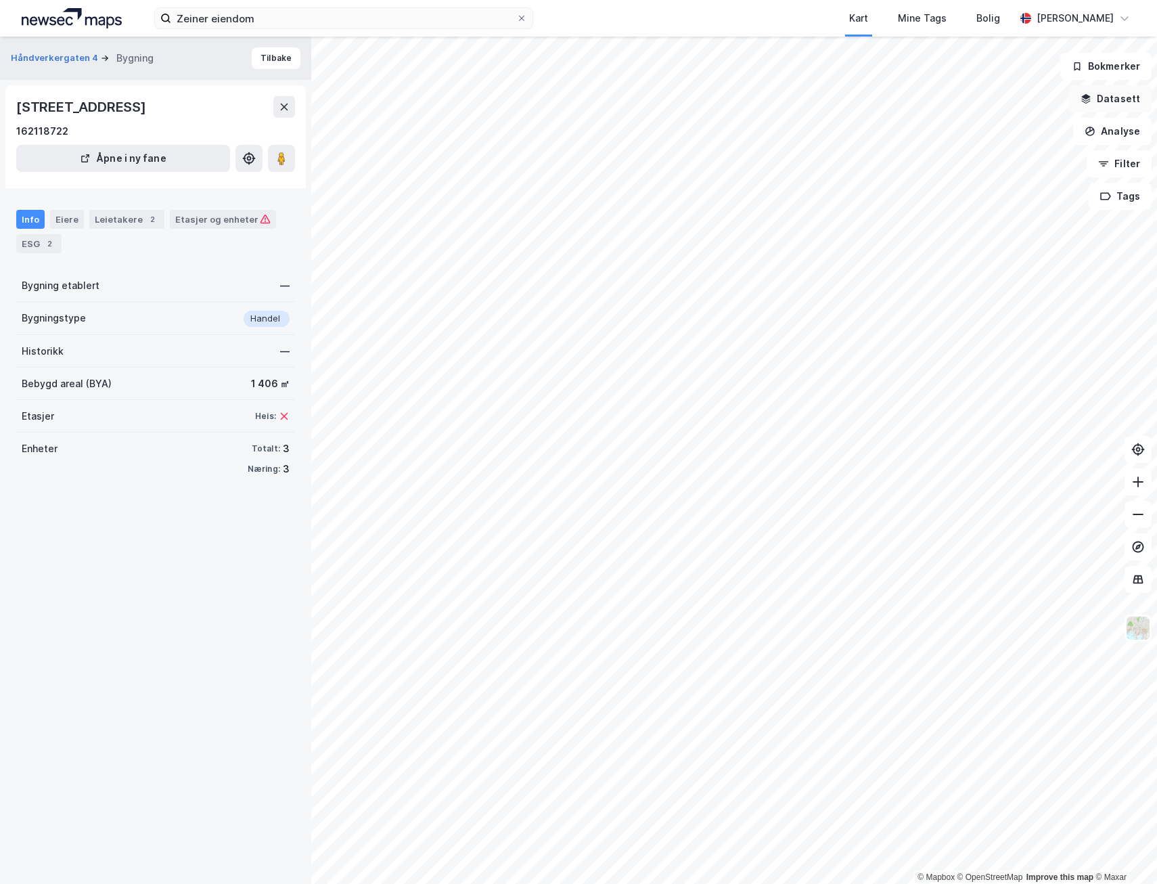
click at [1105, 97] on button "Datasett" at bounding box center [1110, 98] width 83 height 27
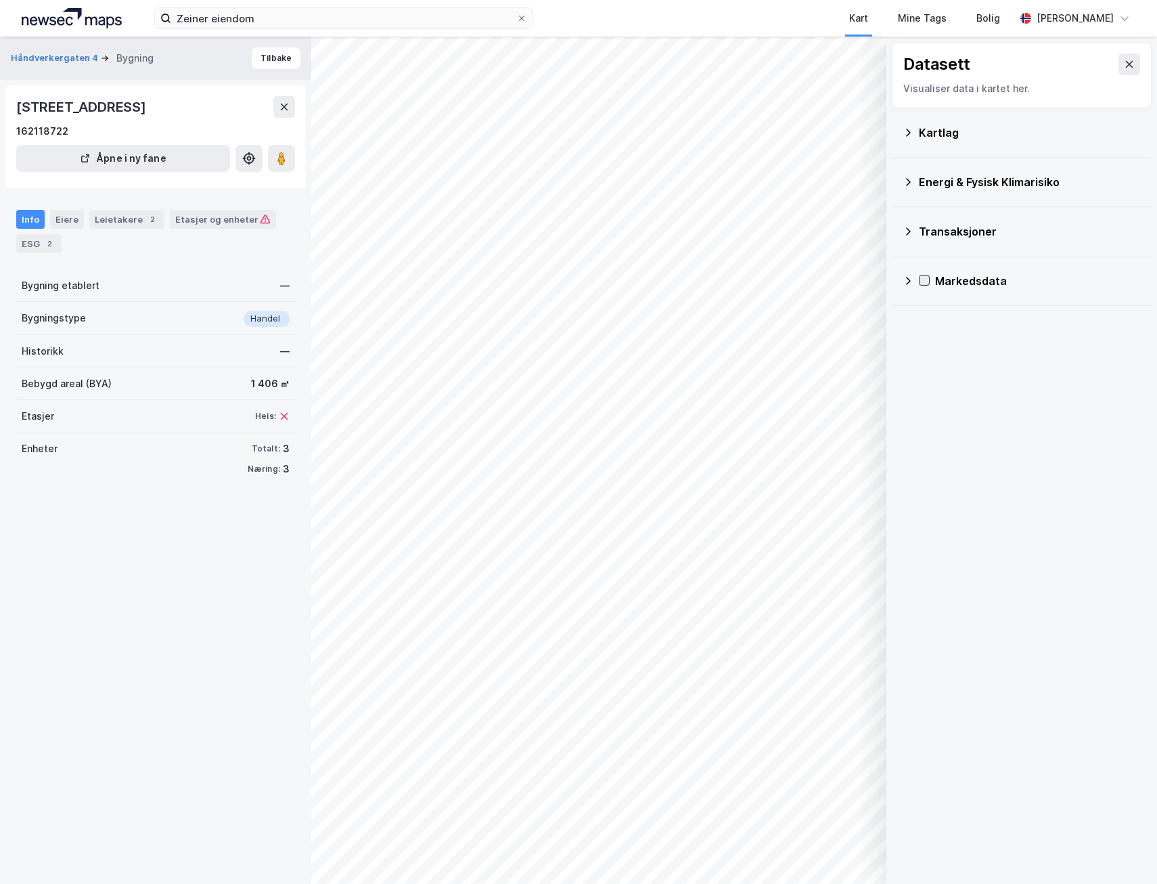
click at [924, 280] on icon at bounding box center [924, 279] width 9 height 9
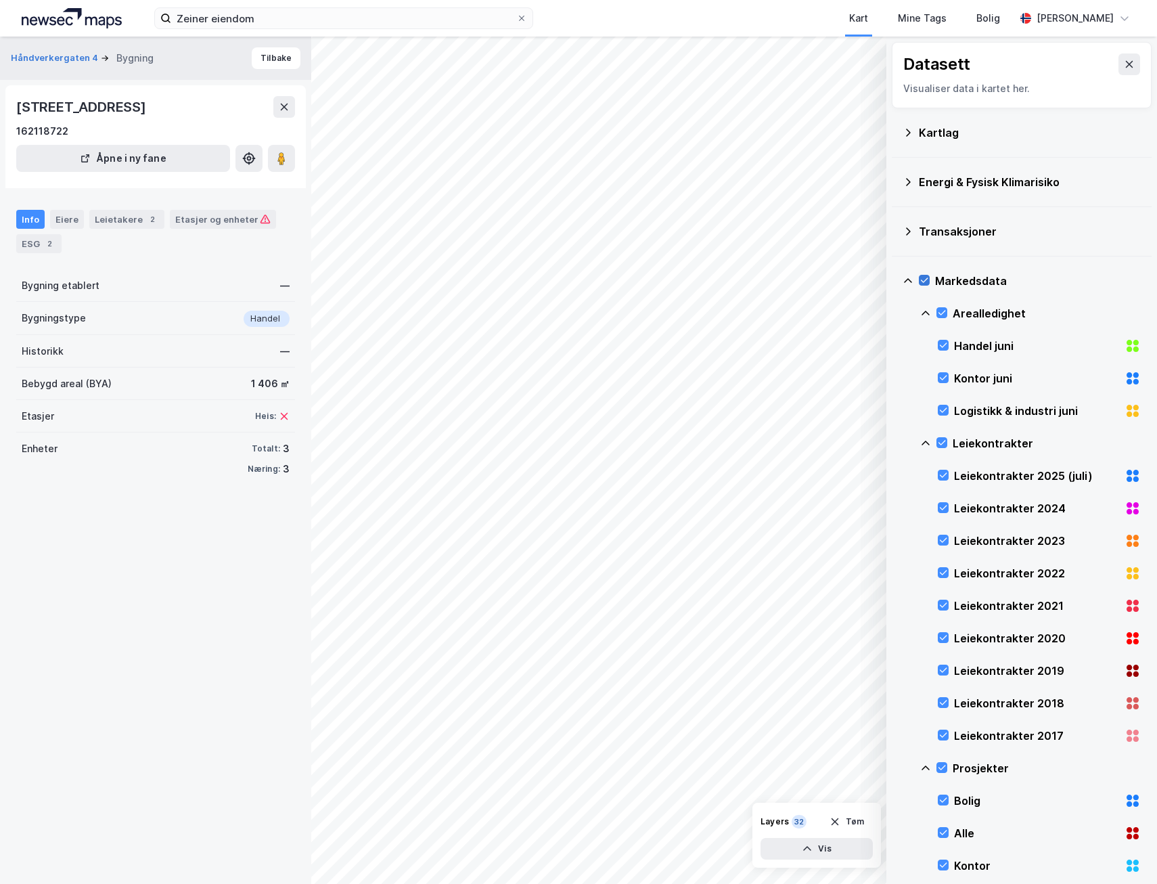
click at [924, 280] on icon at bounding box center [924, 279] width 9 height 9
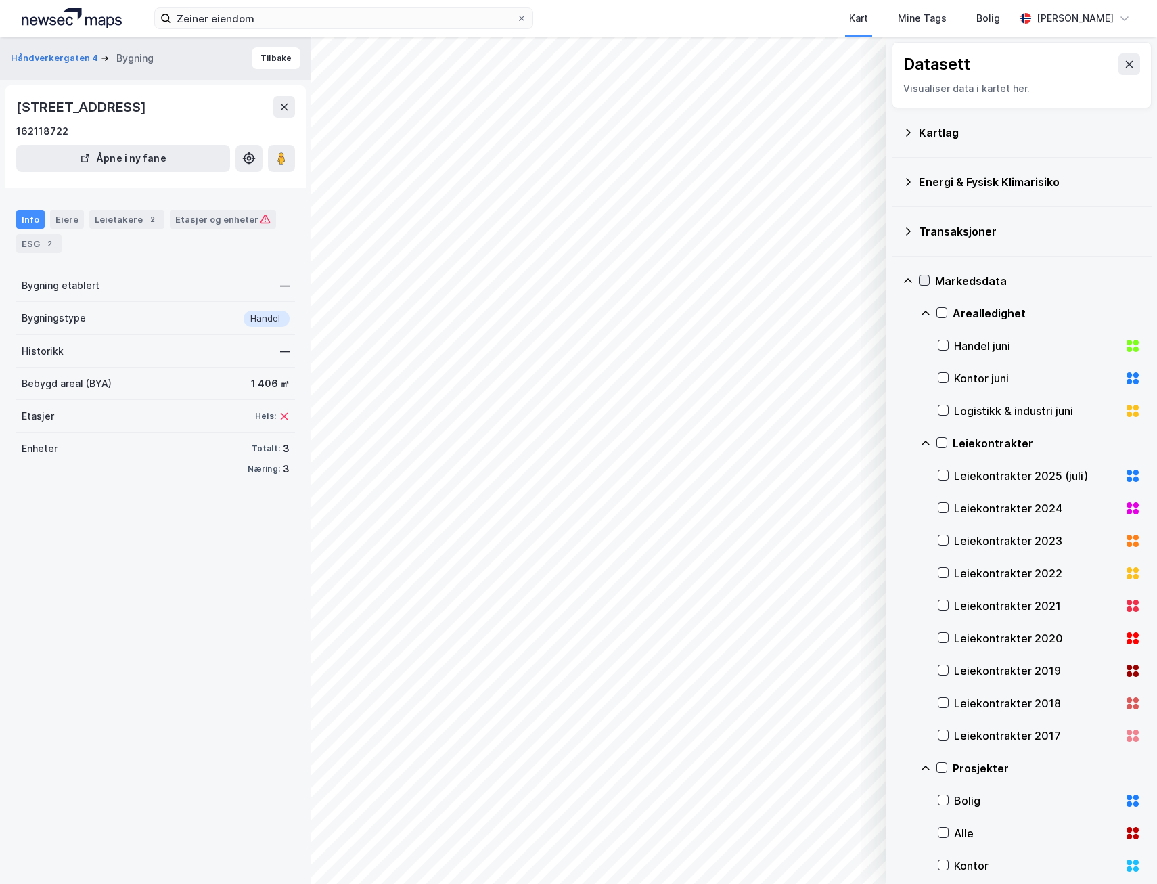
click at [924, 280] on icon at bounding box center [924, 279] width 9 height 9
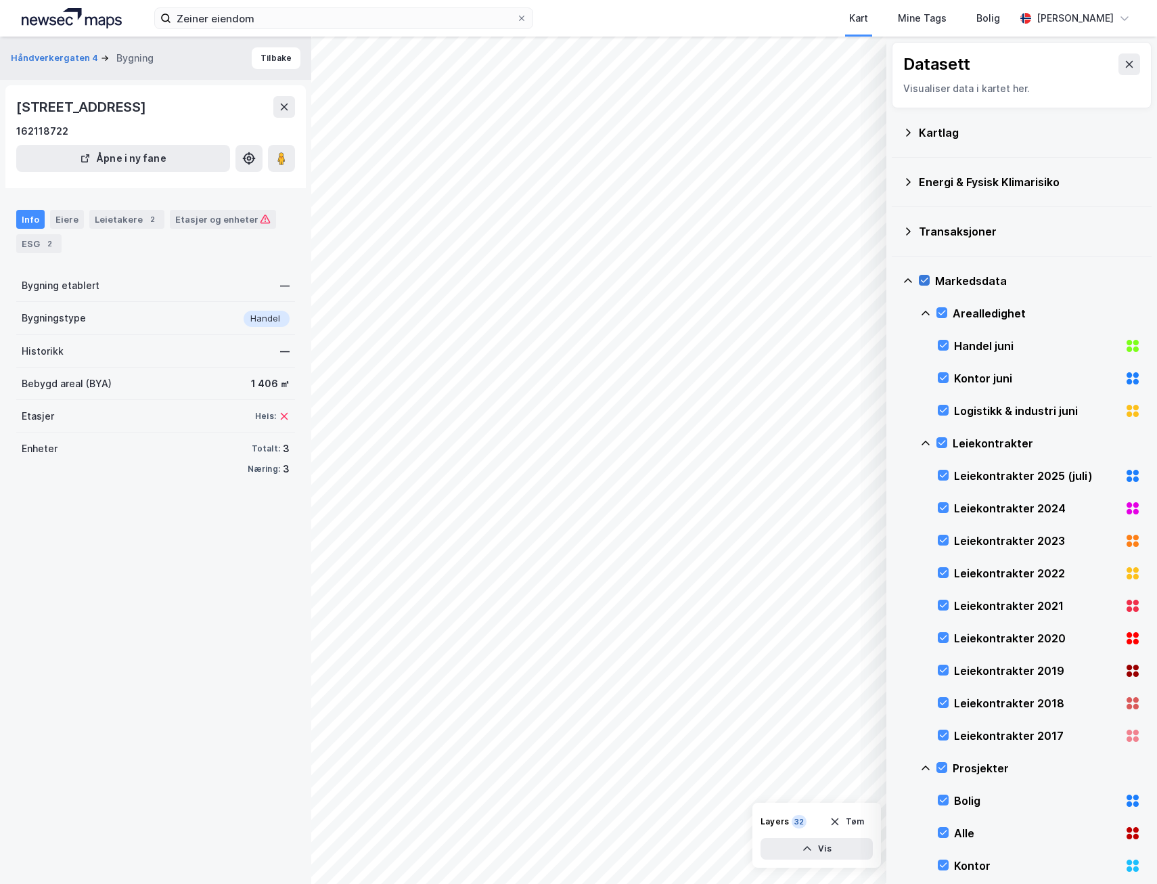
click at [924, 280] on icon at bounding box center [924, 279] width 9 height 9
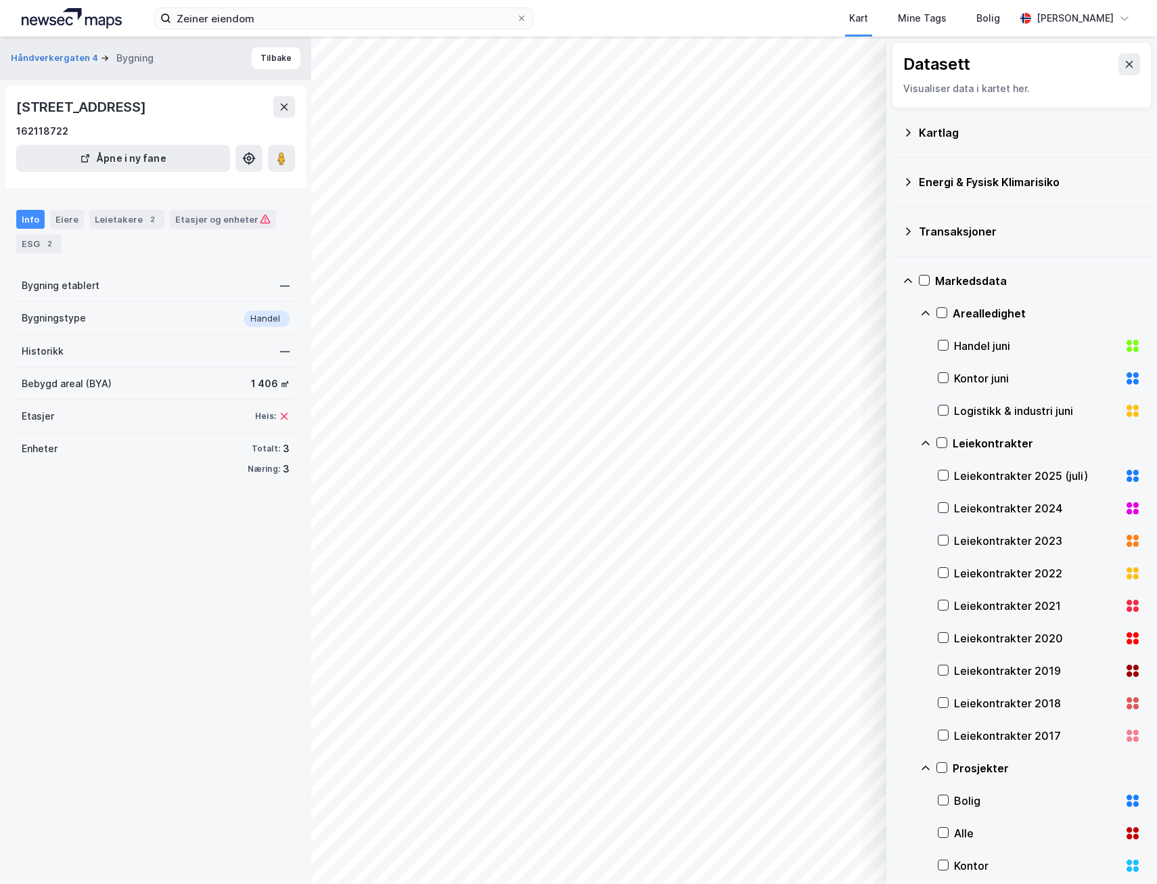
click at [903, 231] on icon at bounding box center [908, 231] width 11 height 11
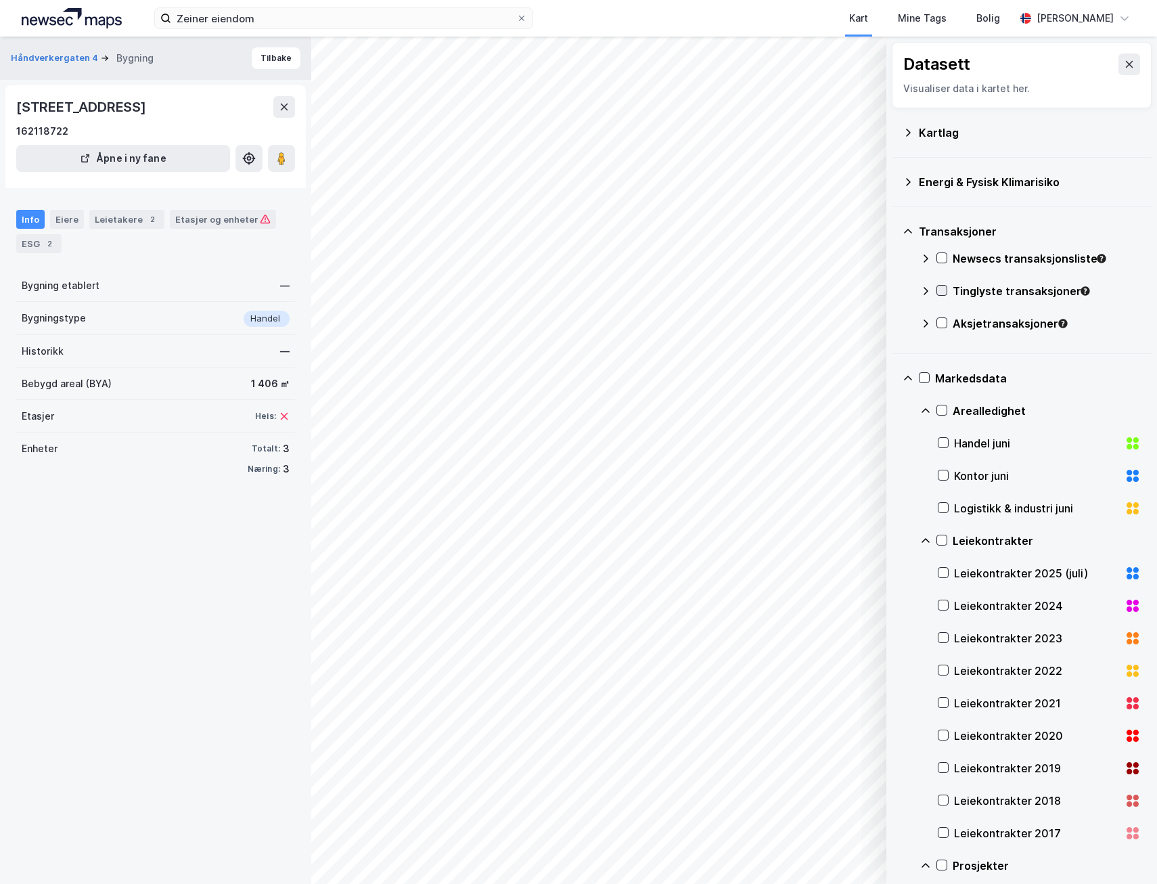
click at [946, 288] on icon at bounding box center [941, 290] width 9 height 9
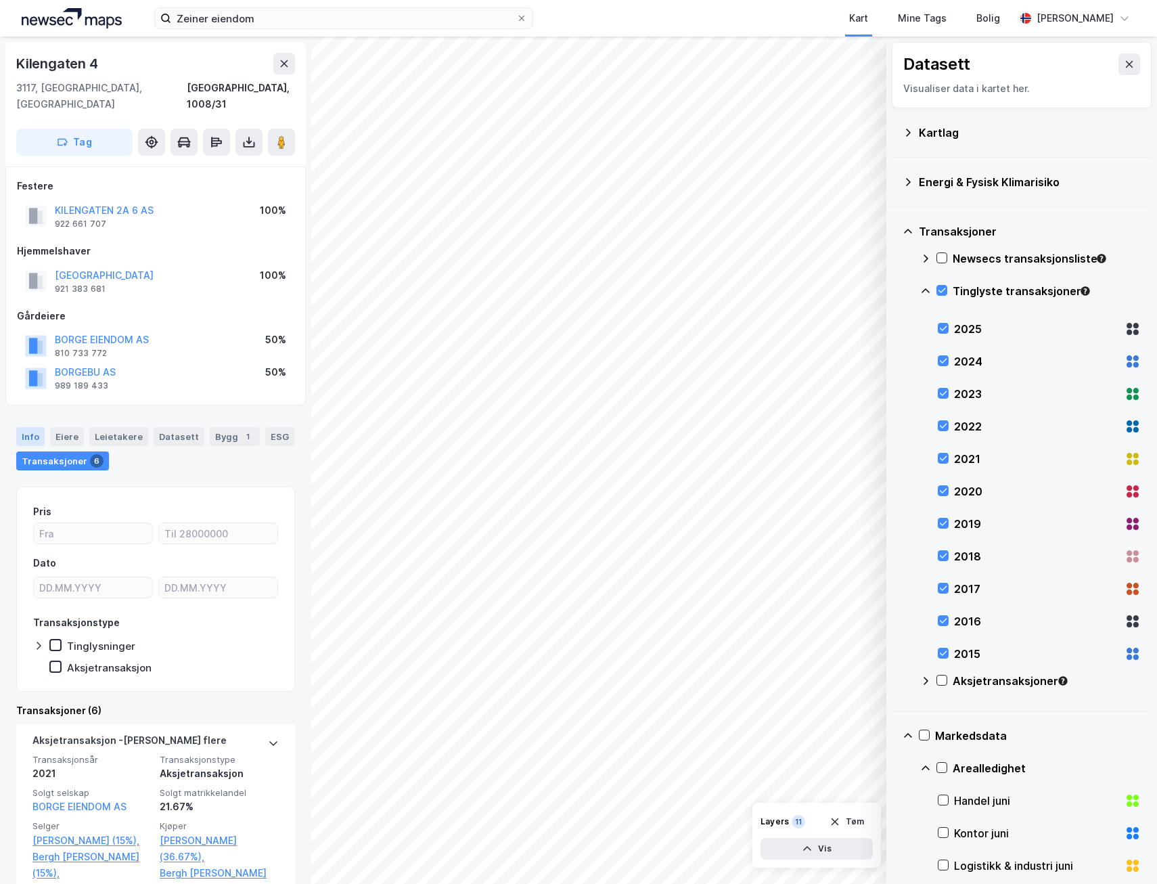
click at [35, 427] on div "Info" at bounding box center [30, 436] width 28 height 19
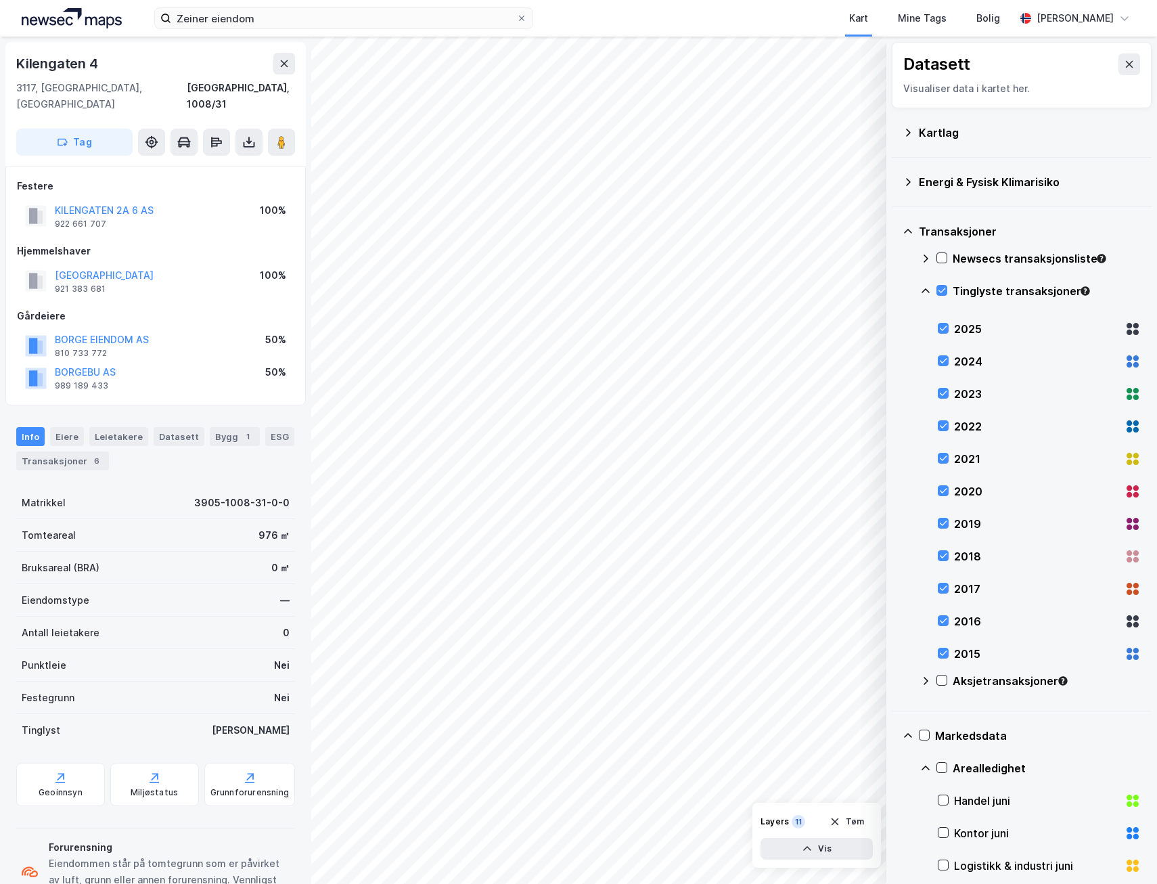
scroll to position [37, 0]
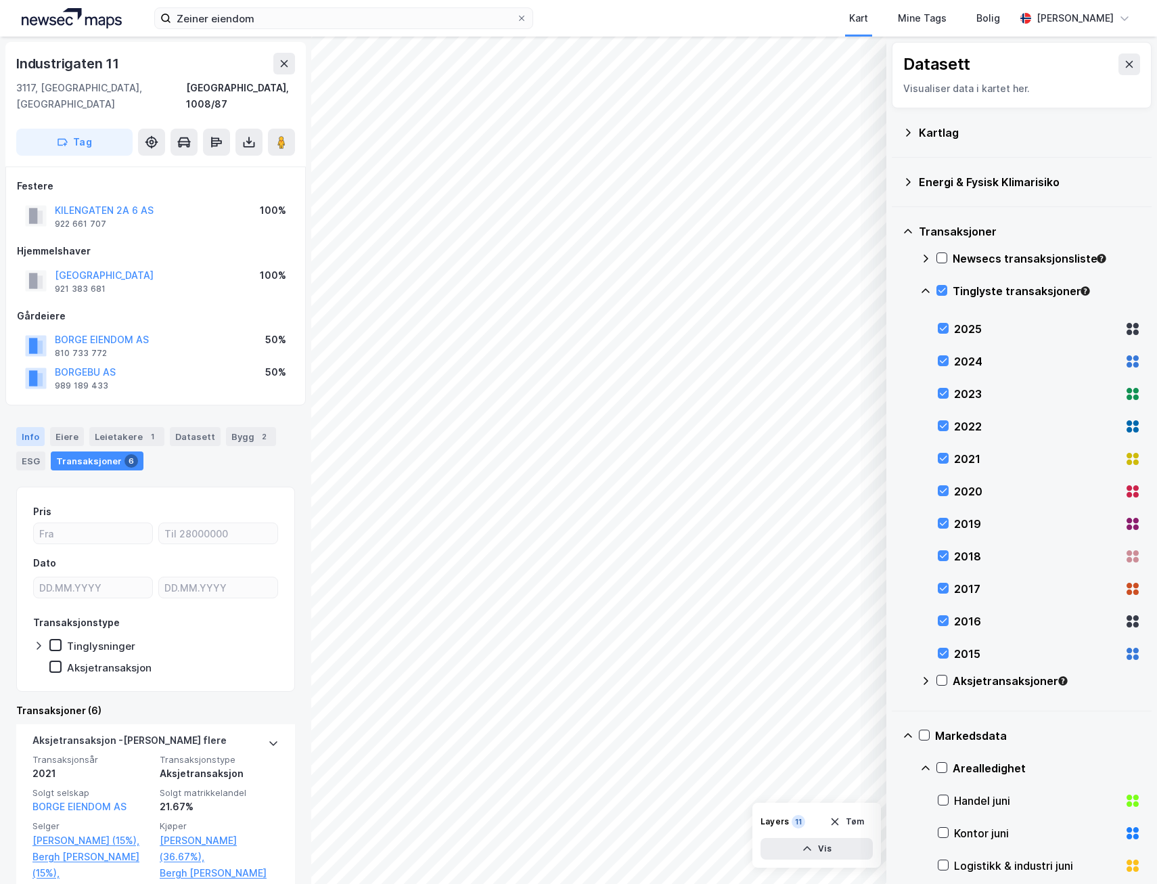
click at [34, 427] on div "Info" at bounding box center [30, 436] width 28 height 19
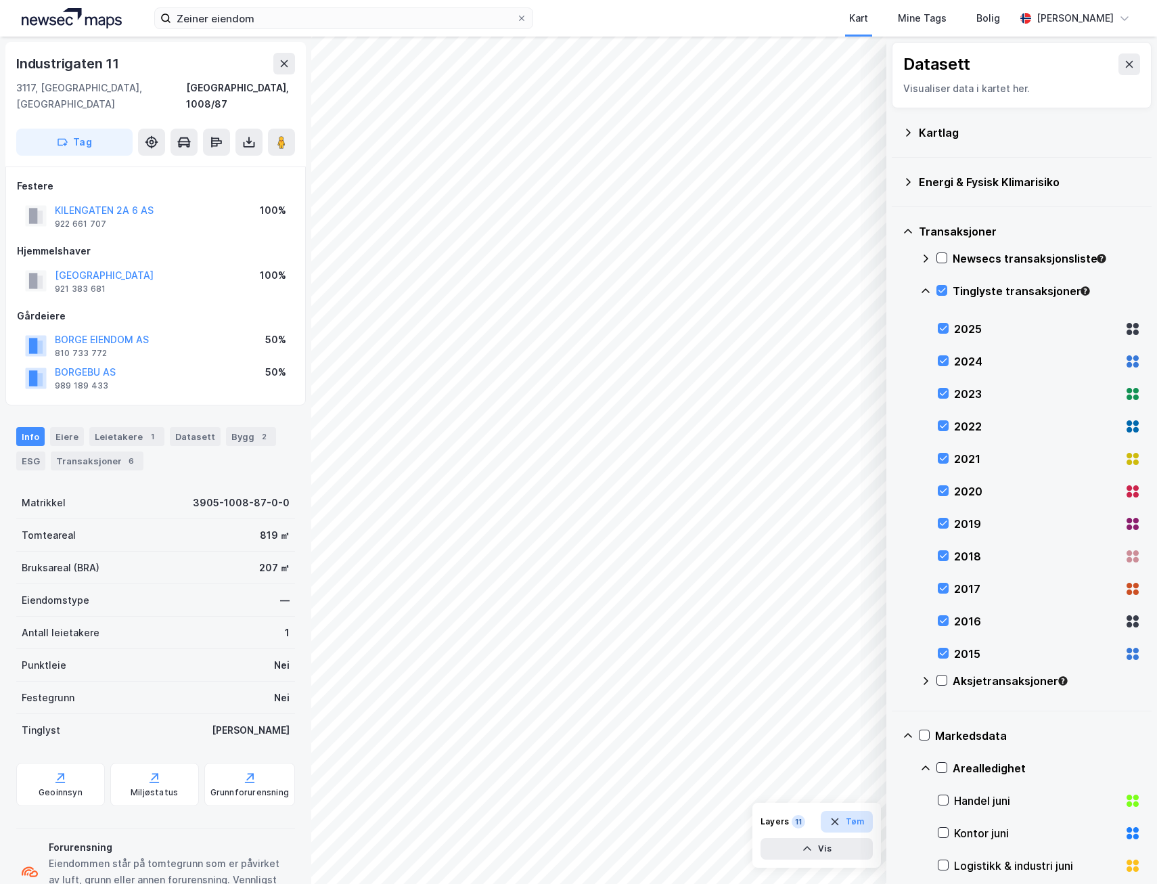
click at [838, 820] on icon "button" at bounding box center [834, 821] width 7 height 7
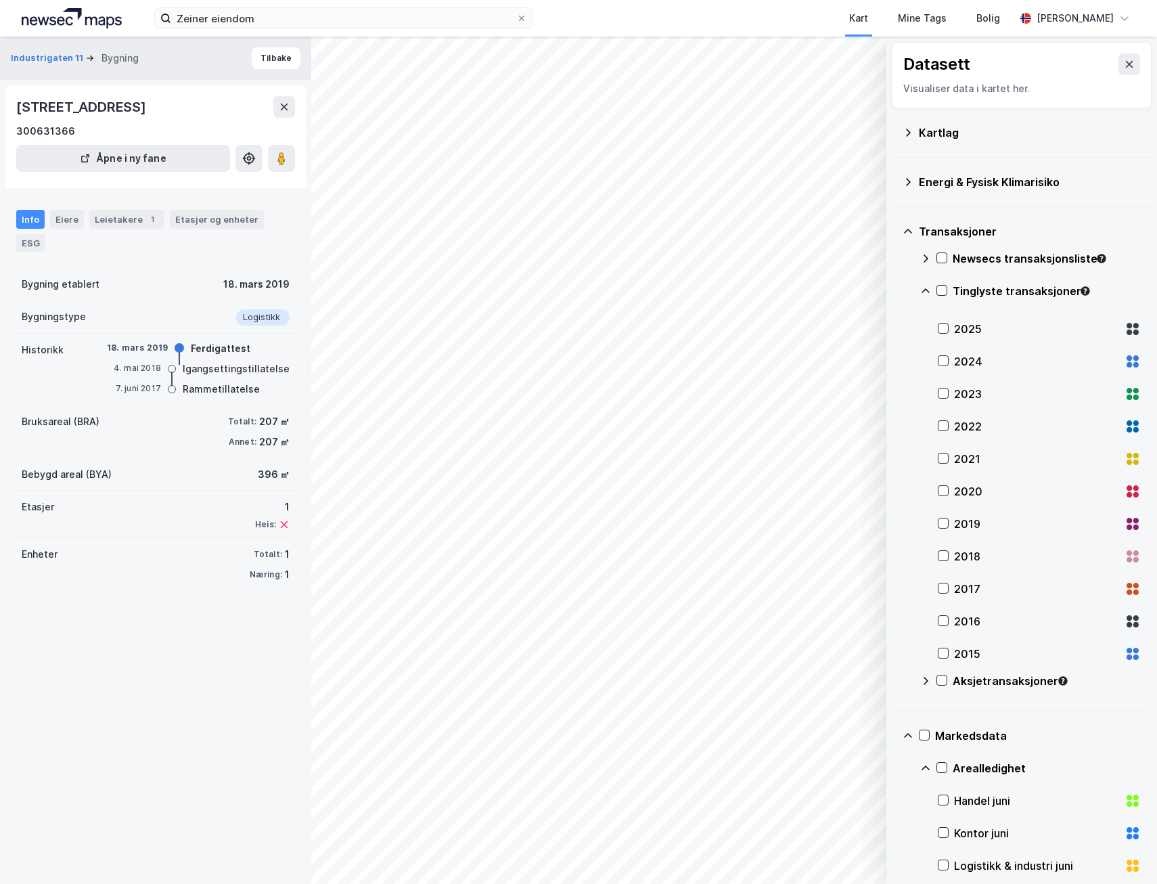
click at [1005, 496] on div "2020" at bounding box center [1036, 491] width 165 height 16
click at [969, 485] on div "2020" at bounding box center [1036, 491] width 165 height 16
click at [998, 682] on div "Aksjetransaksjoner" at bounding box center [1047, 681] width 188 height 16
click at [940, 678] on icon at bounding box center [941, 680] width 9 height 9
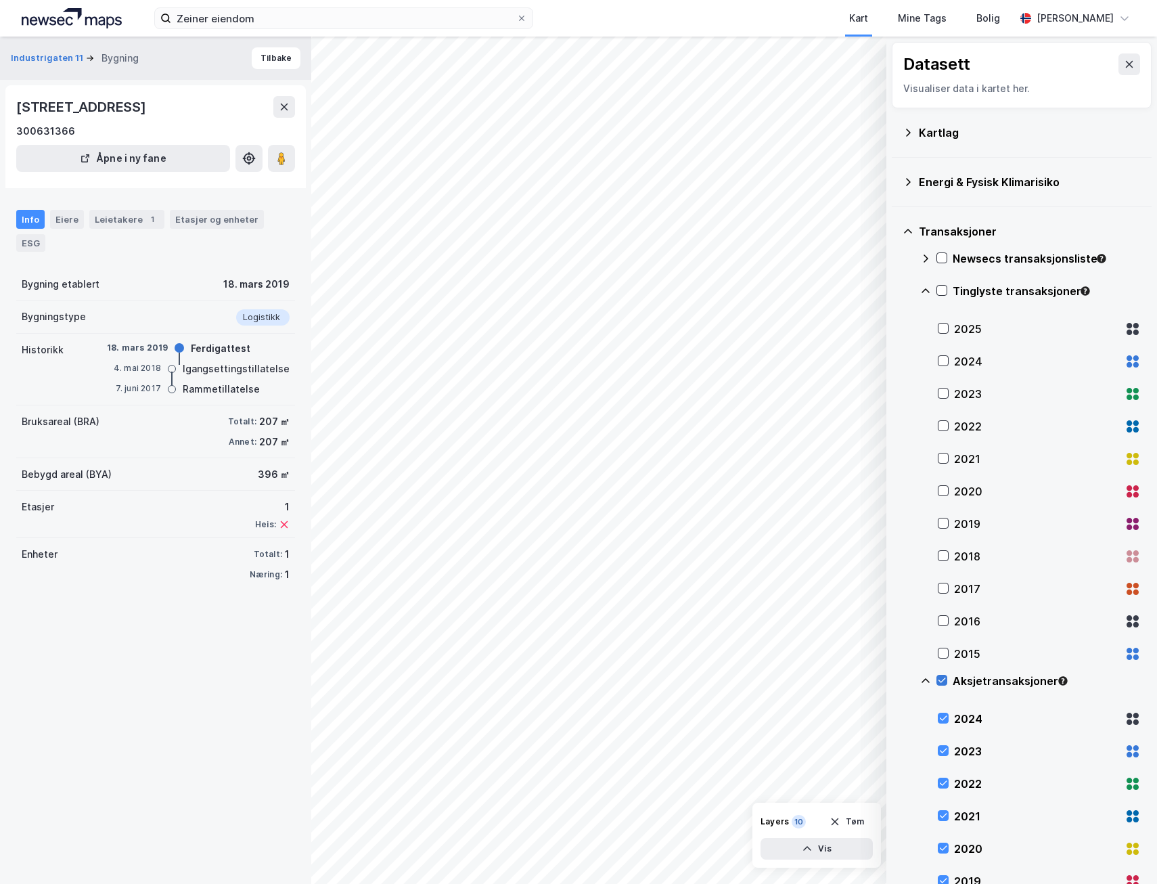
click at [940, 678] on icon at bounding box center [941, 680] width 9 height 9
click at [937, 259] on icon at bounding box center [941, 257] width 9 height 9
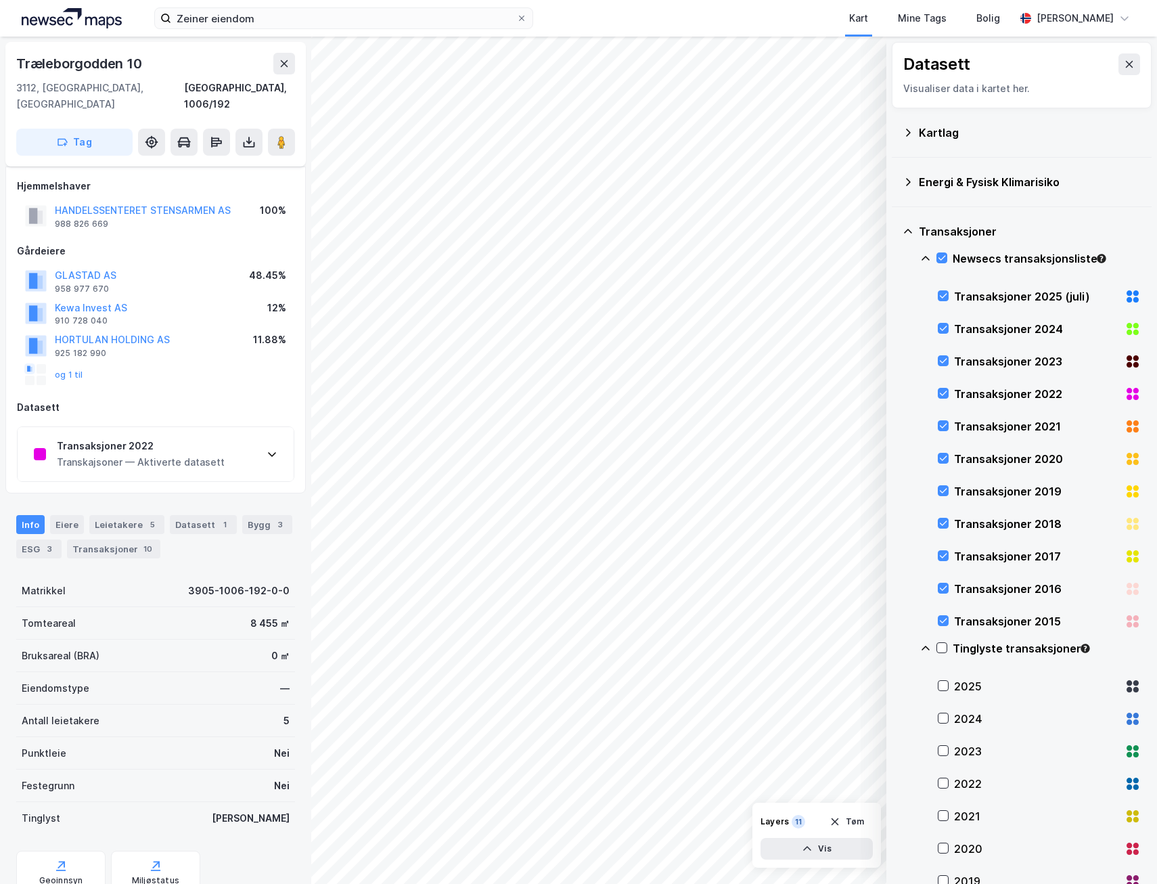
scroll to position [37, 0]
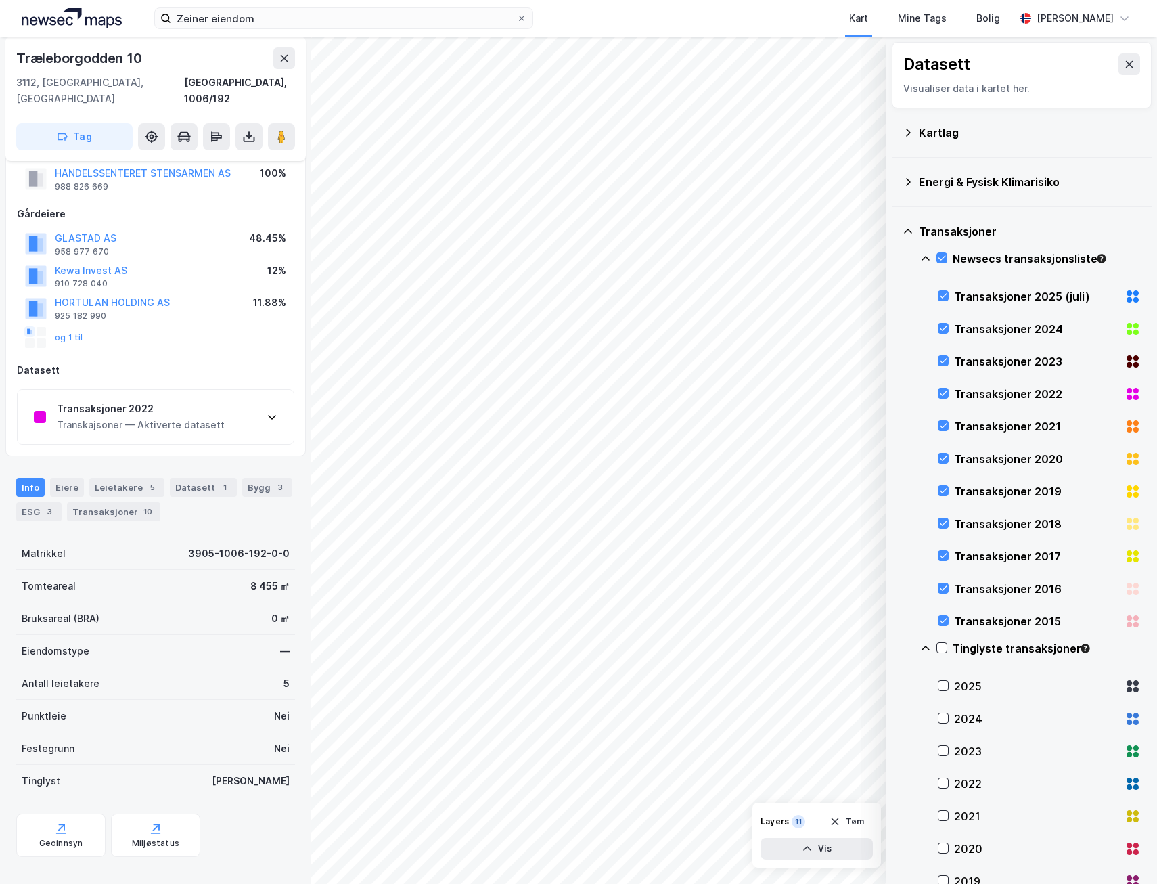
click at [260, 400] on div "Transaksjoner 2022 Transkajsoner — Aktiverte datasett" at bounding box center [156, 417] width 276 height 54
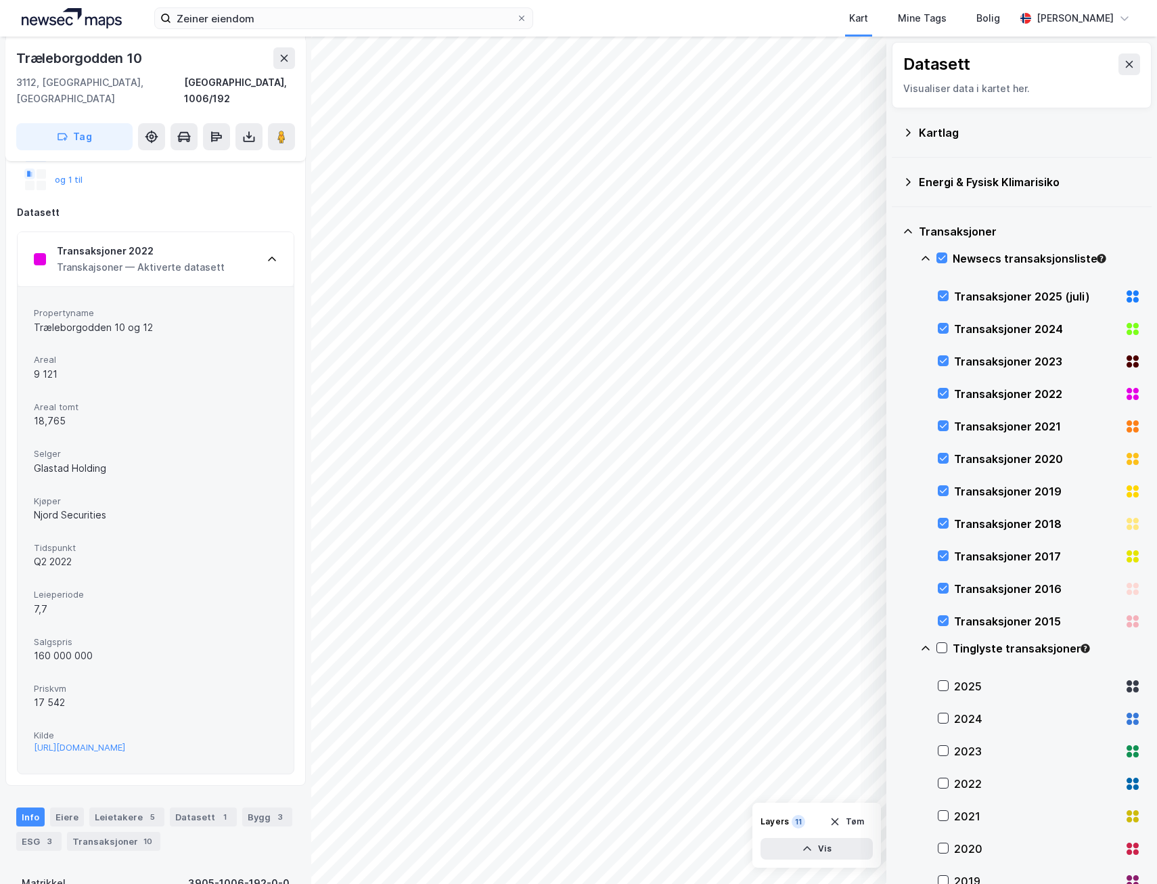
scroll to position [240, 0]
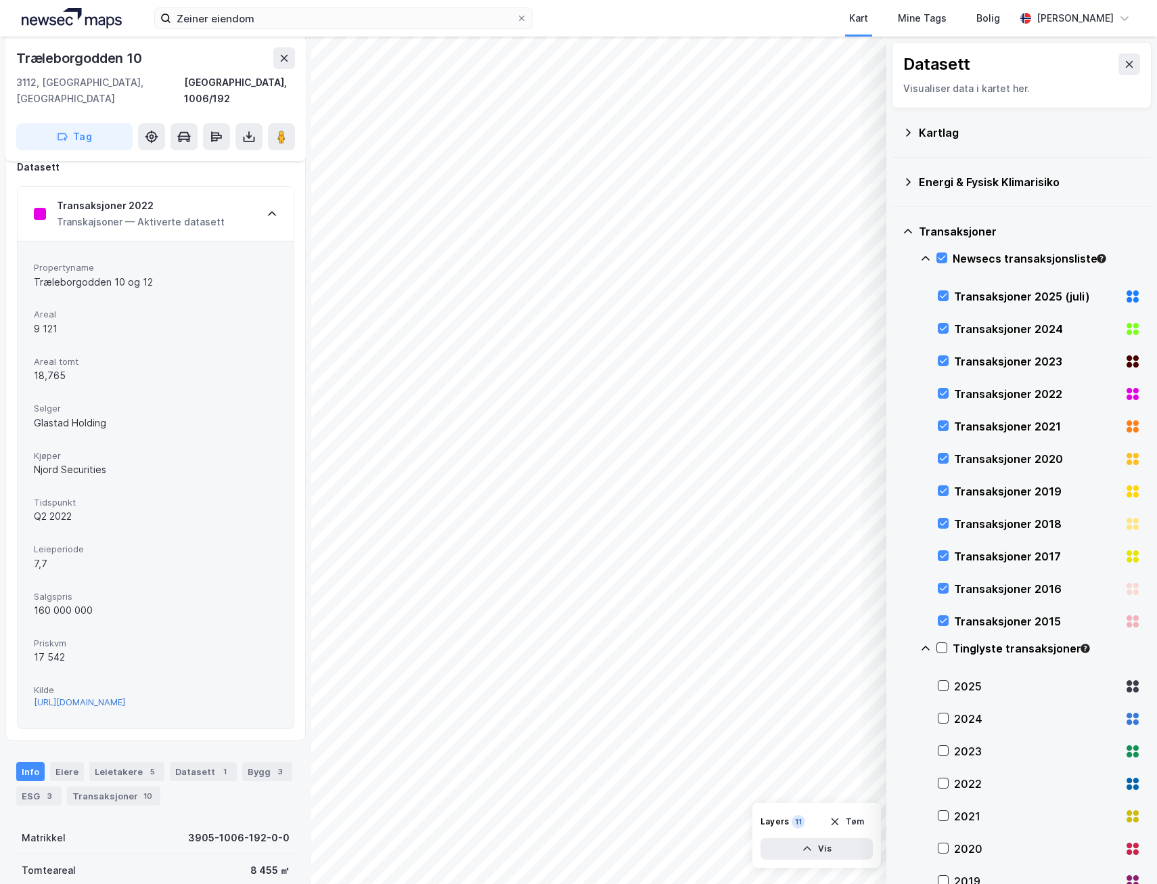
click at [125, 697] on div "[URL][DOMAIN_NAME]" at bounding box center [79, 703] width 91 height 12
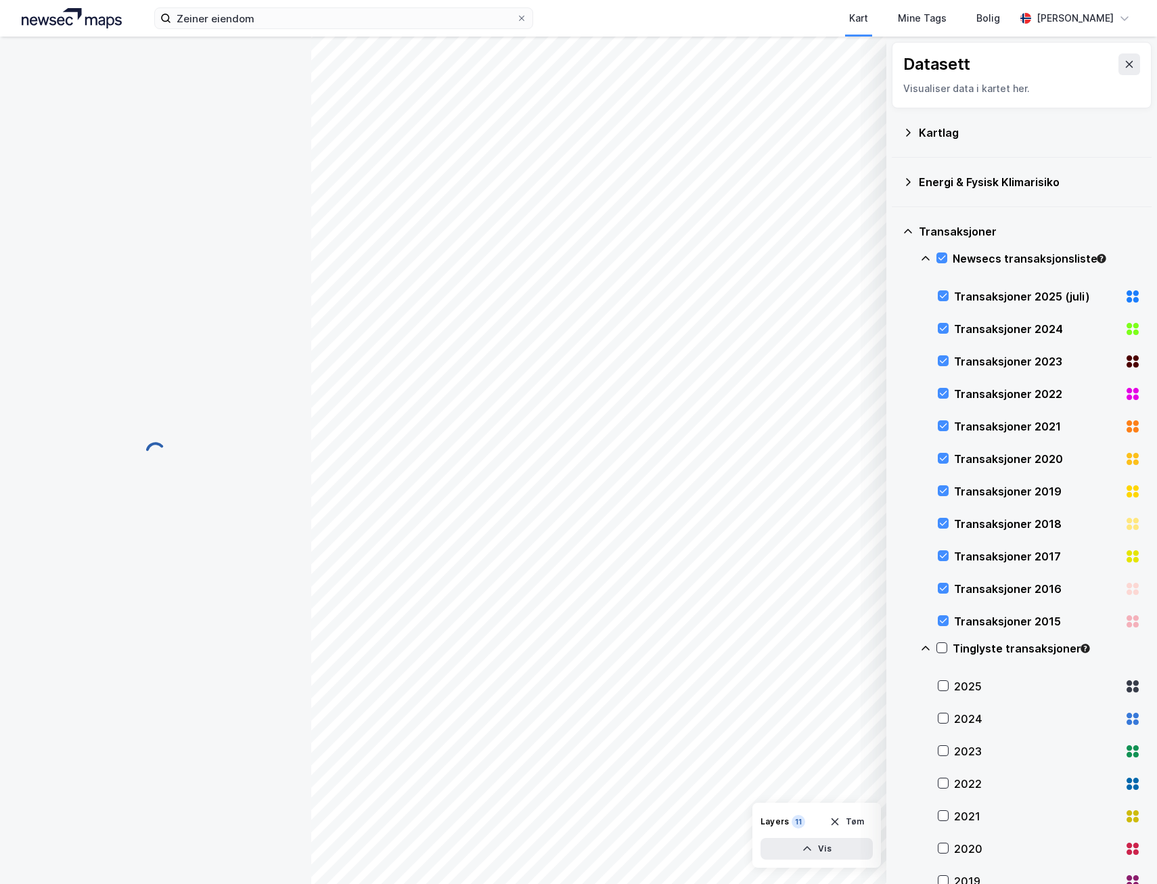
scroll to position [49, 0]
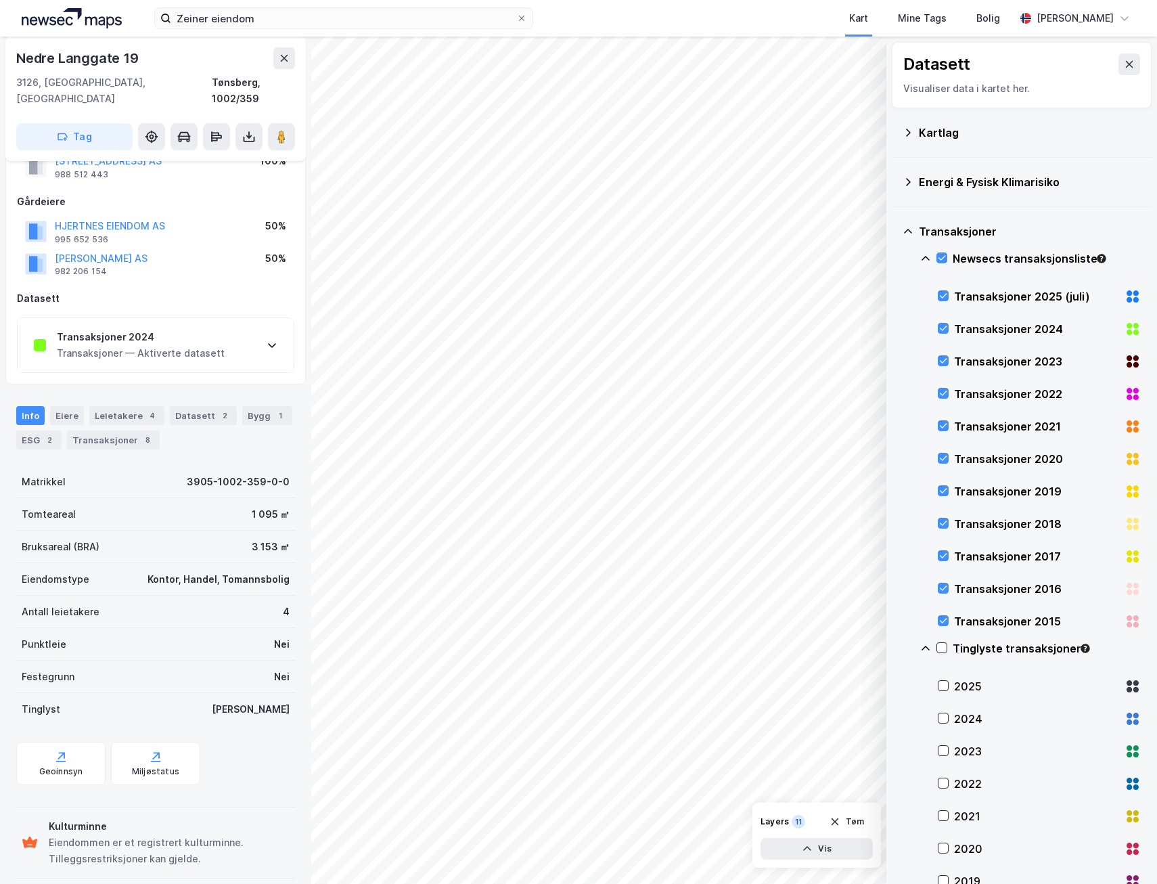
click at [269, 340] on icon at bounding box center [272, 345] width 11 height 11
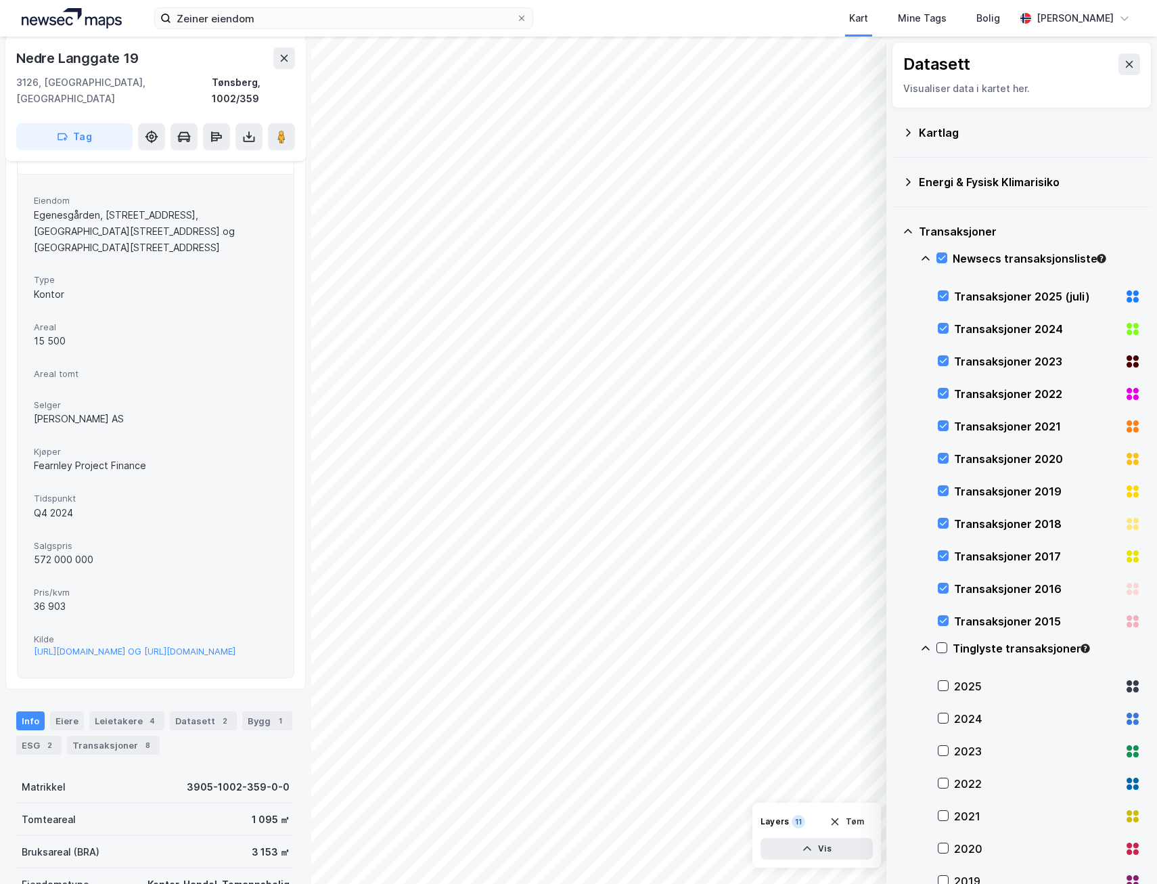
scroll to position [252, 0]
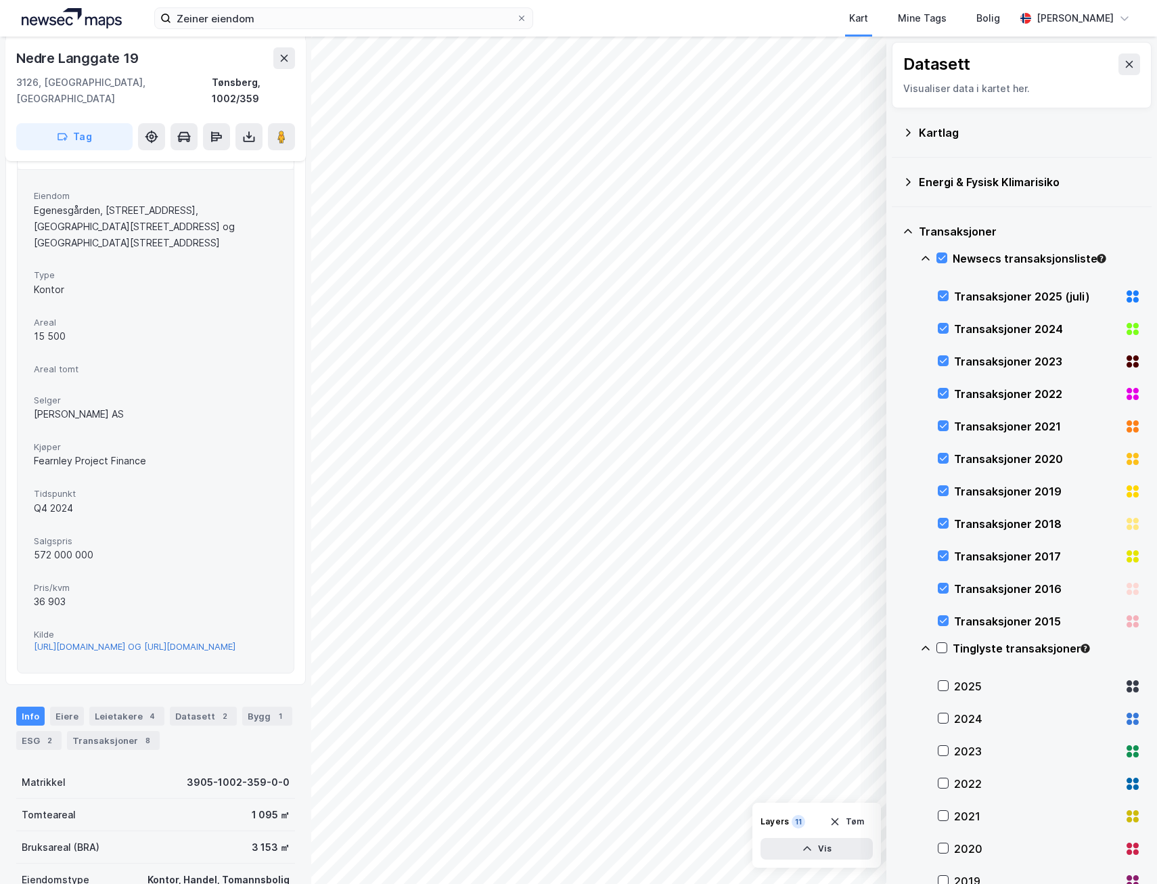
click at [178, 641] on div "[URL][DOMAIN_NAME] OG [URL][DOMAIN_NAME]" at bounding box center [135, 647] width 202 height 12
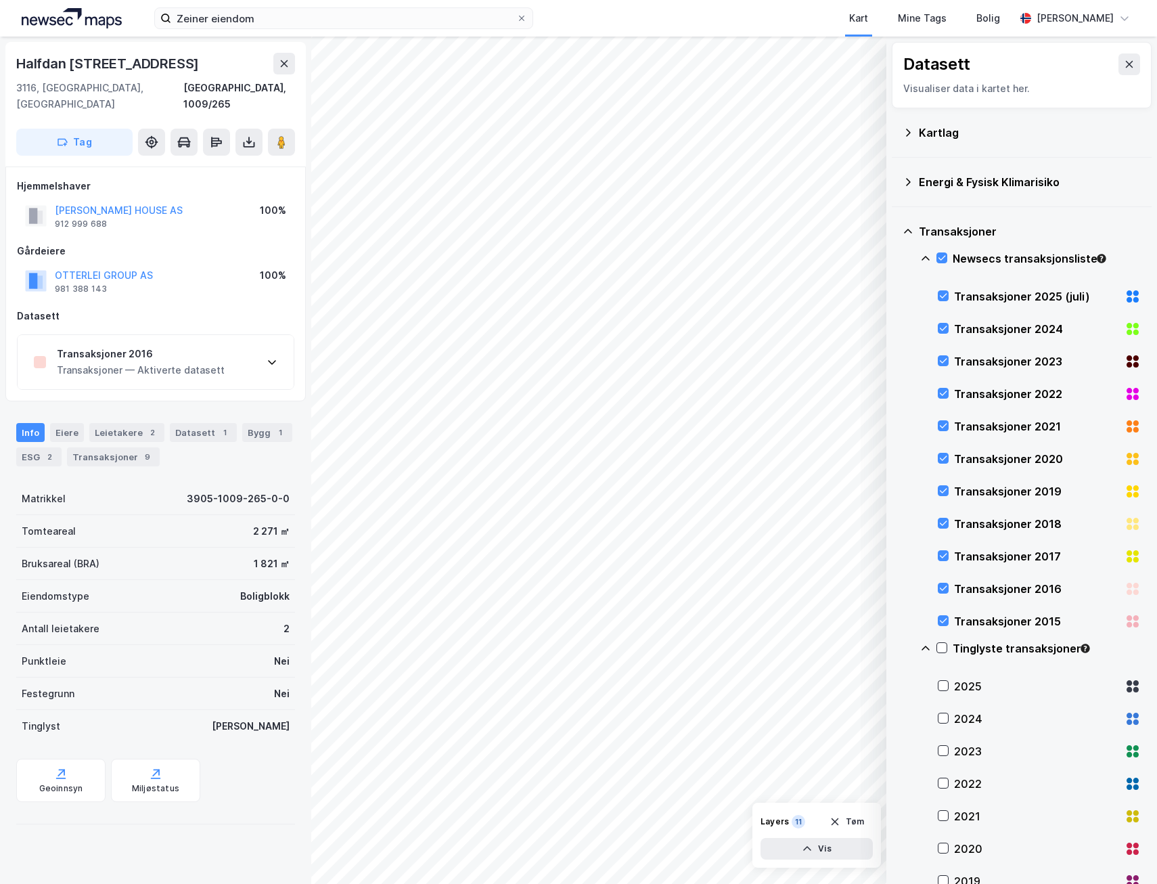
click at [181, 362] on div "Transaksjoner — Aktiverte datasett" at bounding box center [141, 370] width 168 height 16
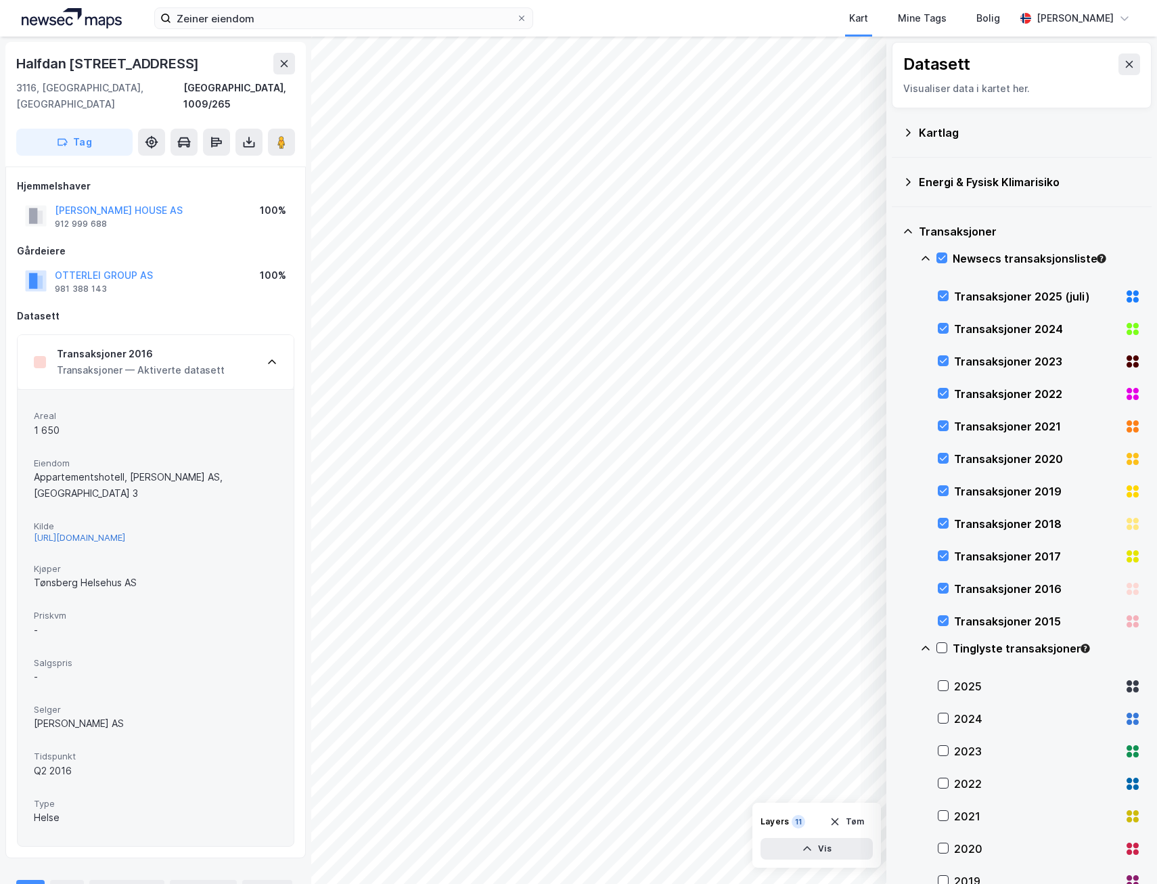
click at [125, 532] on div "[URL][DOMAIN_NAME]" at bounding box center [79, 538] width 91 height 12
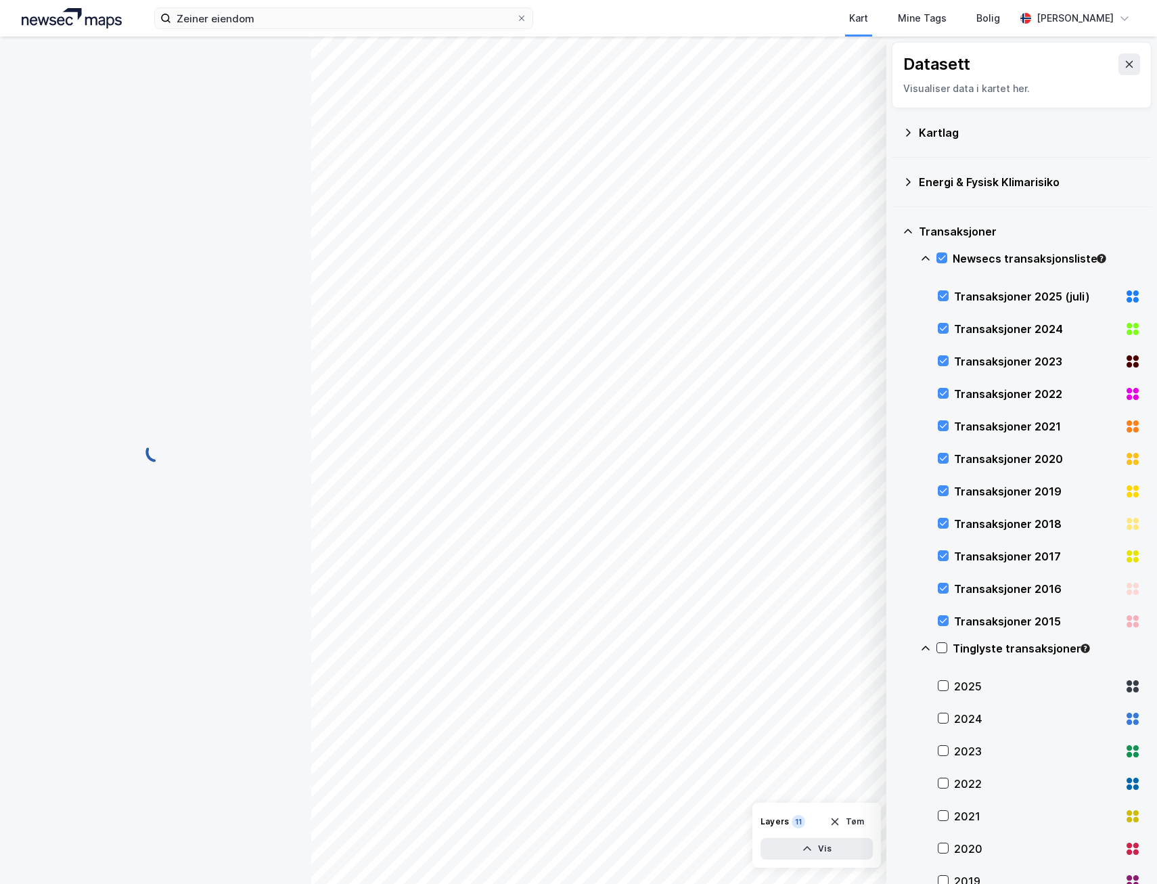
scroll to position [108, 0]
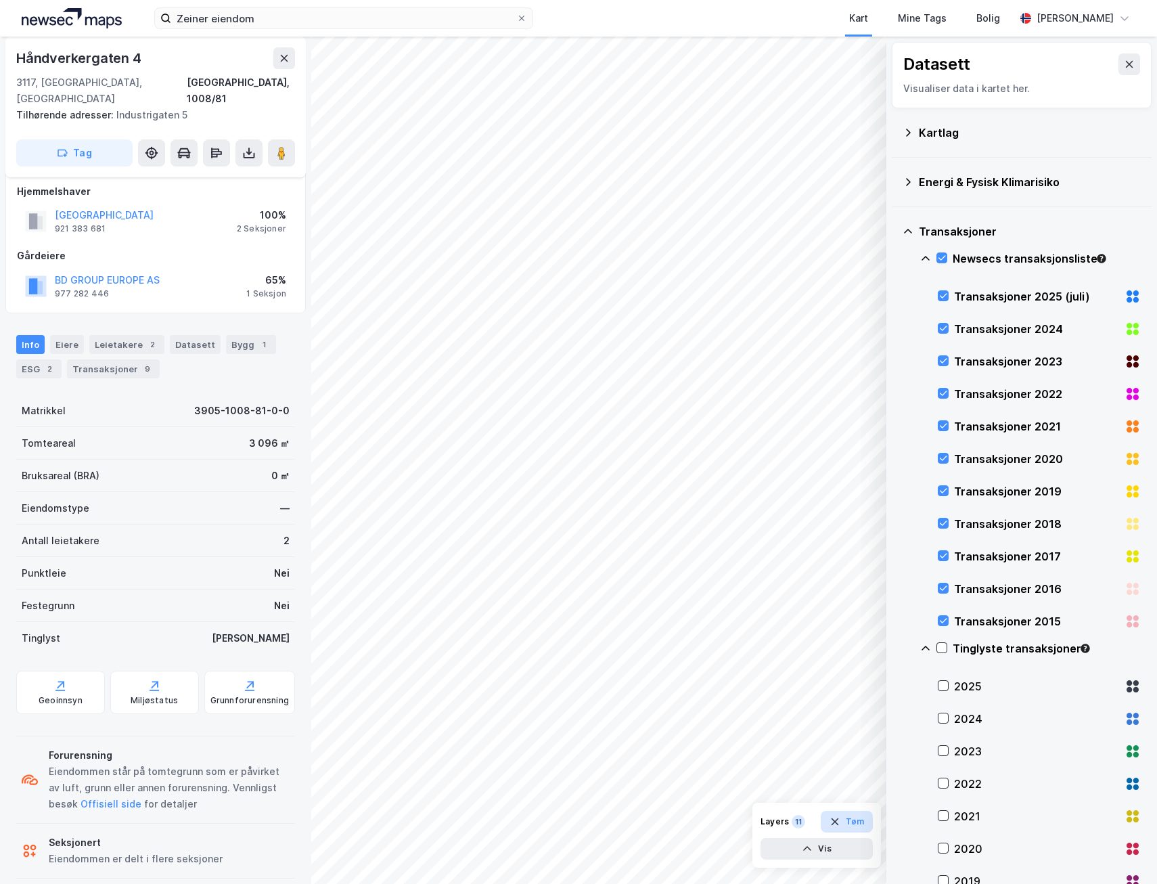
click at [847, 824] on button "Tøm" at bounding box center [847, 822] width 52 height 22
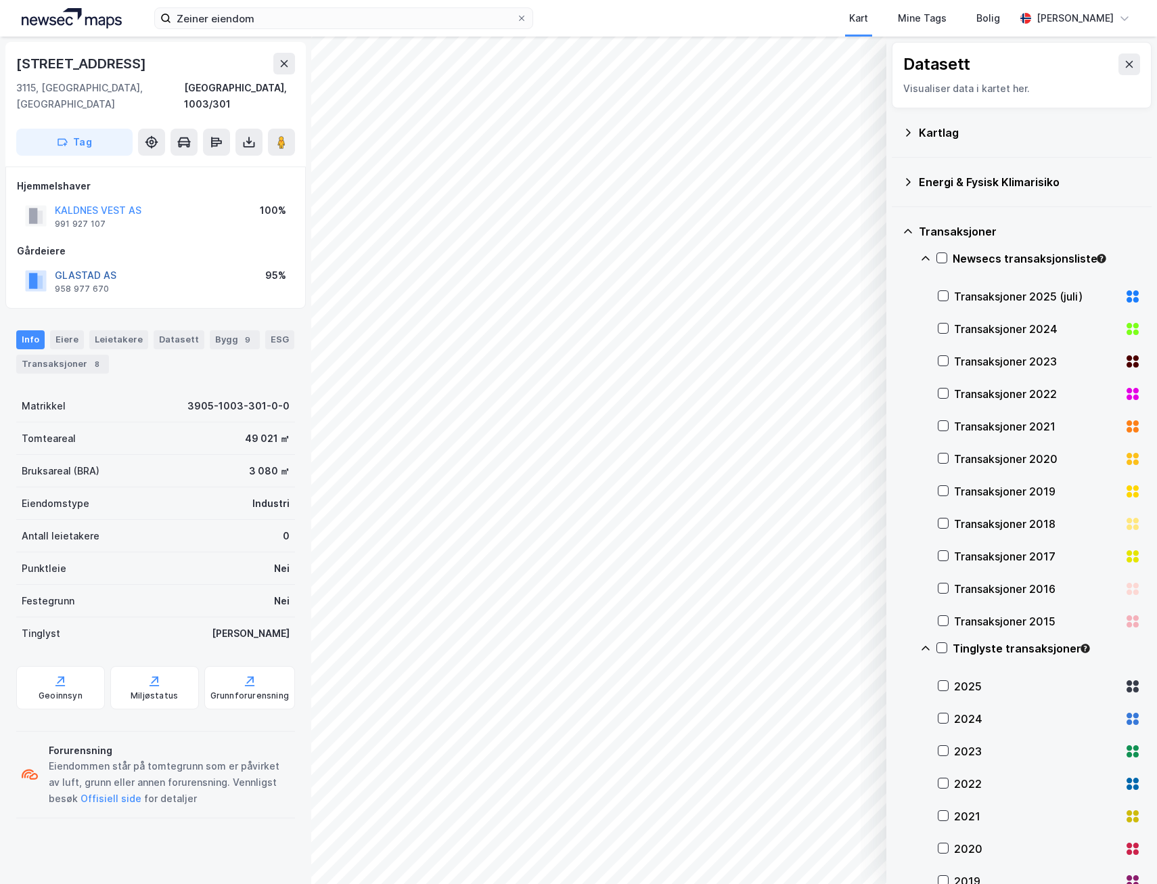
click at [0, 0] on button "GLASTAD AS" at bounding box center [0, 0] width 0 height 0
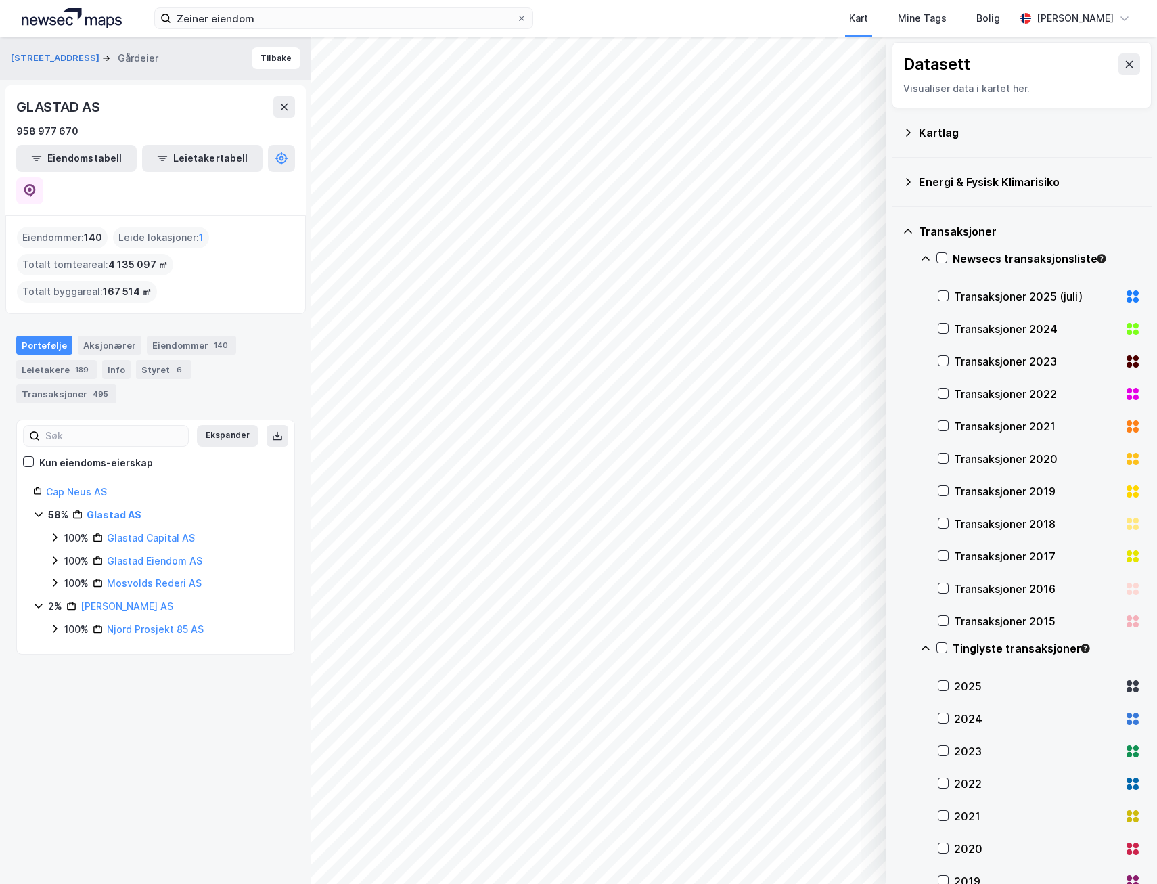
click at [907, 286] on div "© Mapbox © OpenStreetMap Improve this map © Maxar Datasett Visualiser data i ka…" at bounding box center [578, 460] width 1157 height 847
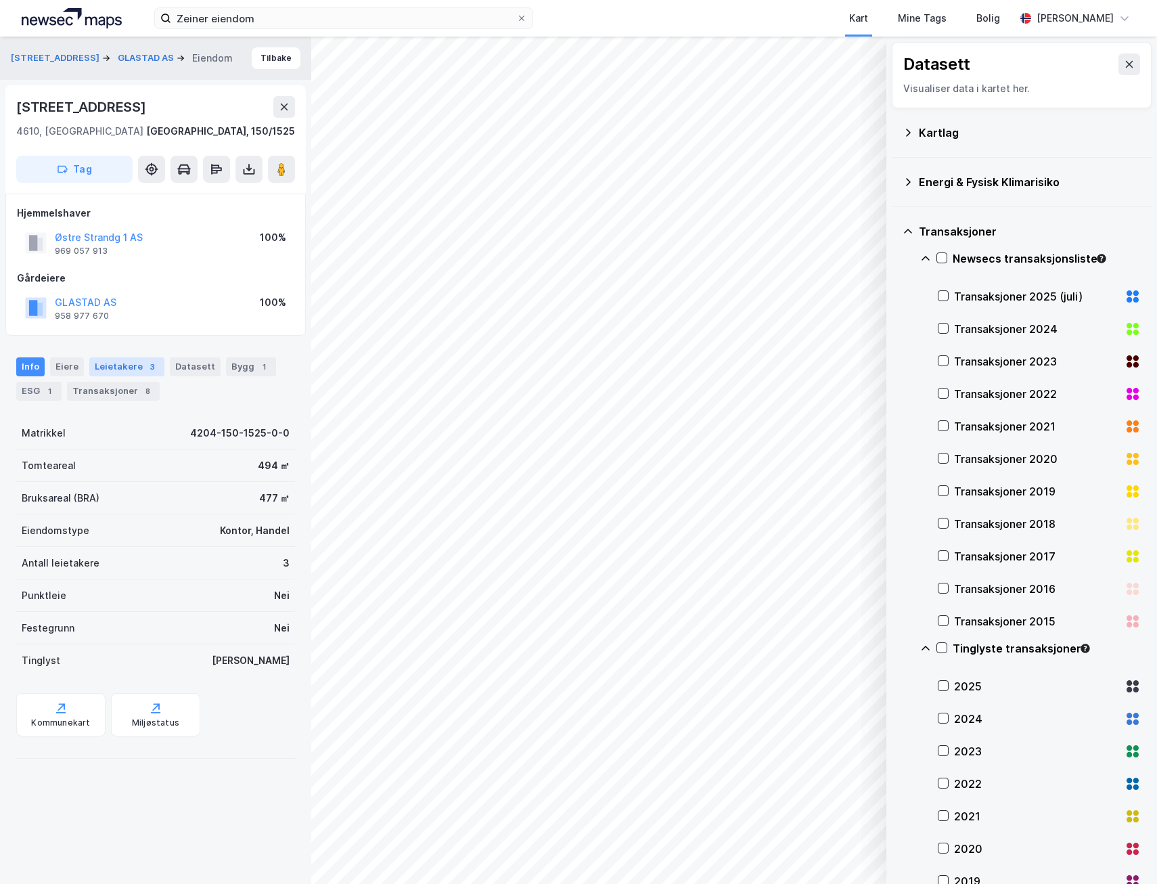
click at [127, 364] on div "Leietakere 3" at bounding box center [126, 366] width 75 height 19
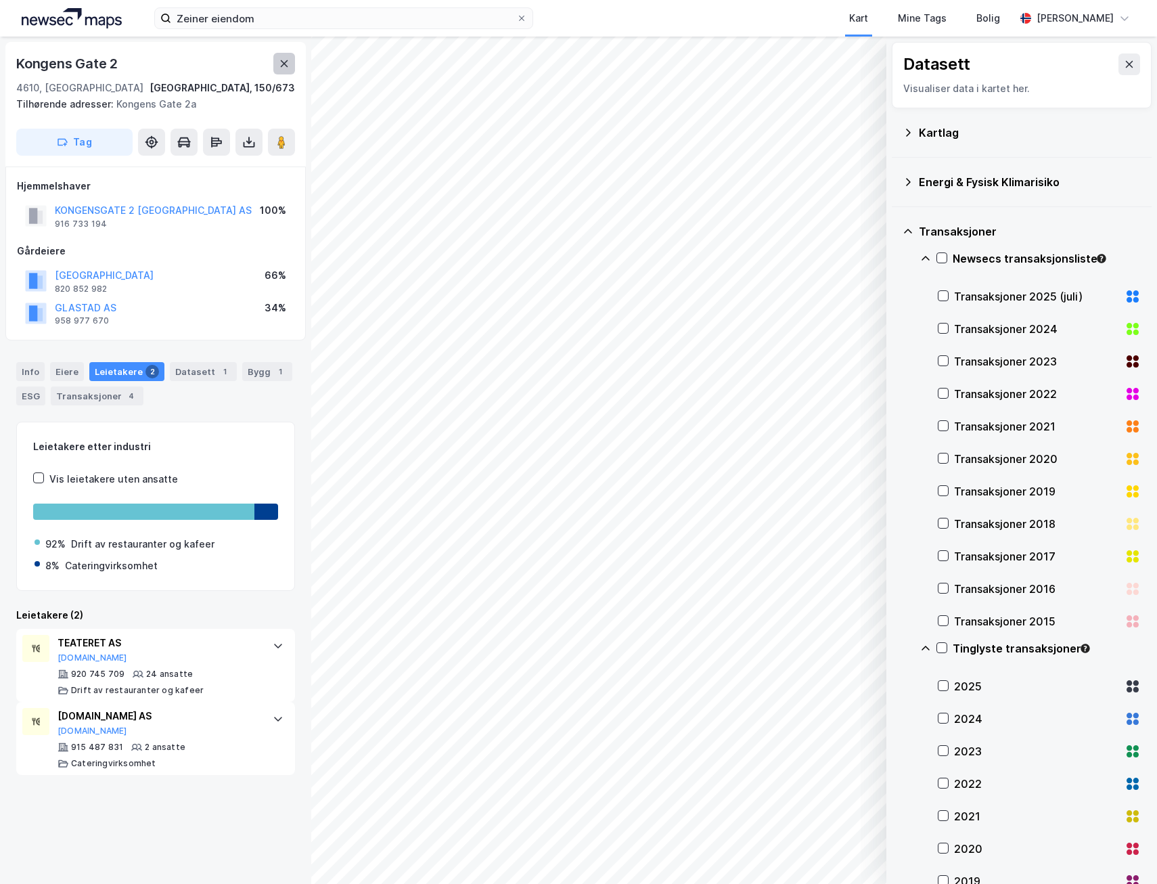
click at [287, 64] on icon at bounding box center [284, 63] width 11 height 11
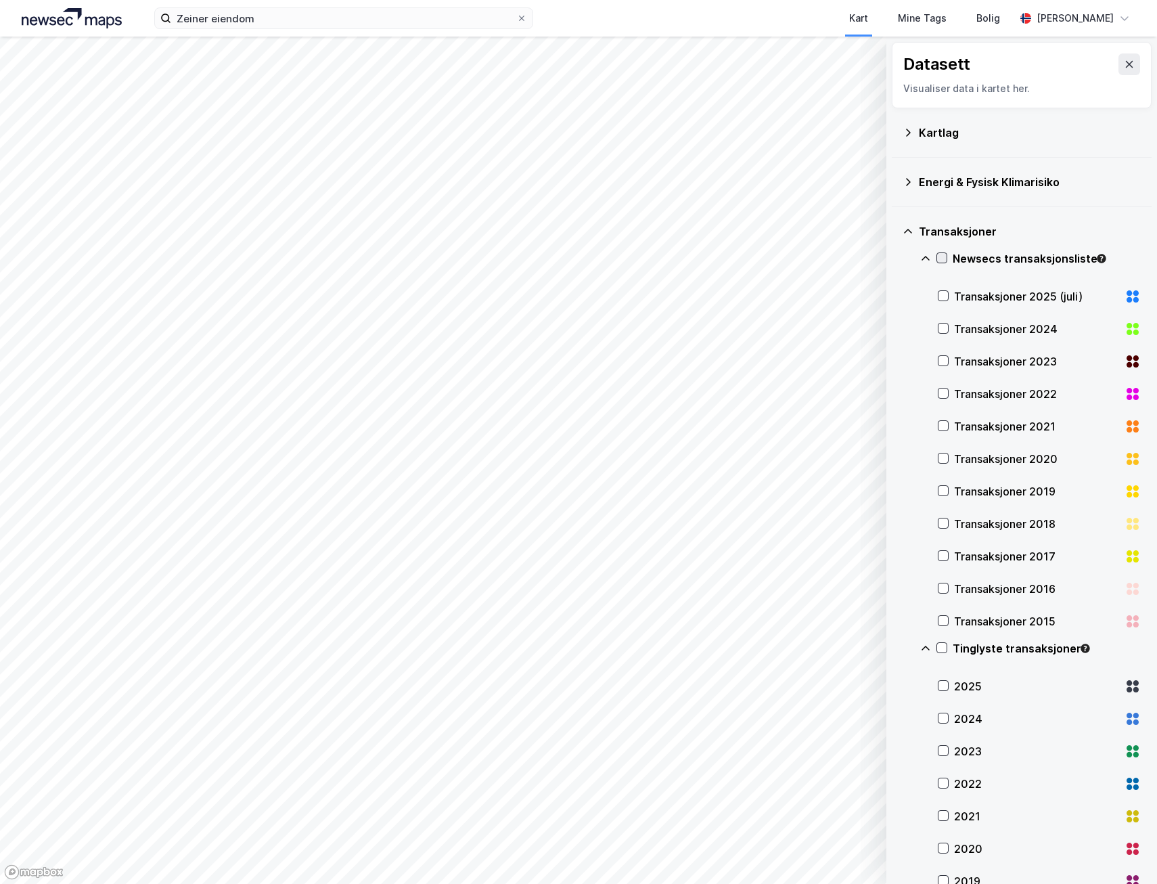
click at [941, 252] on div at bounding box center [942, 257] width 11 height 11
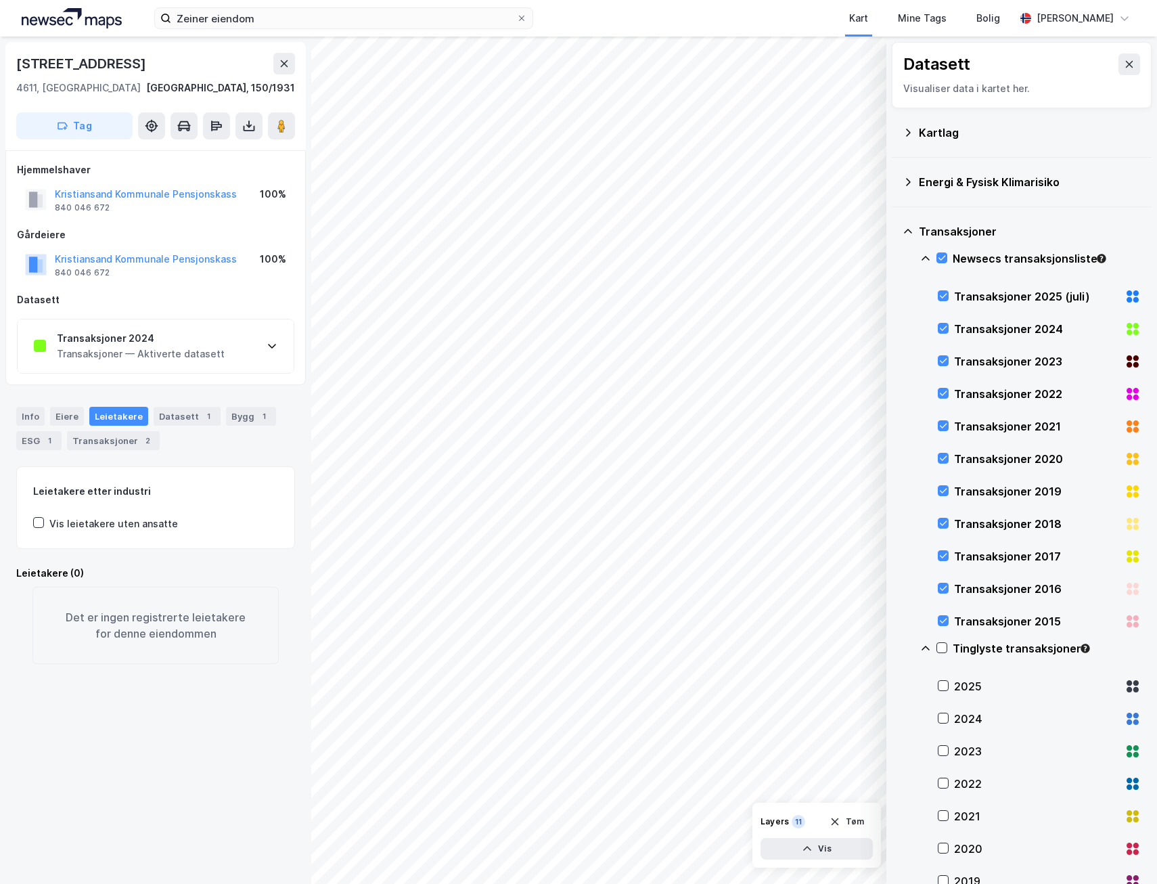
click at [230, 350] on div "Transaksjoner 2024 Transaksjoner — Aktiverte datasett" at bounding box center [156, 346] width 276 height 54
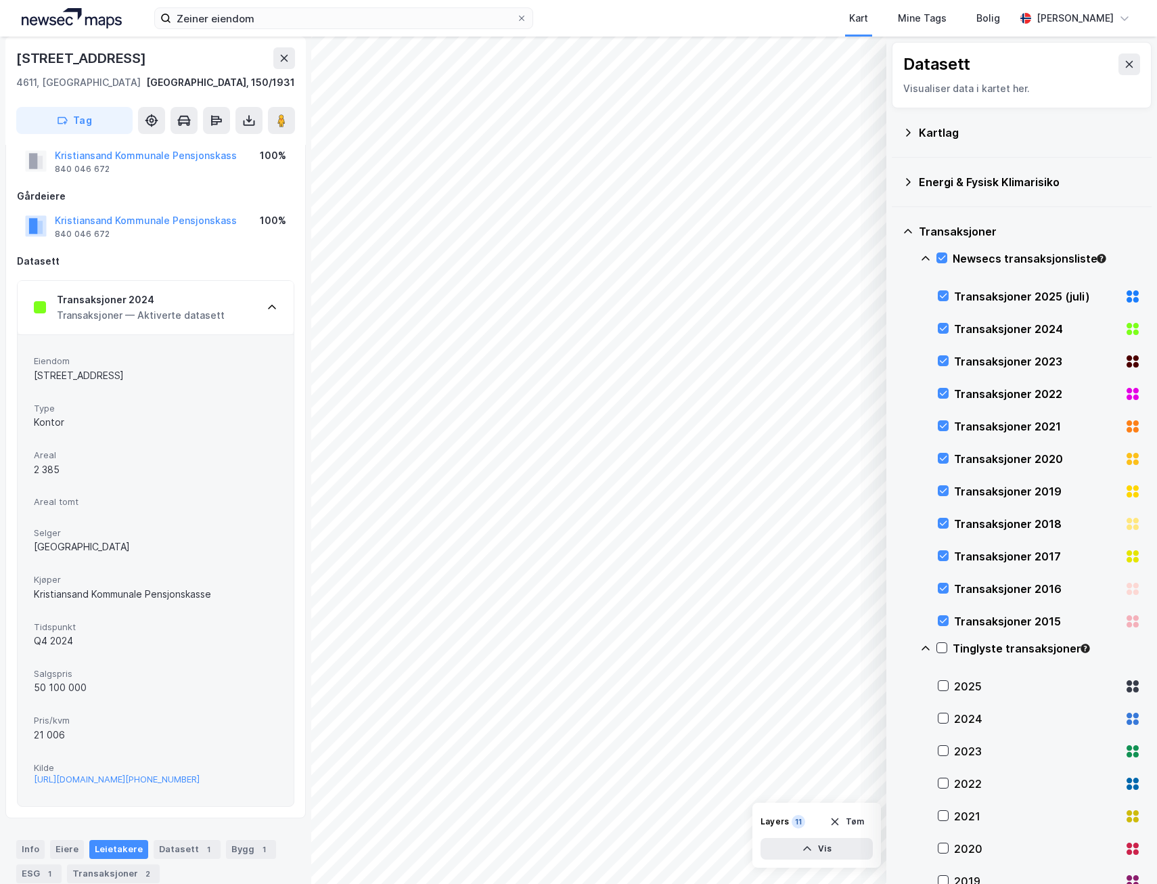
scroll to position [68, 0]
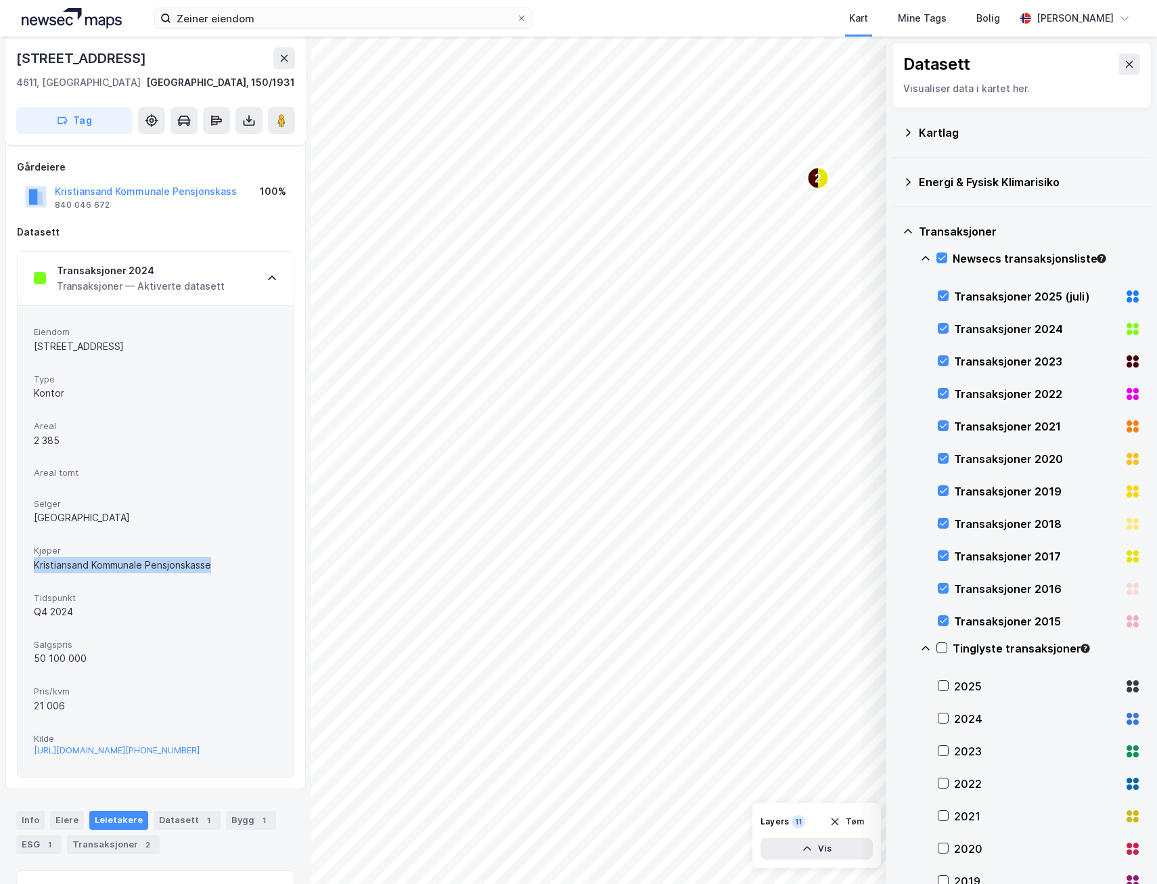
drag, startPoint x: 215, startPoint y: 566, endPoint x: 22, endPoint y: 570, distance: 193.6
click at [22, 570] on div "[GEOGRAPHIC_DATA][STREET_ADDRESS] Type Kontor Areal 2 385 Areal tomt Selger [GE…" at bounding box center [156, 540] width 276 height 471
drag, startPoint x: 22, startPoint y: 570, endPoint x: 58, endPoint y: 562, distance: 37.3
copy div "Kristiansand Kommunale Pensjonskasse"
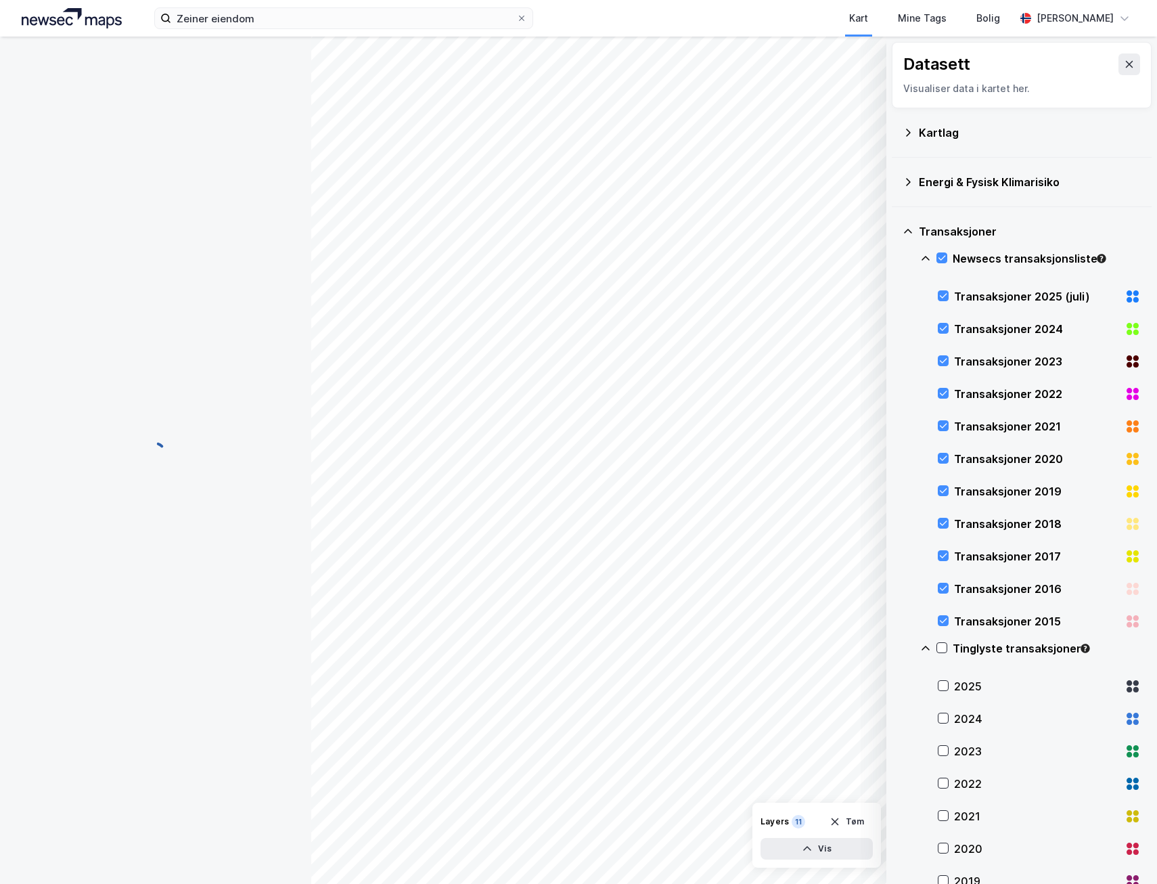
scroll to position [0, 0]
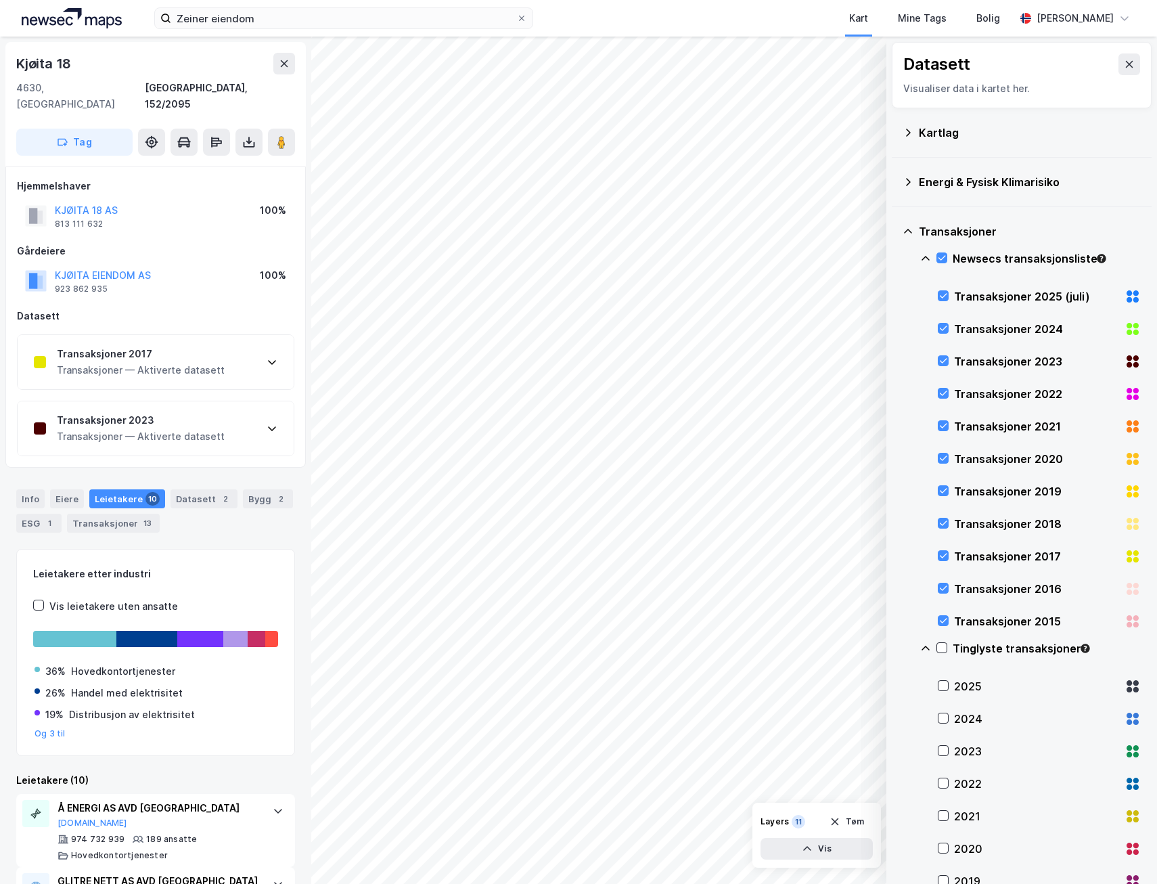
click at [246, 410] on div "Transaksjoner 2023 Transaksjoner — Aktiverte datasett" at bounding box center [156, 428] width 276 height 54
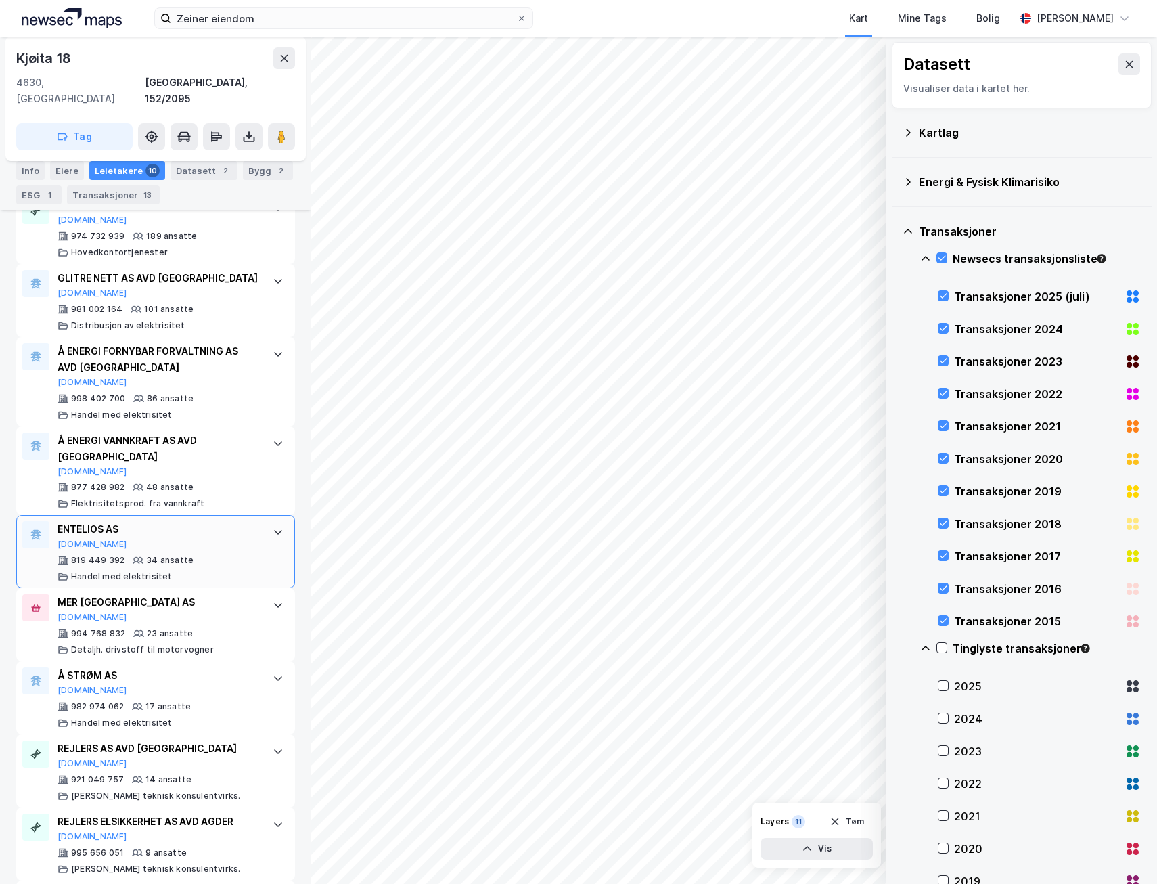
scroll to position [1083, 0]
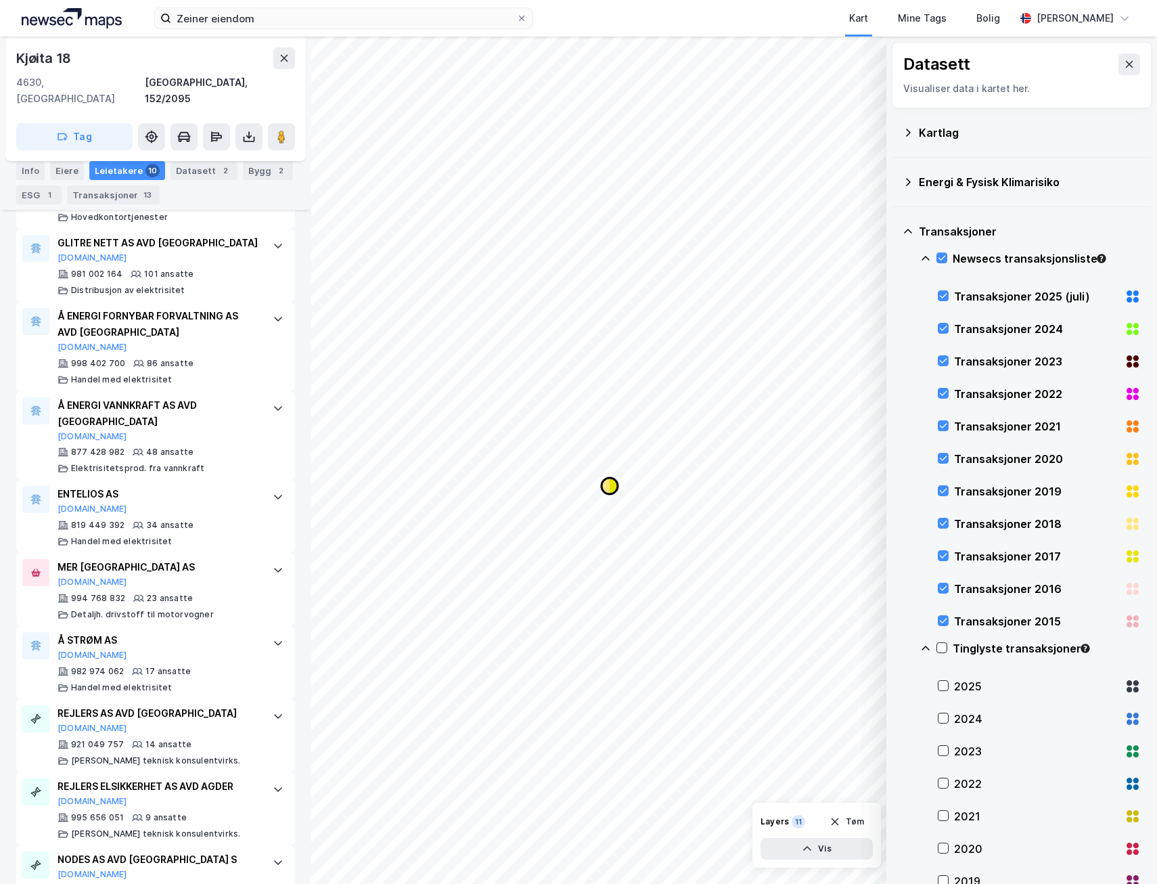
click at [608, 485] on icon "Map marker" at bounding box center [606, 486] width 8 height 16
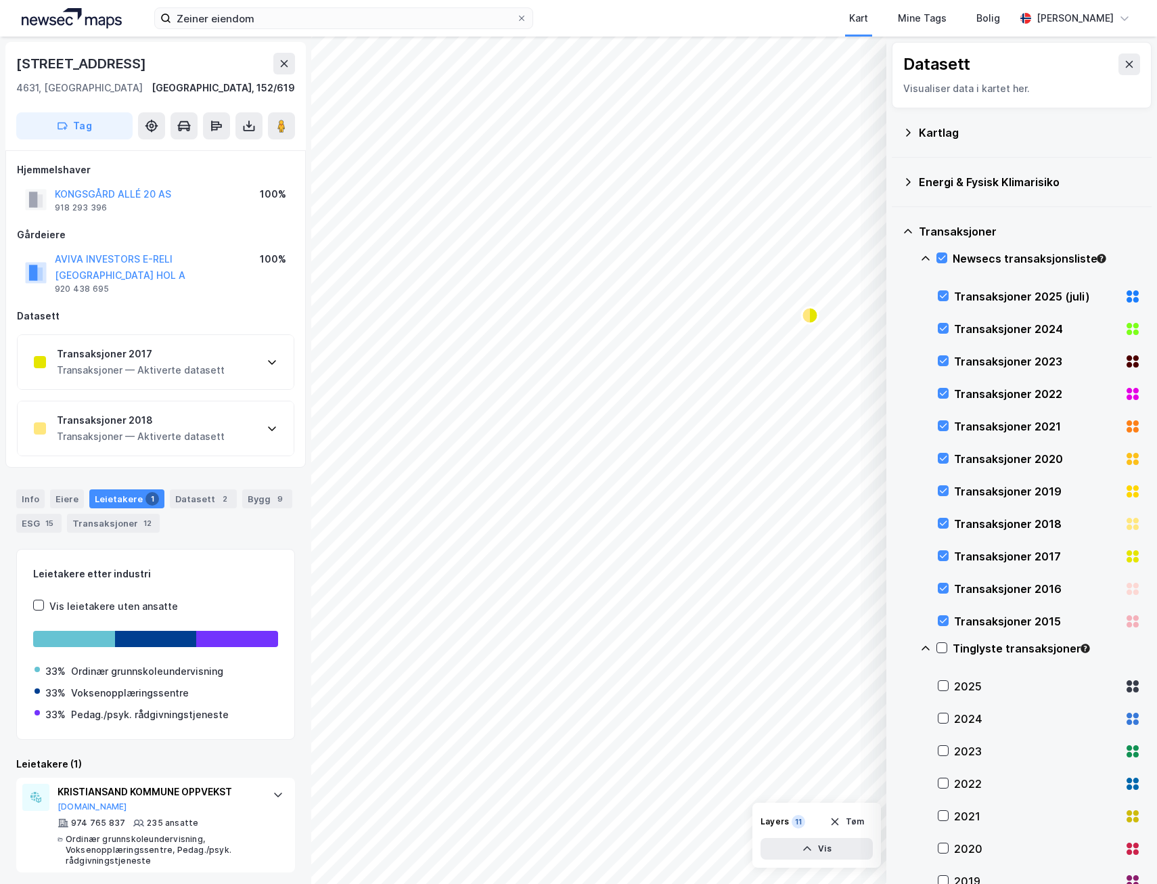
click at [257, 348] on div "Transaksjoner 2017 Transaksjoner — Aktiverte datasett" at bounding box center [156, 362] width 276 height 54
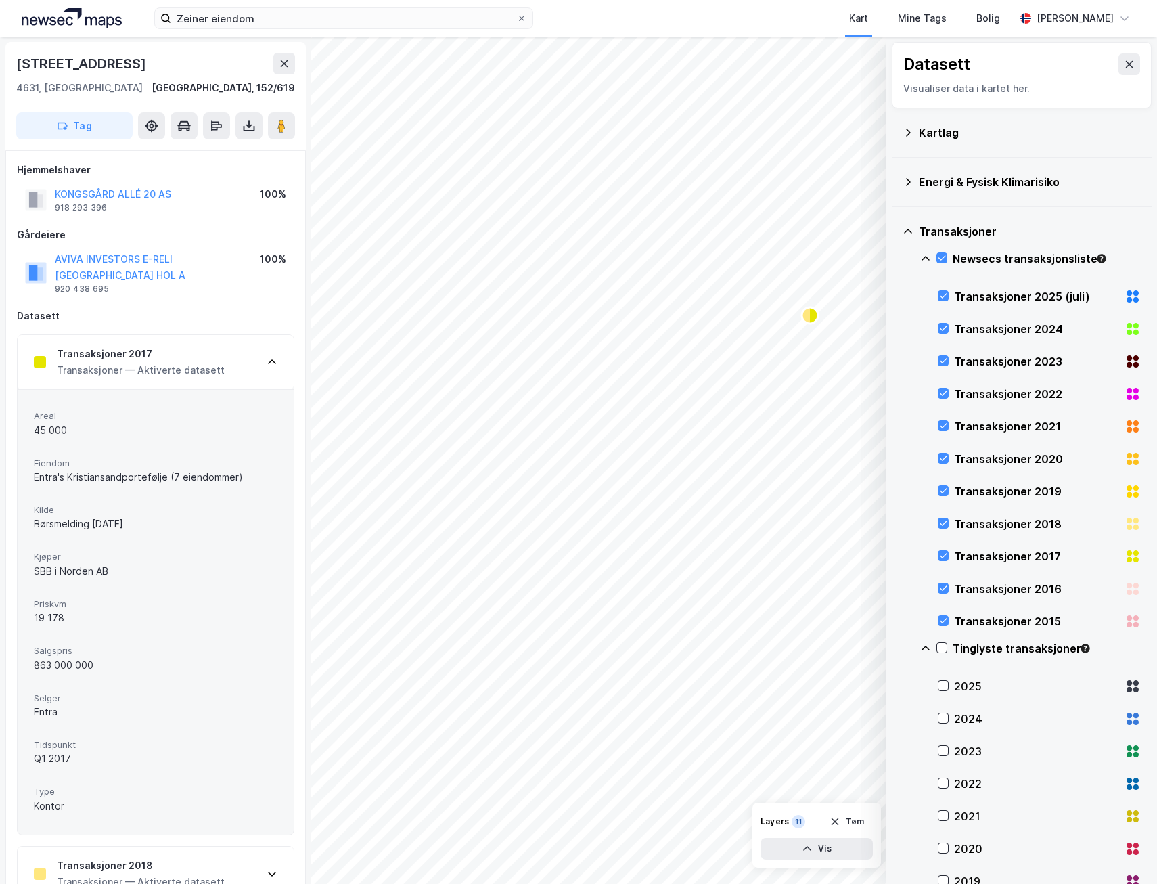
click at [257, 348] on div "Transaksjoner 2017 Transaksjoner — Aktiverte datasett" at bounding box center [156, 362] width 276 height 54
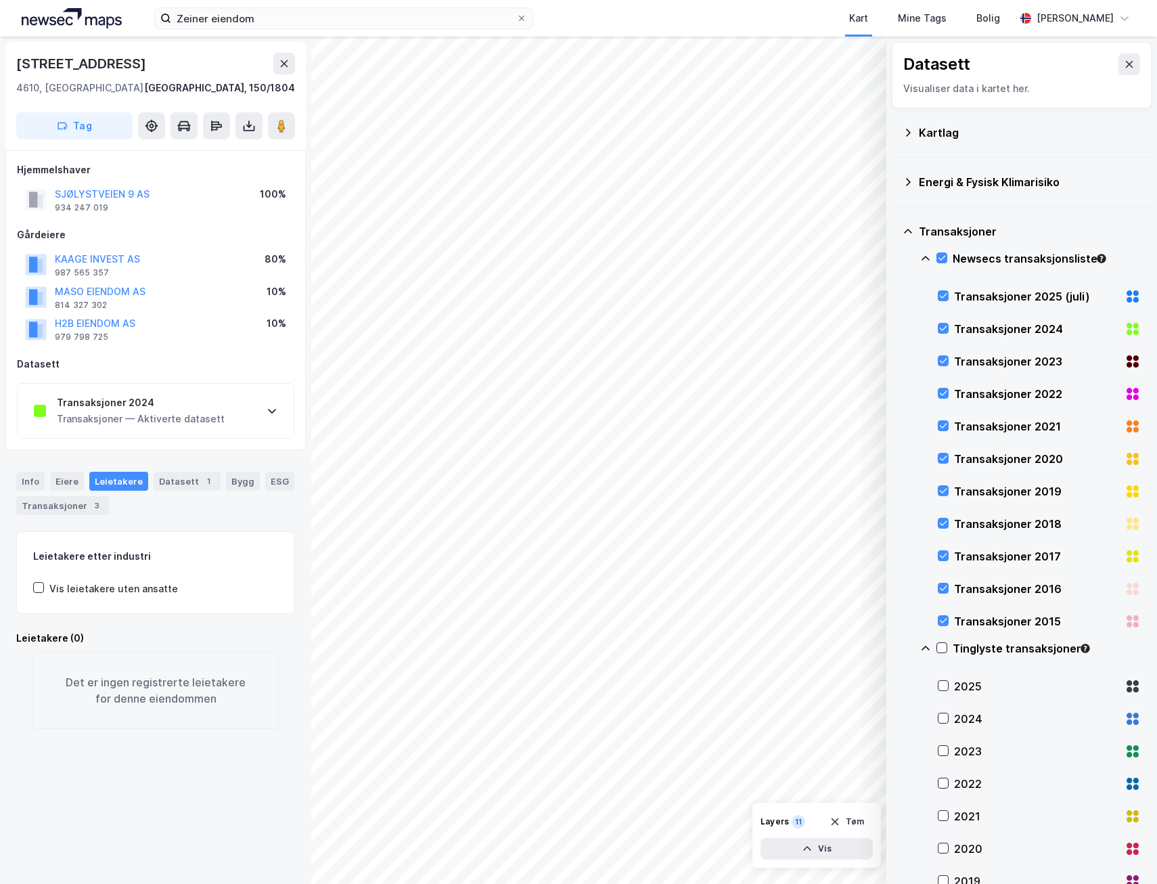
click at [250, 405] on div "Transaksjoner 2024 Transaksjoner — Aktiverte datasett" at bounding box center [156, 411] width 276 height 54
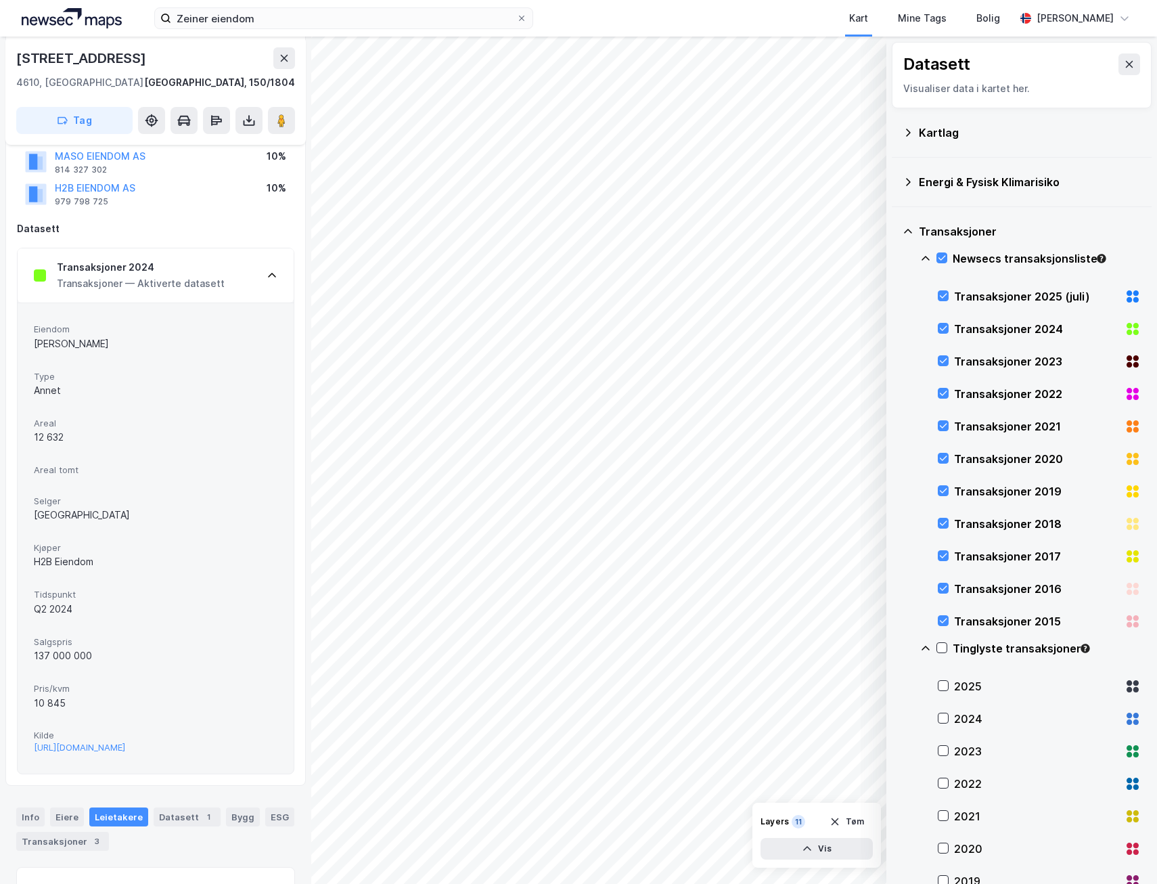
scroll to position [203, 0]
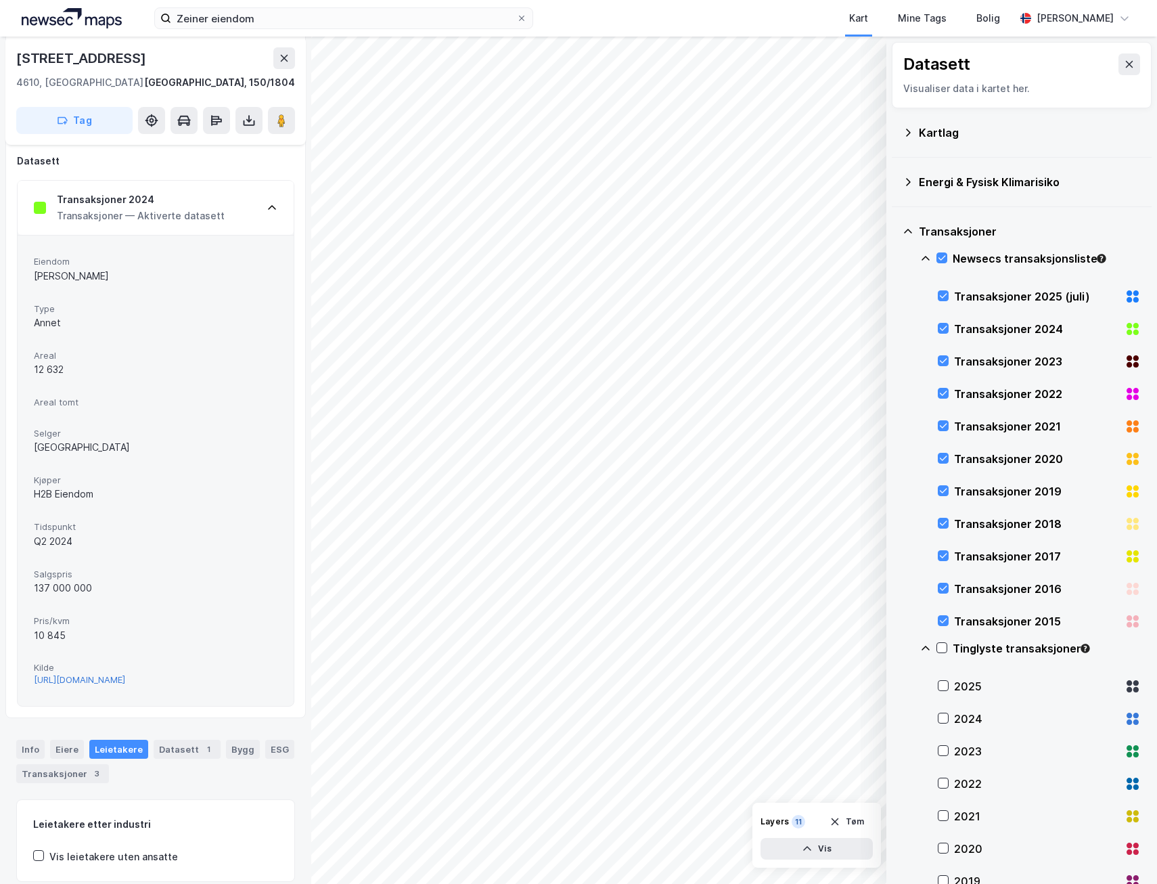
click at [93, 686] on div "[URL][DOMAIN_NAME]" at bounding box center [79, 680] width 91 height 12
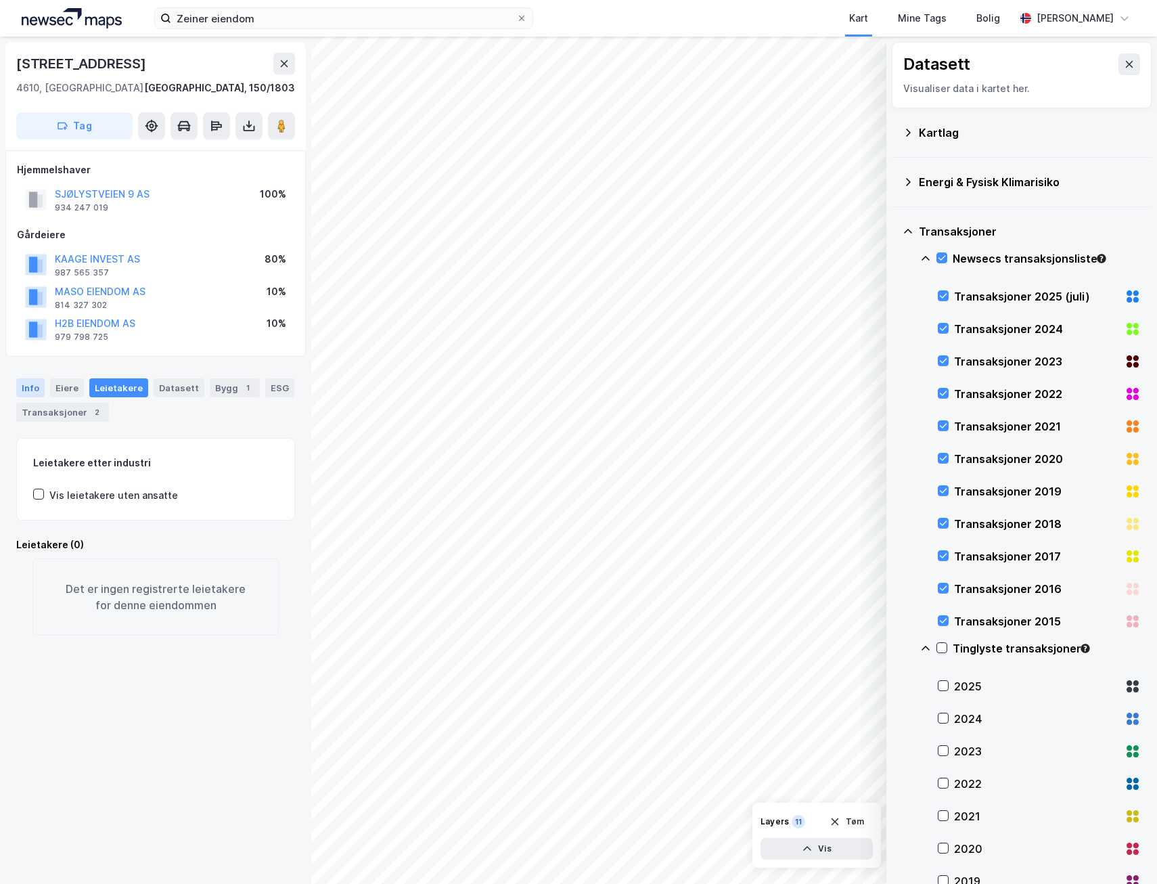
click at [34, 389] on div "Info" at bounding box center [30, 387] width 28 height 19
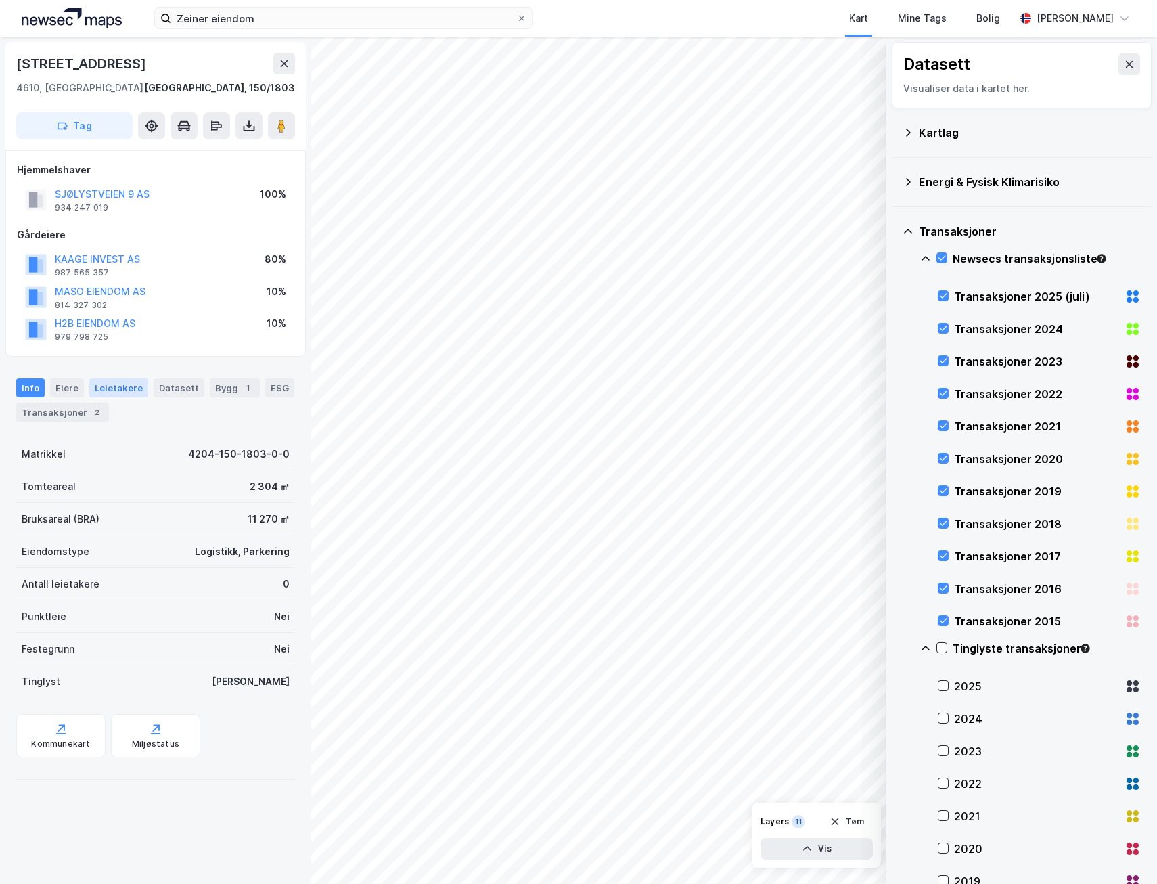
click at [92, 392] on div "Leietakere" at bounding box center [118, 387] width 59 height 19
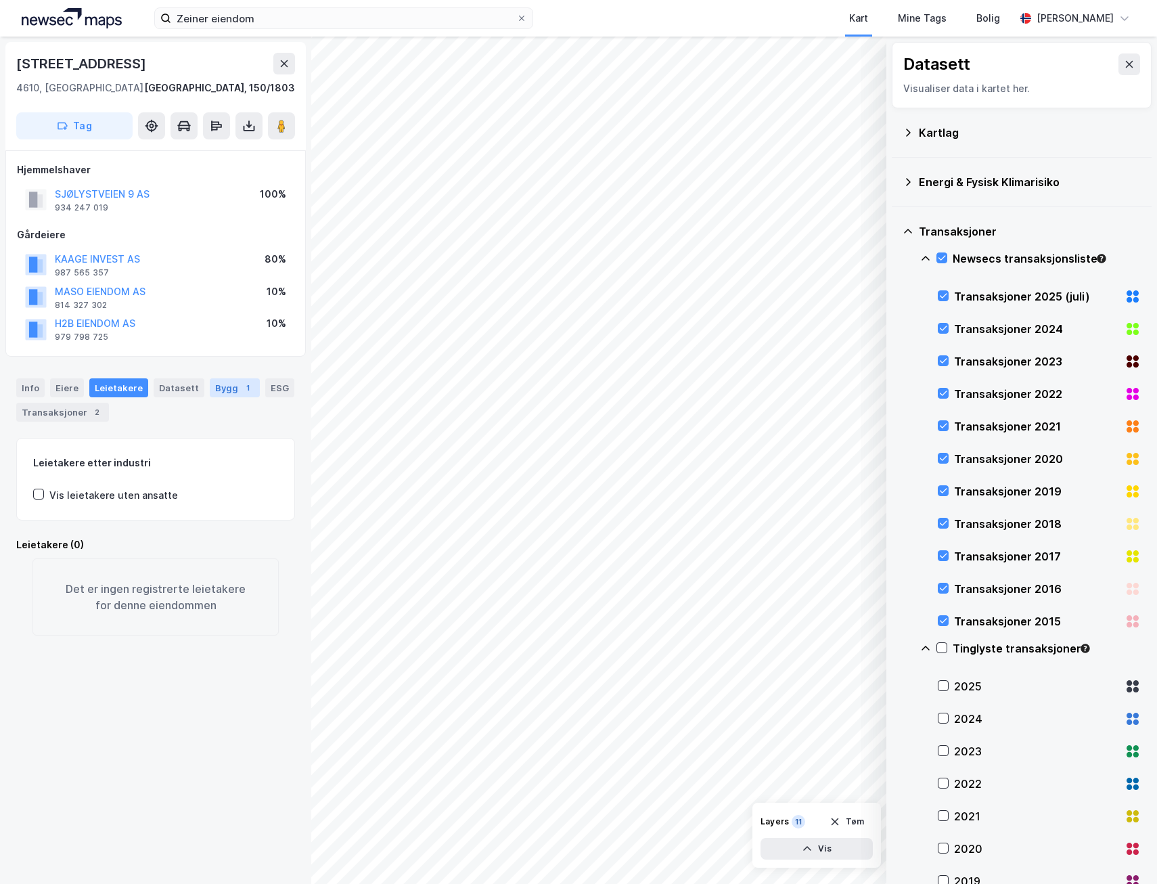
click at [219, 389] on div "Bygg 1" at bounding box center [235, 387] width 50 height 19
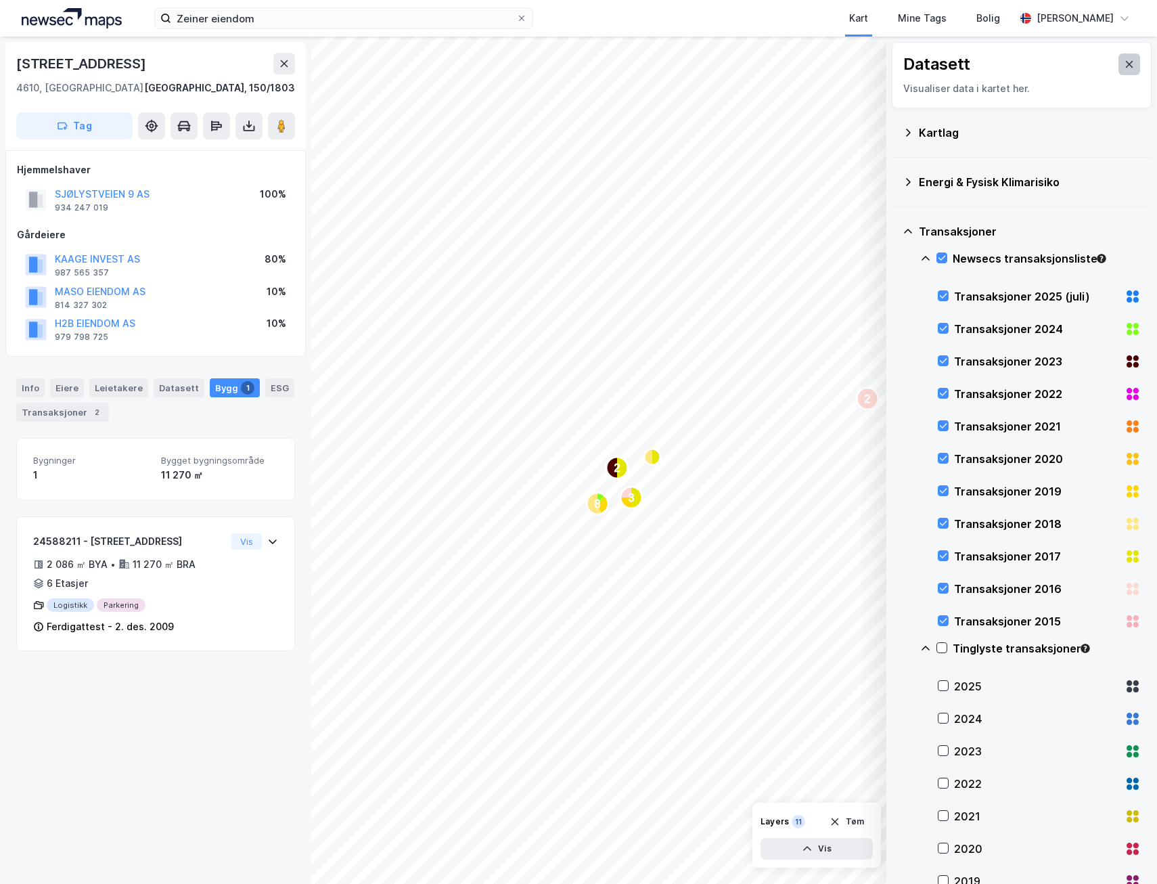
click at [1124, 63] on icon at bounding box center [1129, 64] width 11 height 11
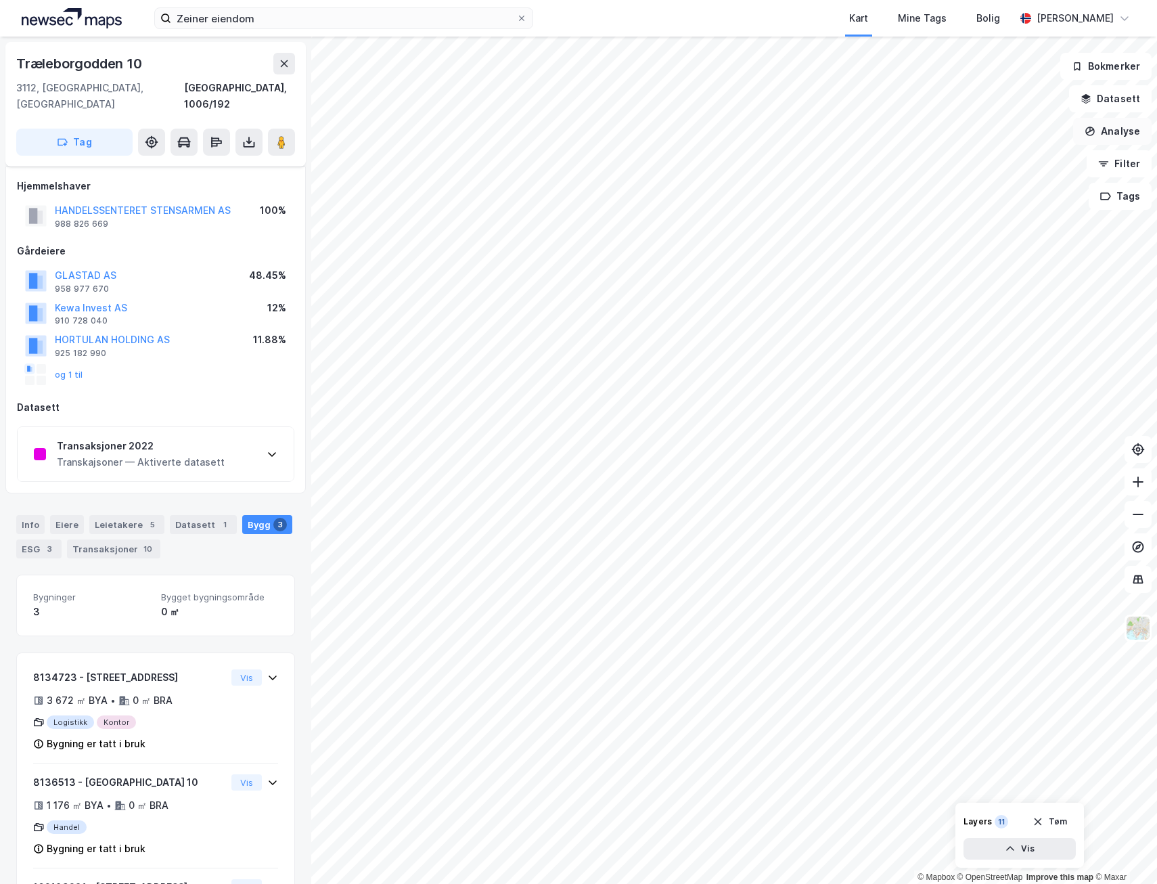
scroll to position [95, 0]
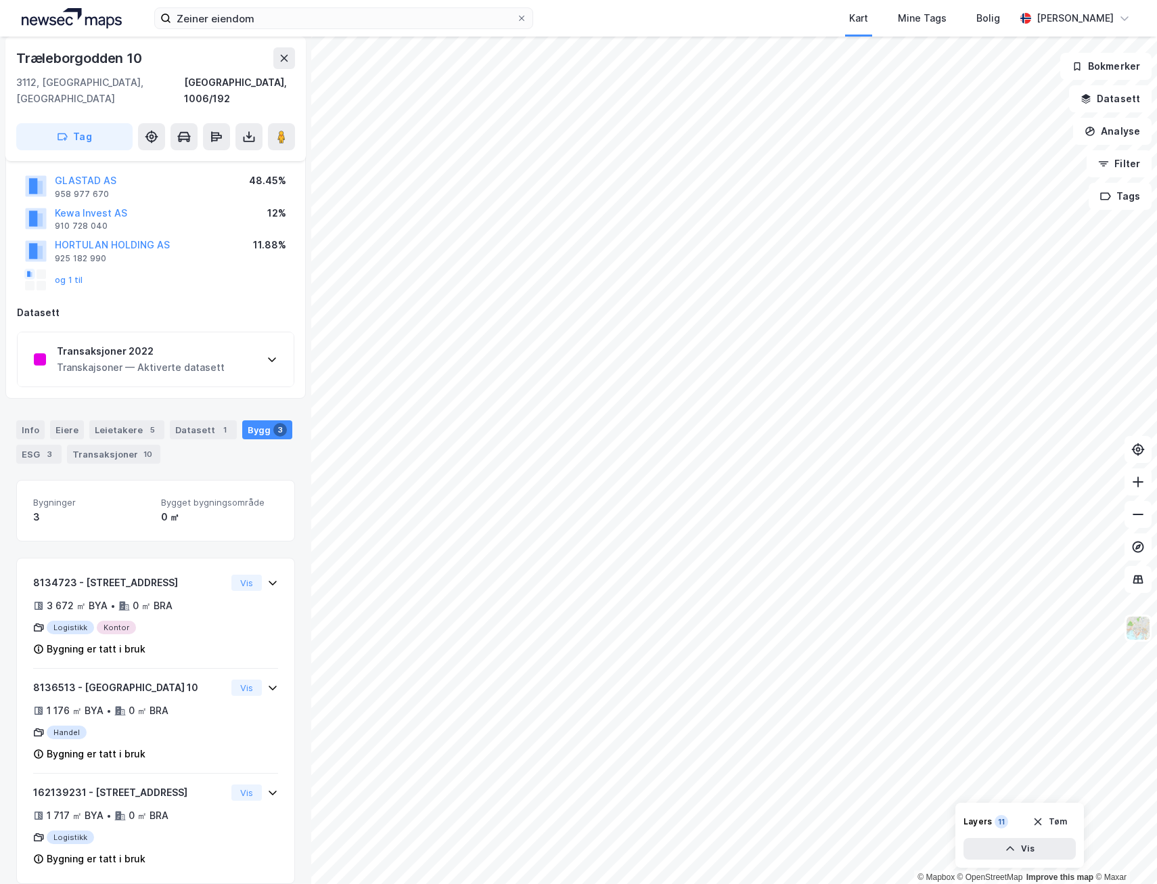
click at [170, 359] on div "Transkajsoner — Aktiverte datasett" at bounding box center [141, 367] width 168 height 16
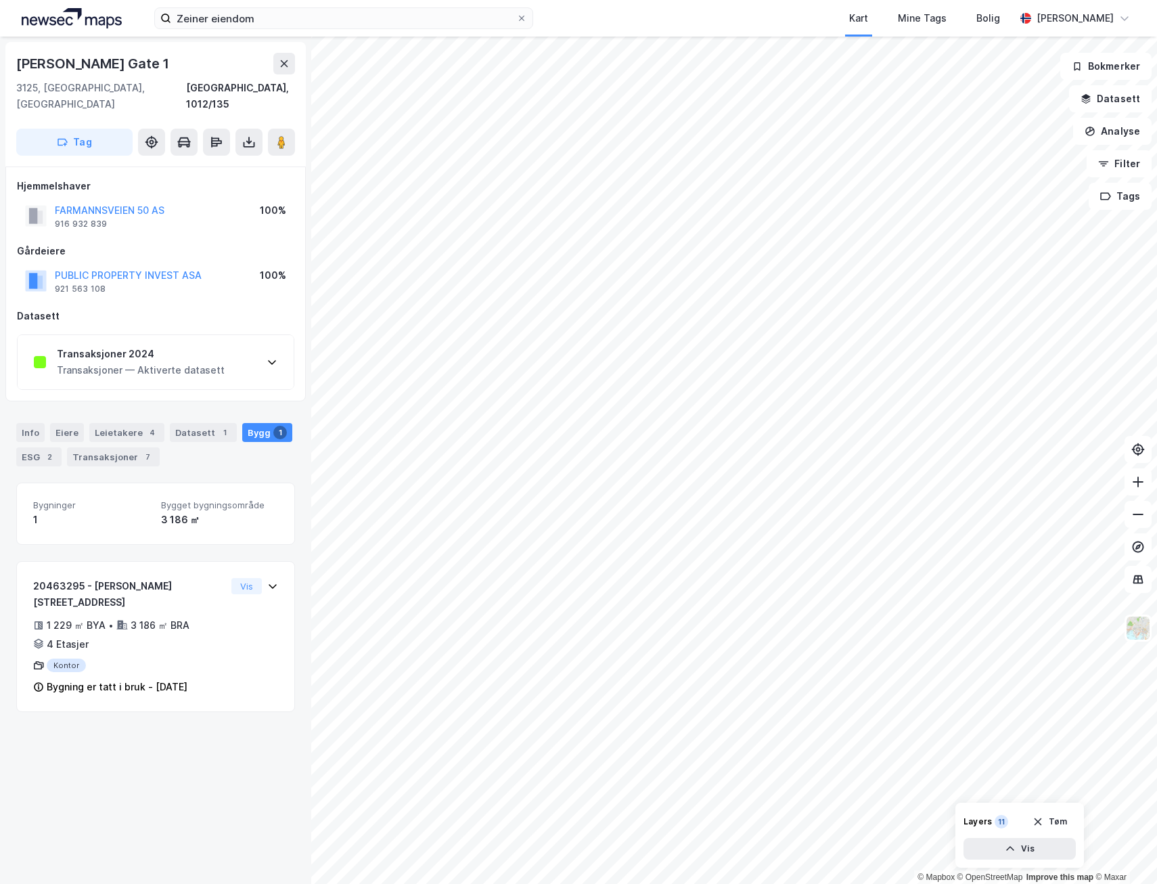
click at [277, 357] on icon at bounding box center [272, 362] width 11 height 11
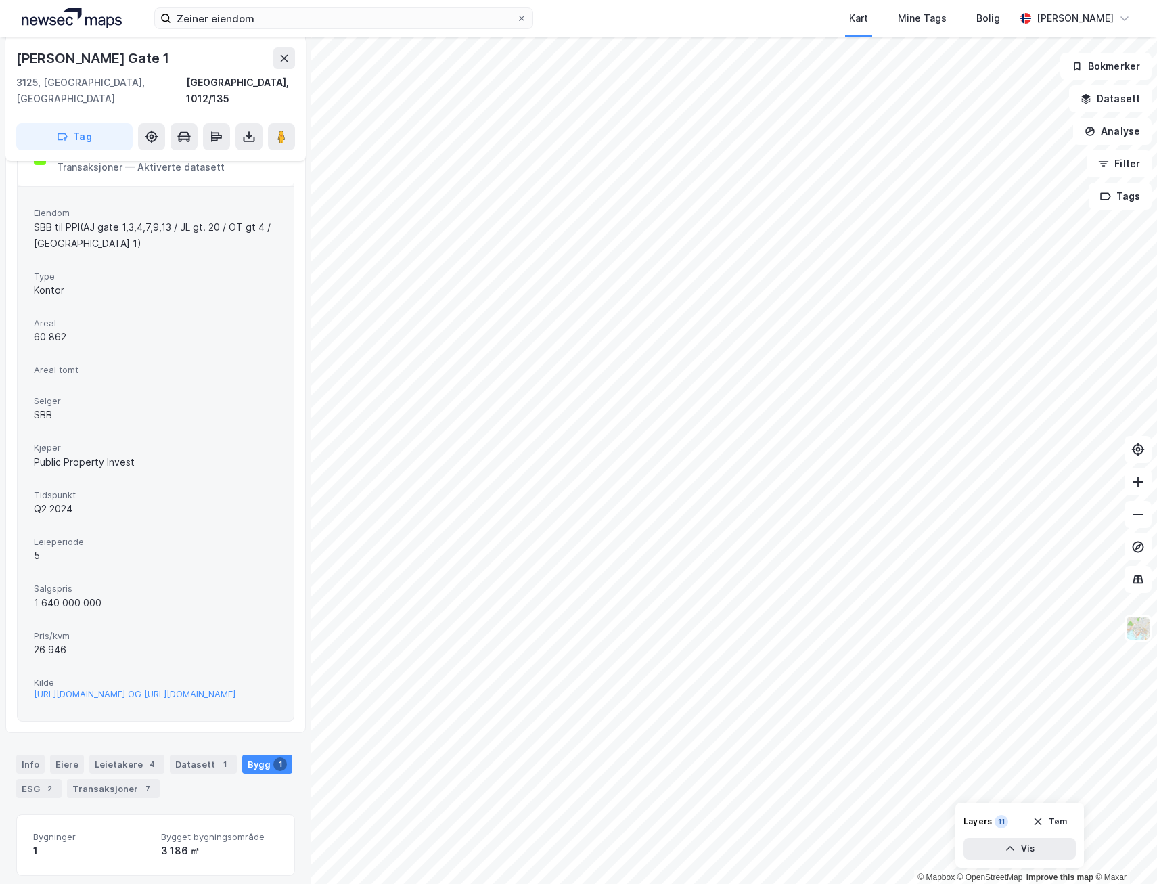
scroll to position [370, 0]
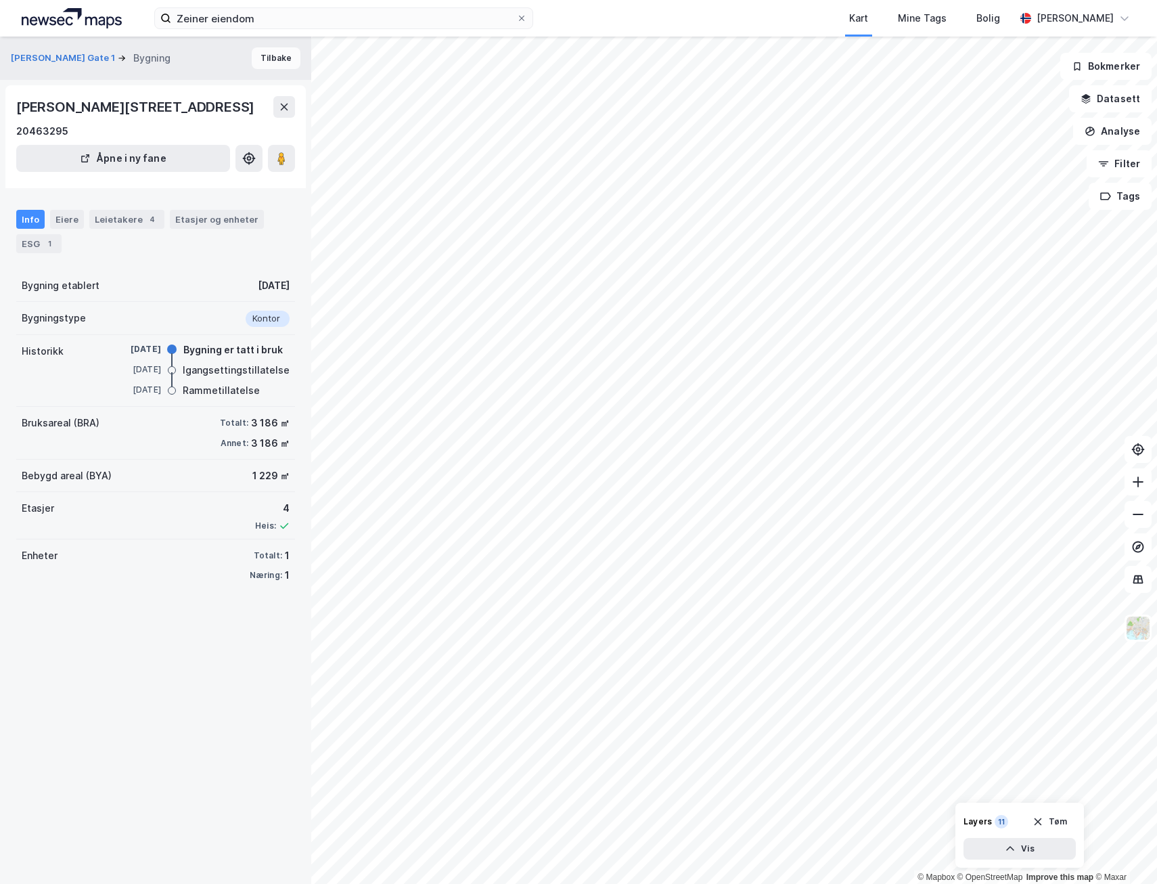
click at [256, 60] on button "Tilbake" at bounding box center [276, 58] width 49 height 22
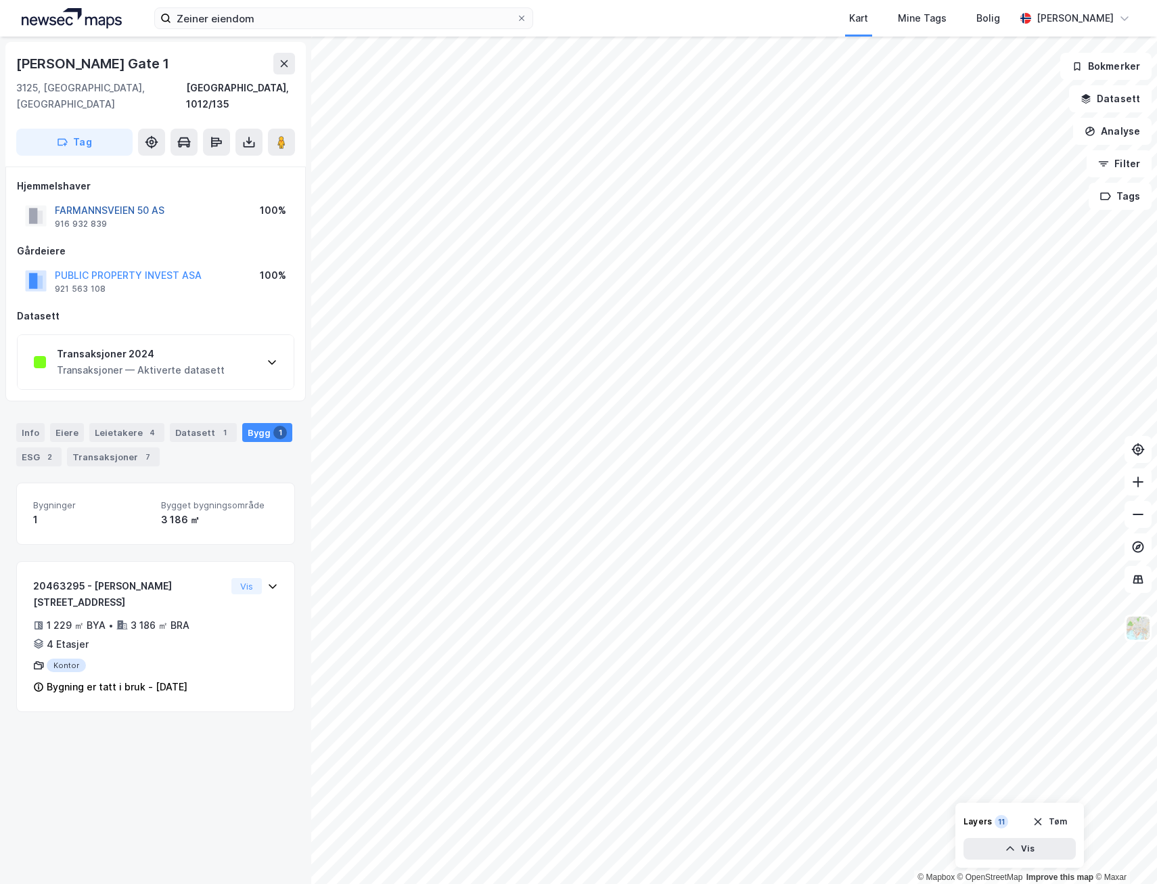
click at [0, 0] on button "FARMANNSVEIEN 50 AS" at bounding box center [0, 0] width 0 height 0
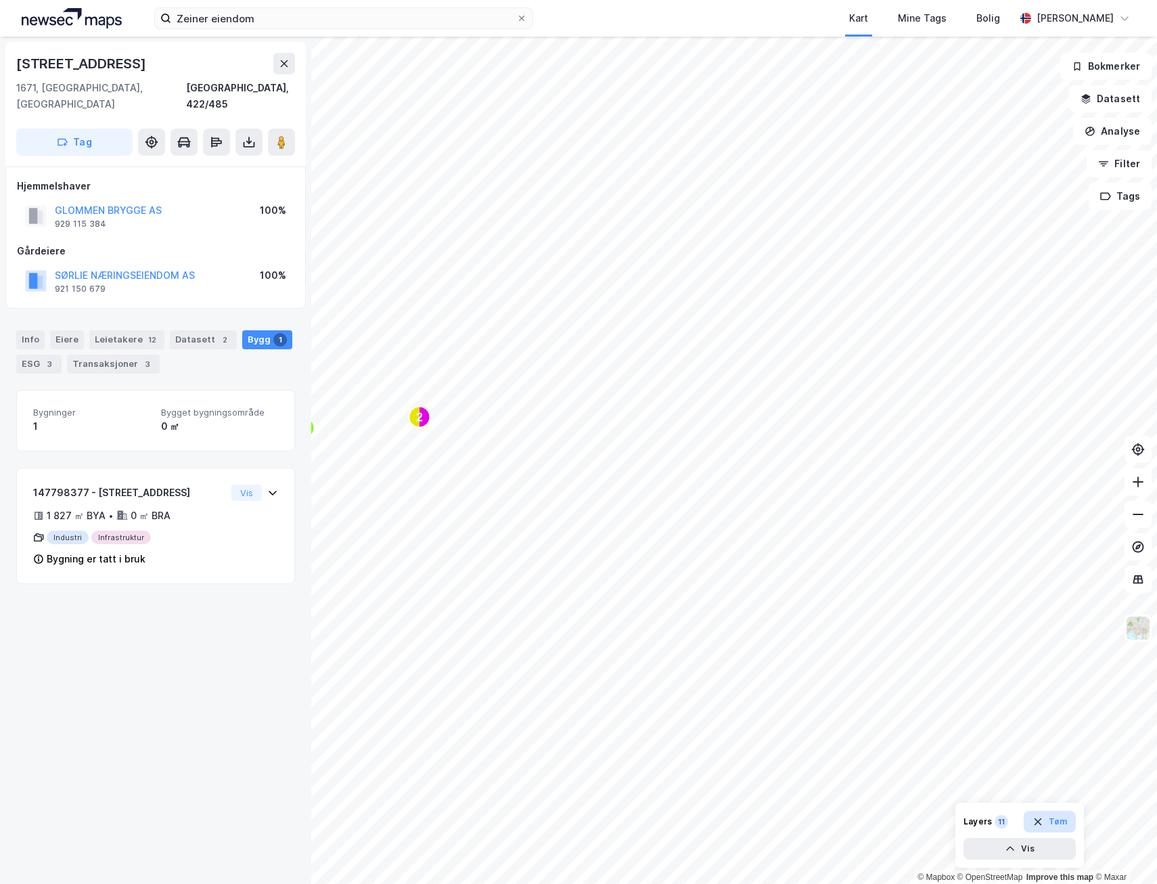
click at [1067, 828] on button "Tøm" at bounding box center [1050, 822] width 52 height 22
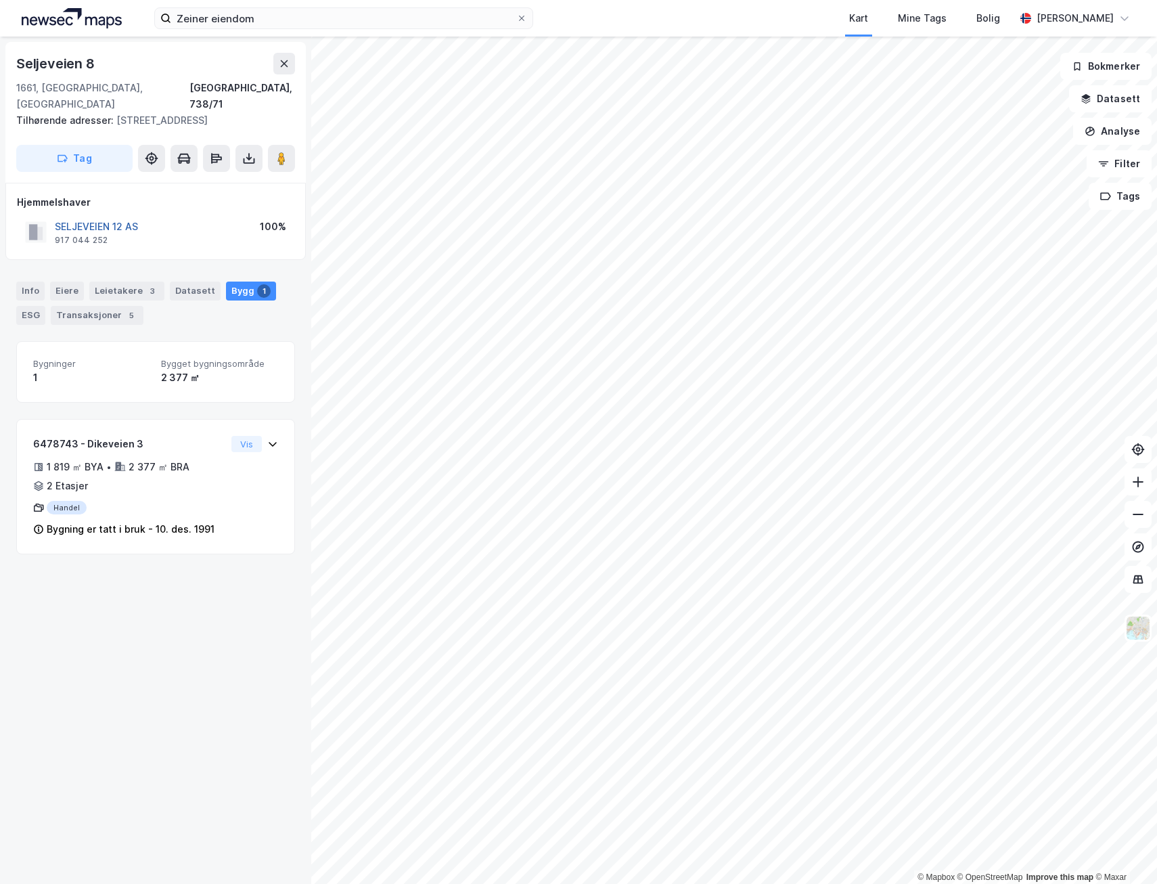
click at [0, 0] on button "SELJEVEIEN 12 AS" at bounding box center [0, 0] width 0 height 0
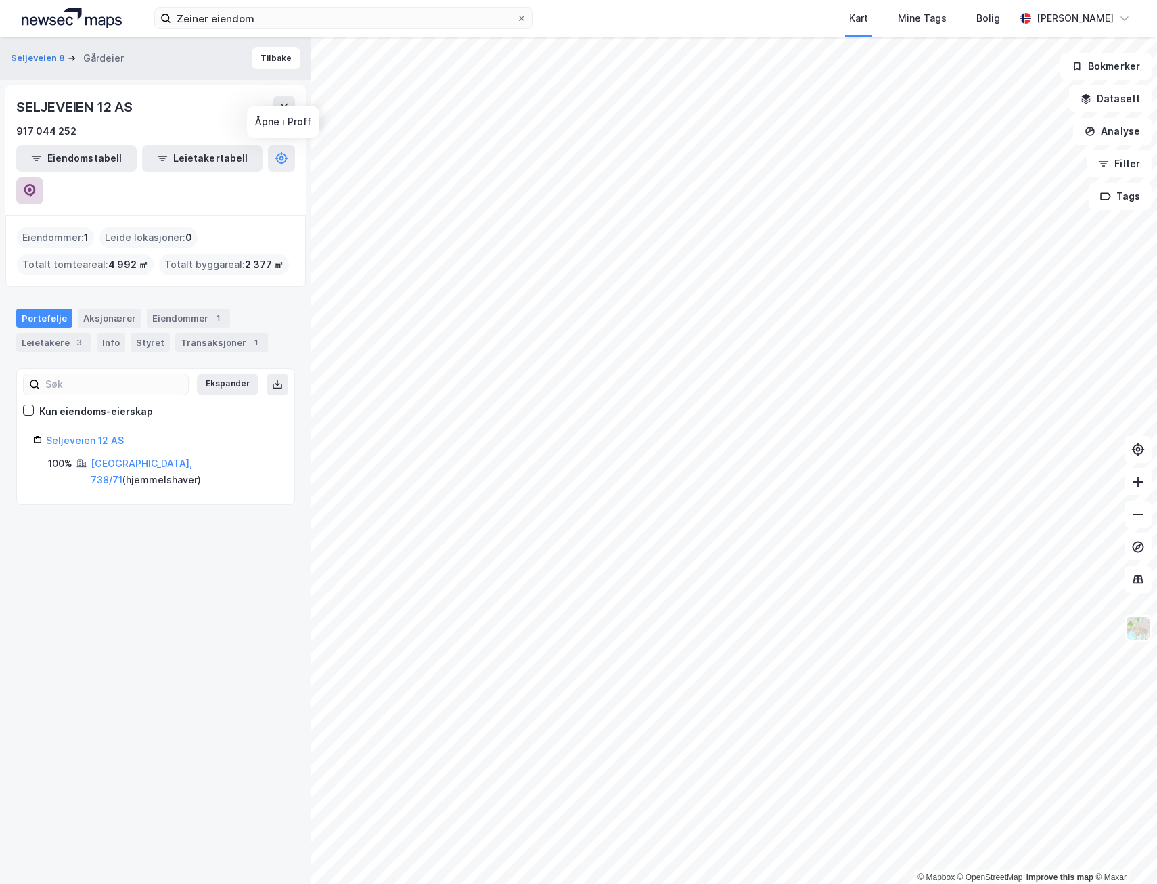
click at [32, 187] on icon at bounding box center [30, 189] width 4 height 4
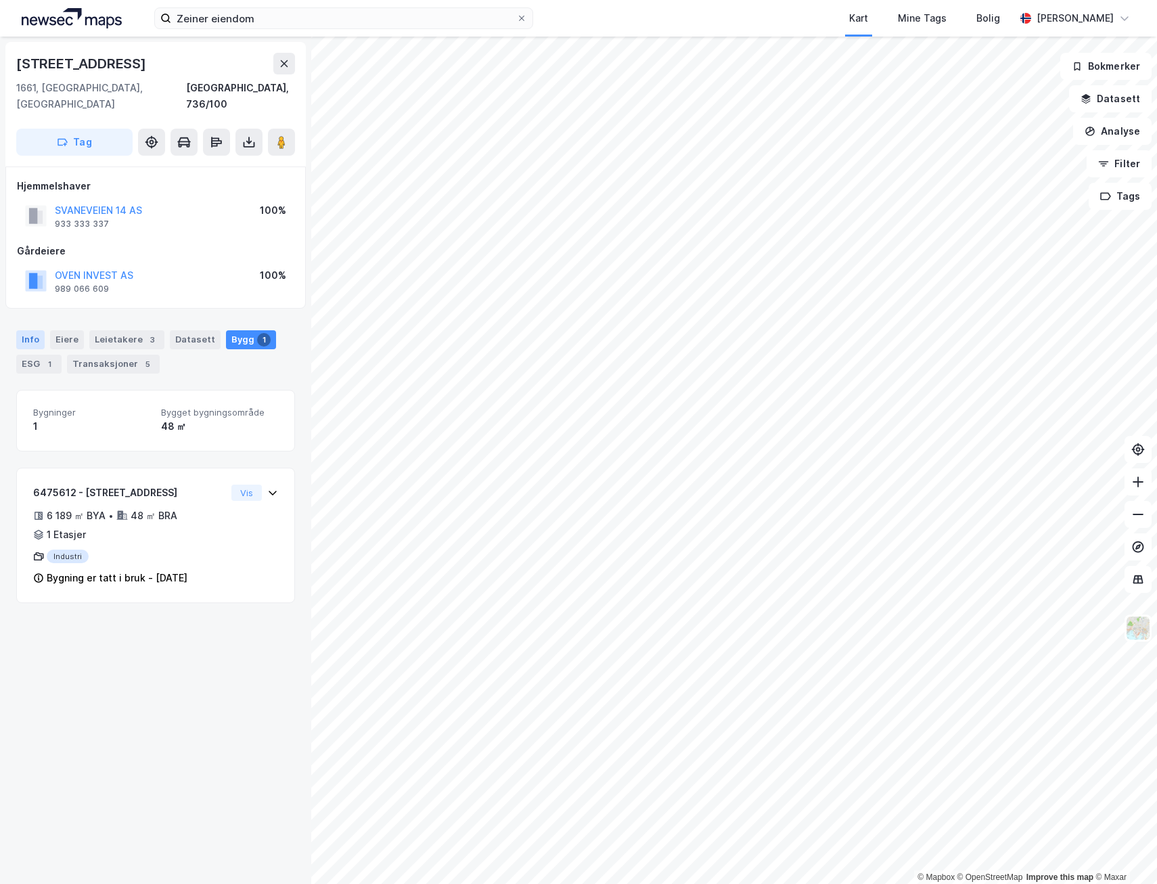
click at [20, 330] on div "Info" at bounding box center [30, 339] width 28 height 19
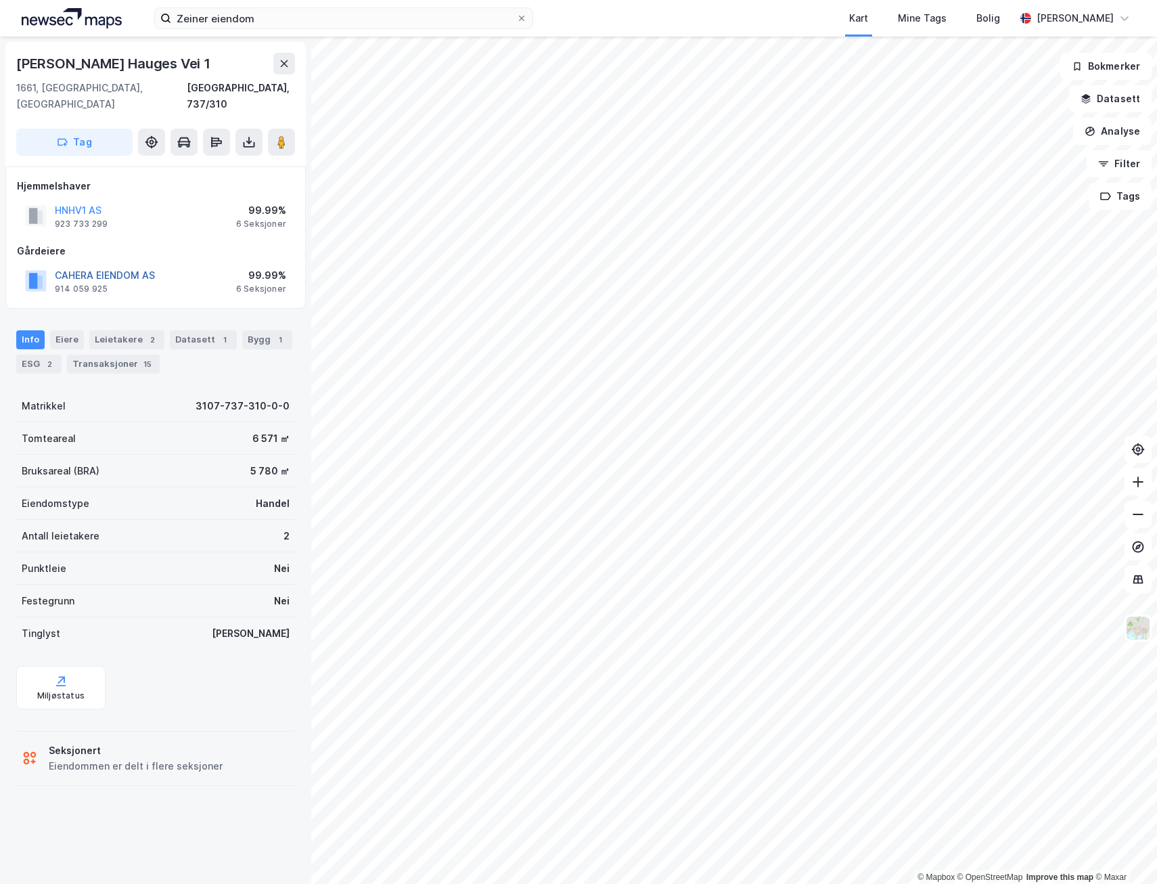
click at [0, 0] on button "CAHERA EIENDOM AS" at bounding box center [0, 0] width 0 height 0
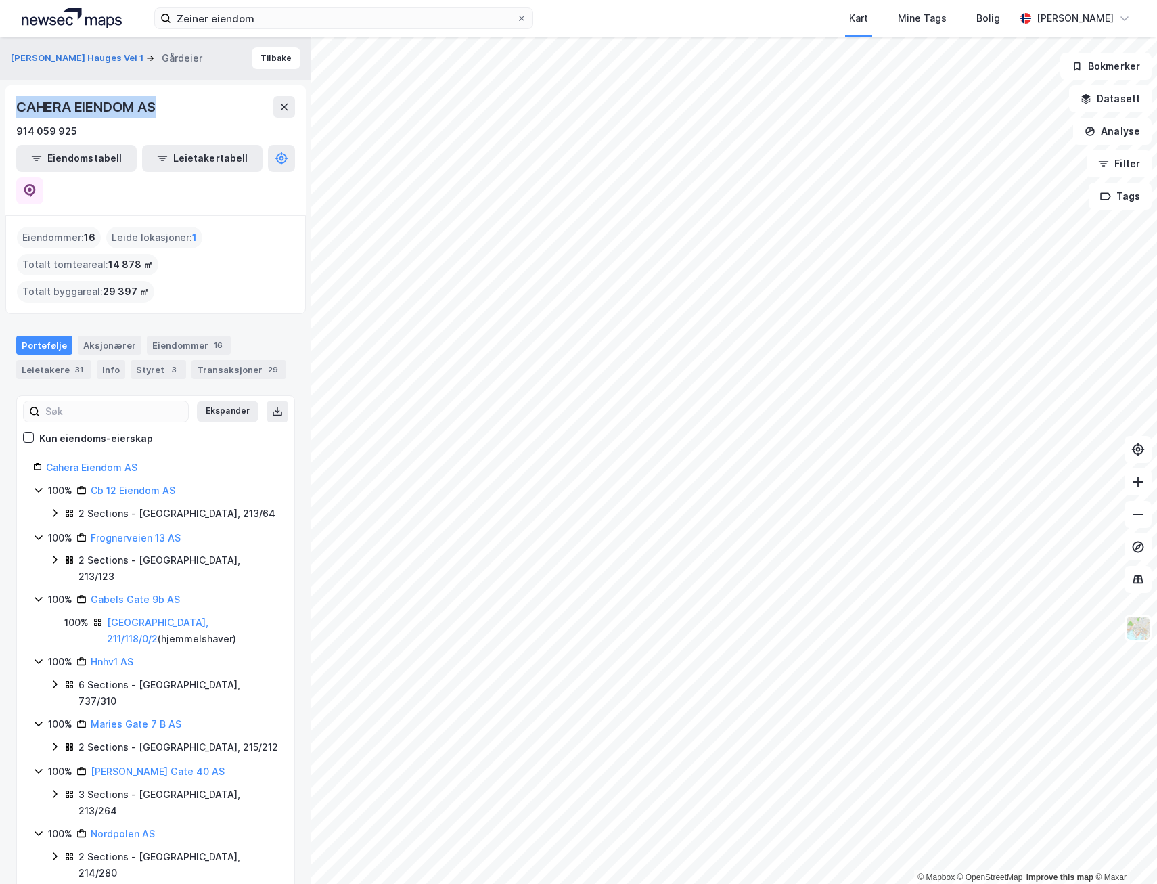
drag, startPoint x: 166, startPoint y: 110, endPoint x: 16, endPoint y: 108, distance: 149.6
click at [16, 108] on div "CAHERA EIENDOM AS" at bounding box center [155, 107] width 279 height 22
click at [33, 336] on div "Portefølje" at bounding box center [44, 345] width 56 height 19
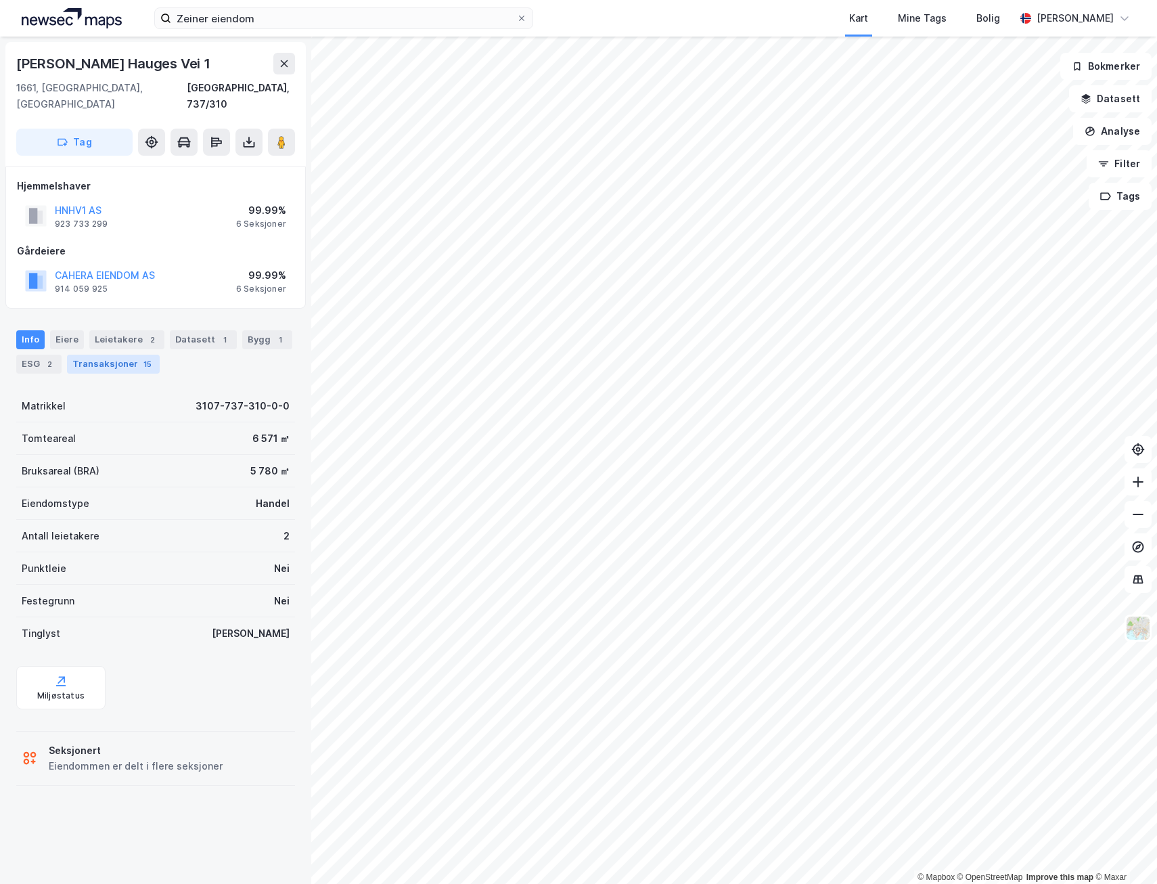
click at [127, 355] on div "Transaksjoner 15" at bounding box center [113, 364] width 93 height 19
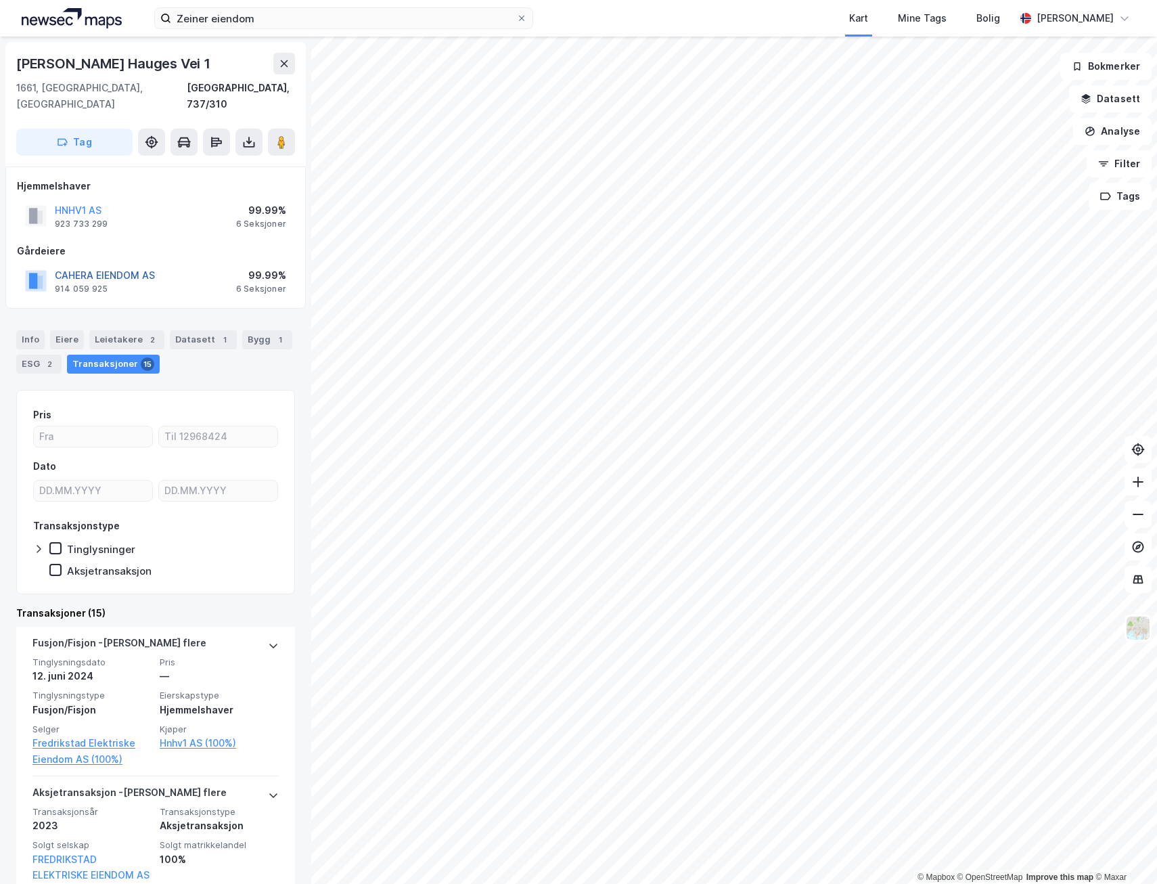
click at [0, 0] on button "CAHERA EIENDOM AS" at bounding box center [0, 0] width 0 height 0
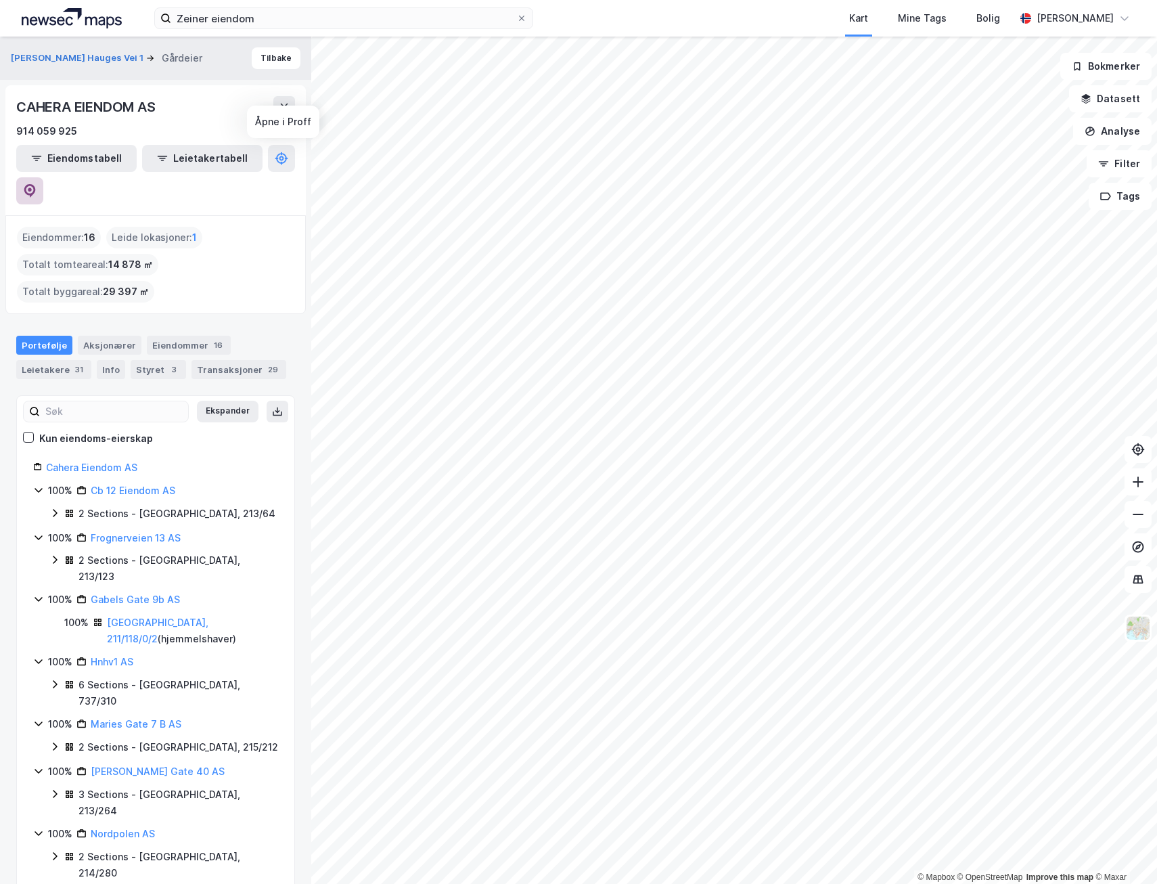
click at [43, 177] on button at bounding box center [29, 190] width 27 height 27
click at [269, 60] on button "Tilbake" at bounding box center [276, 58] width 49 height 22
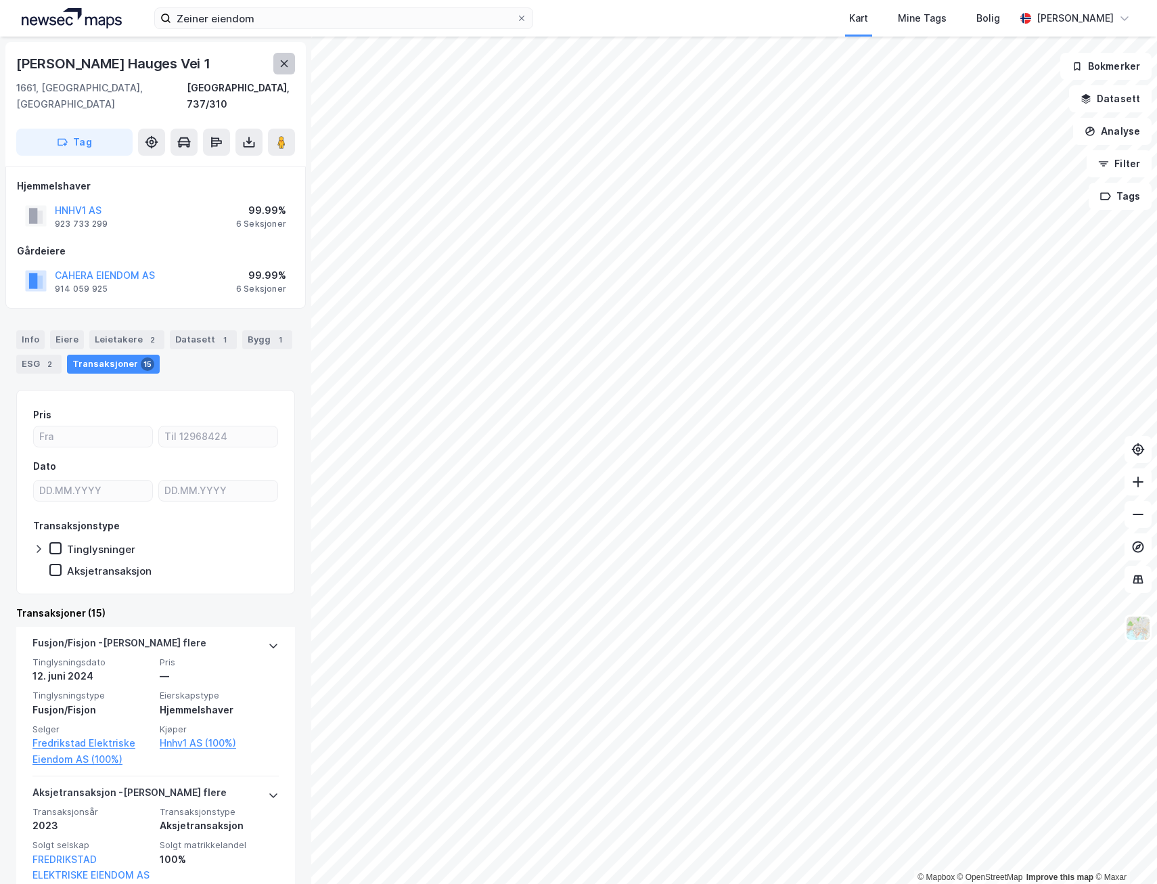
click at [282, 64] on icon at bounding box center [284, 63] width 11 height 11
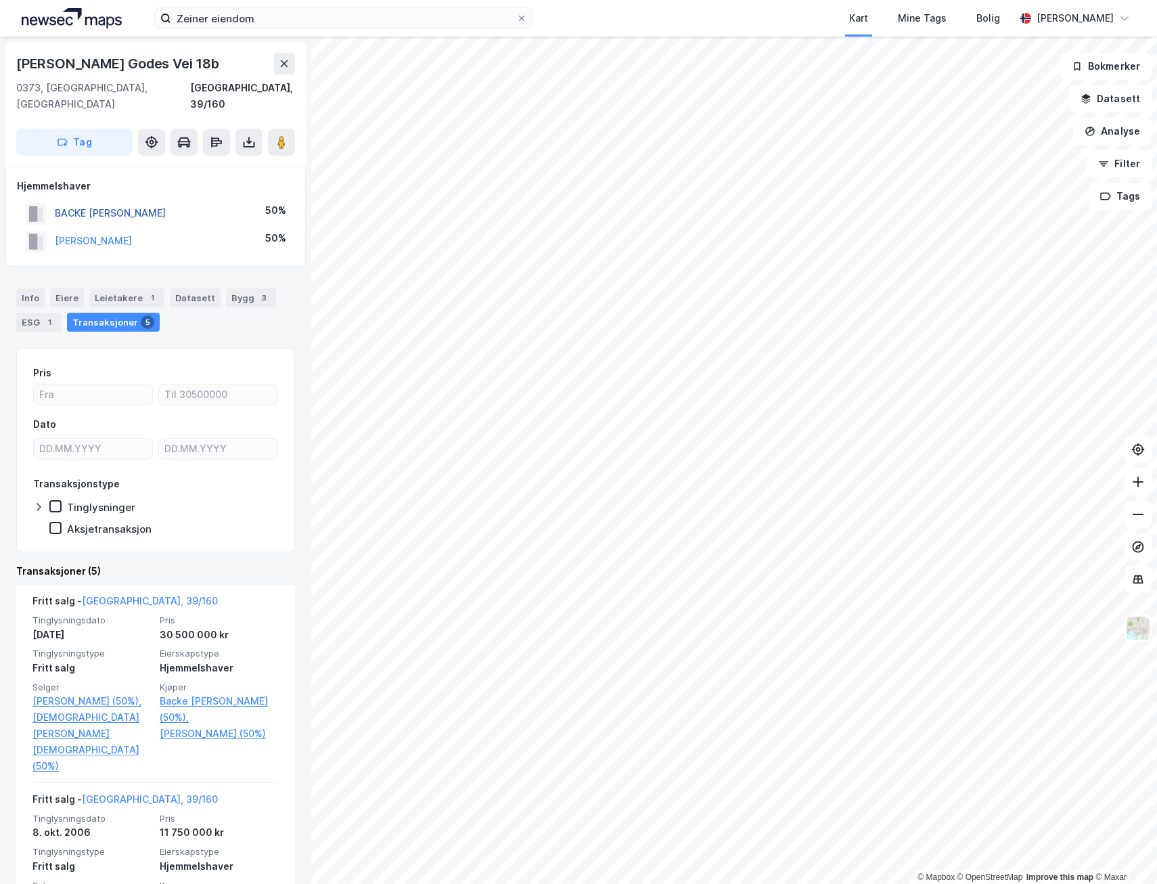
click at [0, 0] on button "BACKE [PERSON_NAME]" at bounding box center [0, 0] width 0 height 0
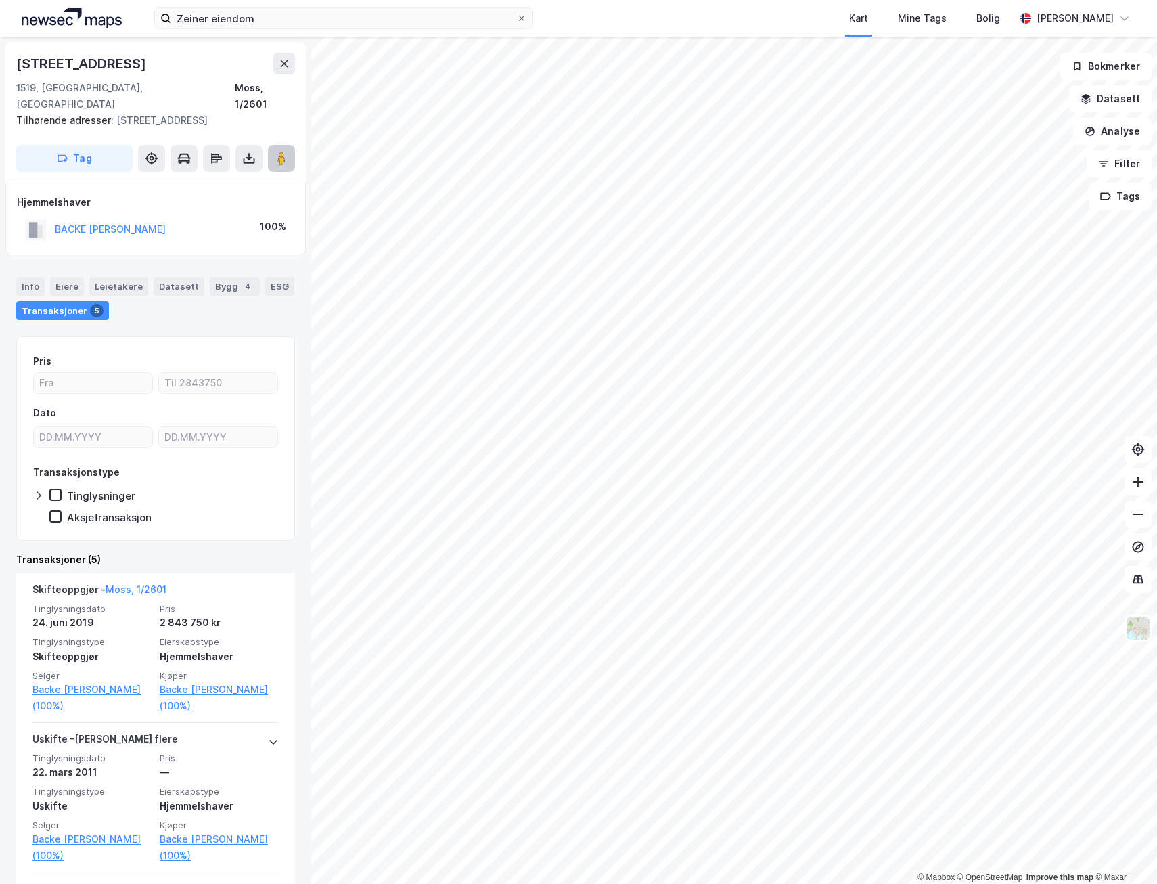
click at [283, 152] on image at bounding box center [282, 159] width 8 height 14
drag, startPoint x: 137, startPoint y: 65, endPoint x: 17, endPoint y: 66, distance: 119.8
click at [17, 66] on div "[STREET_ADDRESS]" at bounding box center [82, 64] width 133 height 22
copy div "[STREET_ADDRESS]"
